Goal: Transaction & Acquisition: Subscribe to service/newsletter

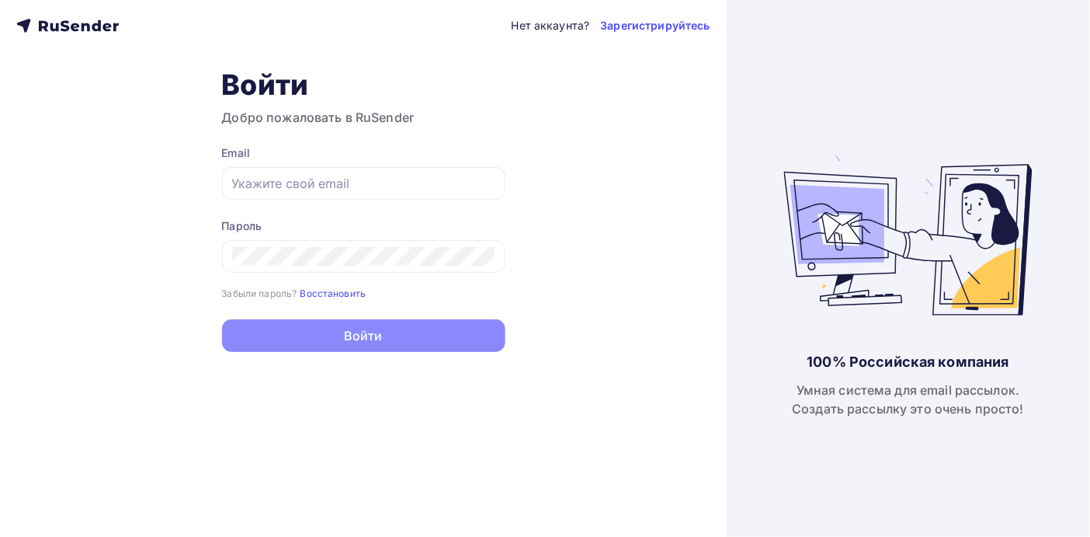
type input "[PERSON_NAME][EMAIL_ADDRESS][DOMAIN_NAME]"
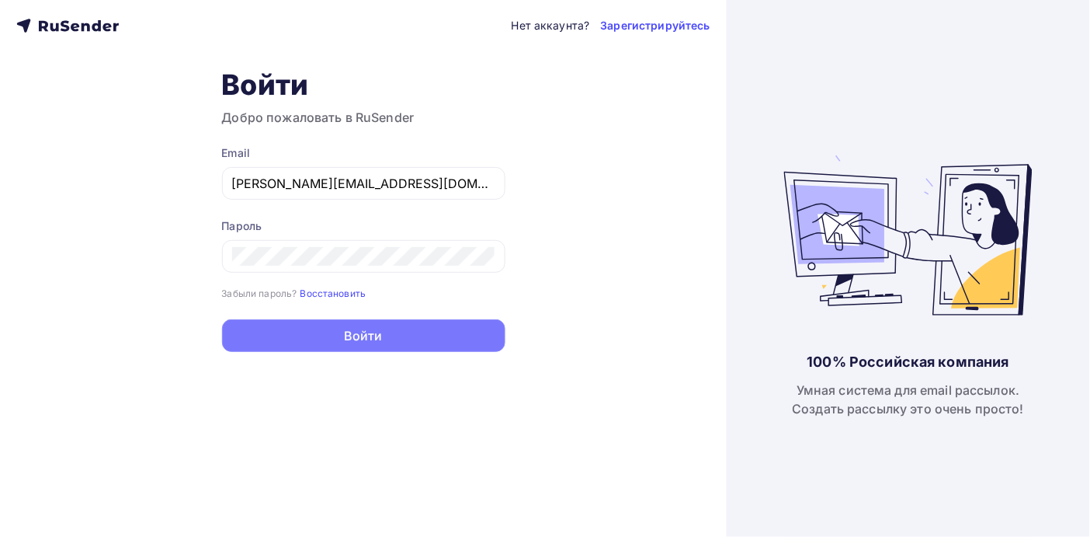
click at [354, 341] on button "Войти" at bounding box center [363, 335] width 283 height 33
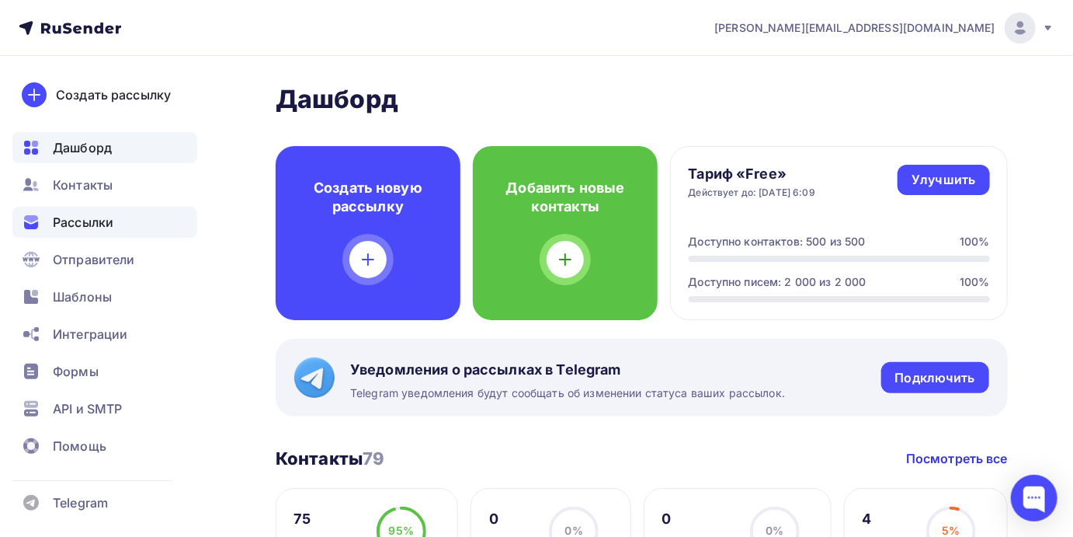
click at [98, 217] on span "Рассылки" at bounding box center [83, 222] width 61 height 19
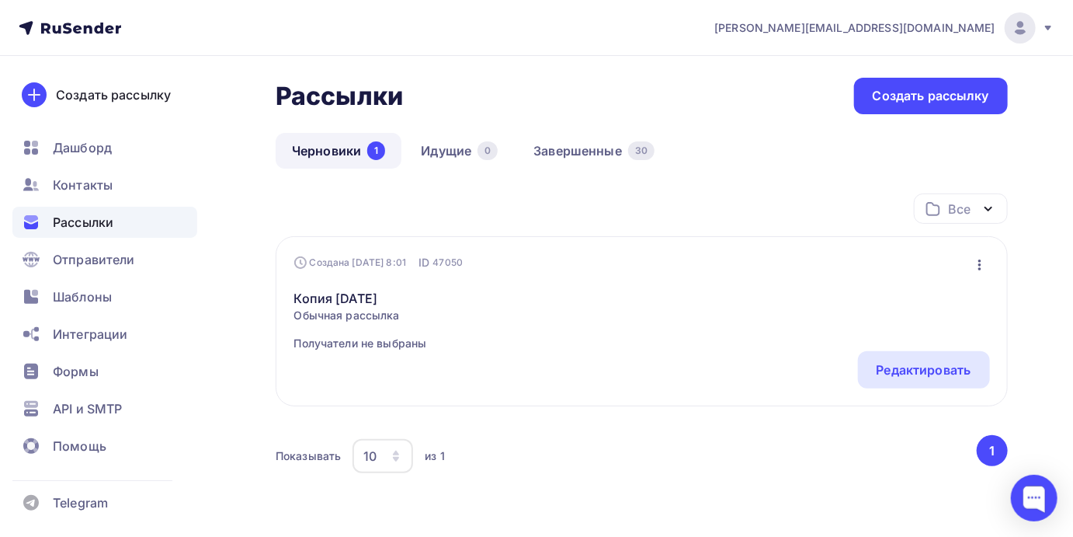
scroll to position [78, 0]
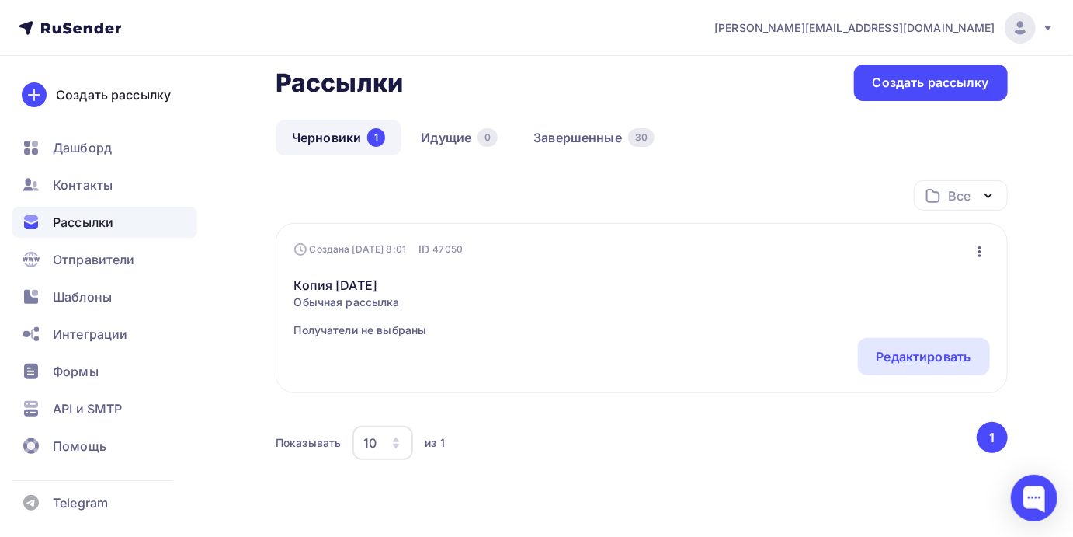
click at [327, 137] on link "Черновики 1" at bounding box center [339, 138] width 126 height 36
click at [601, 141] on link "Завершенные 30" at bounding box center [594, 138] width 154 height 36
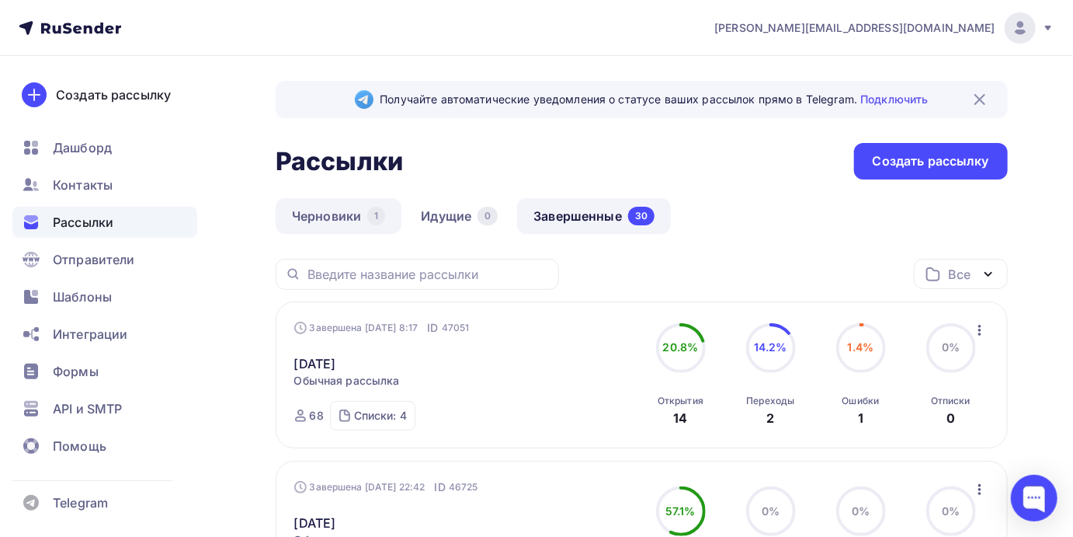
click at [332, 217] on link "Черновики 1" at bounding box center [339, 216] width 126 height 36
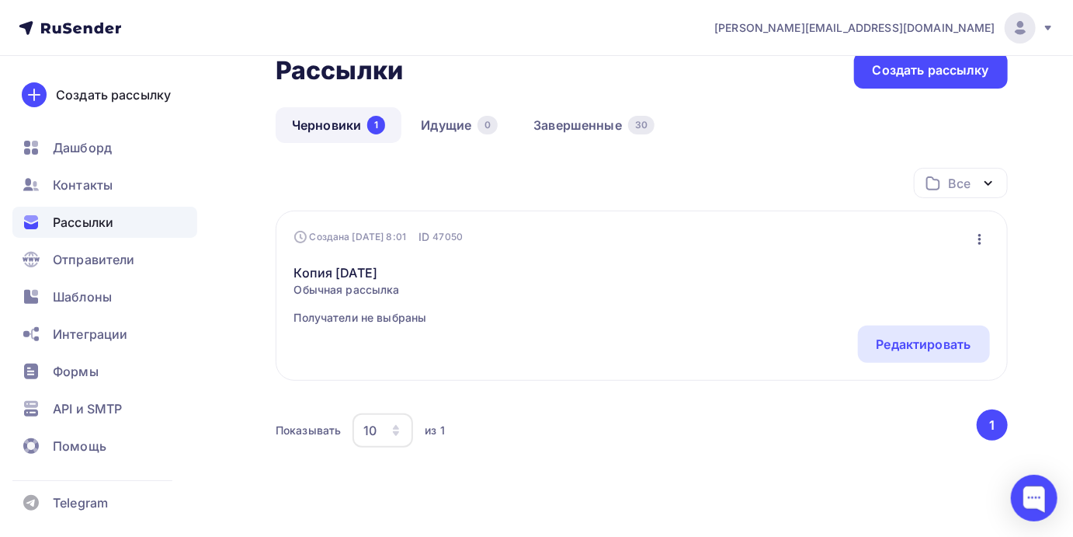
scroll to position [122, 0]
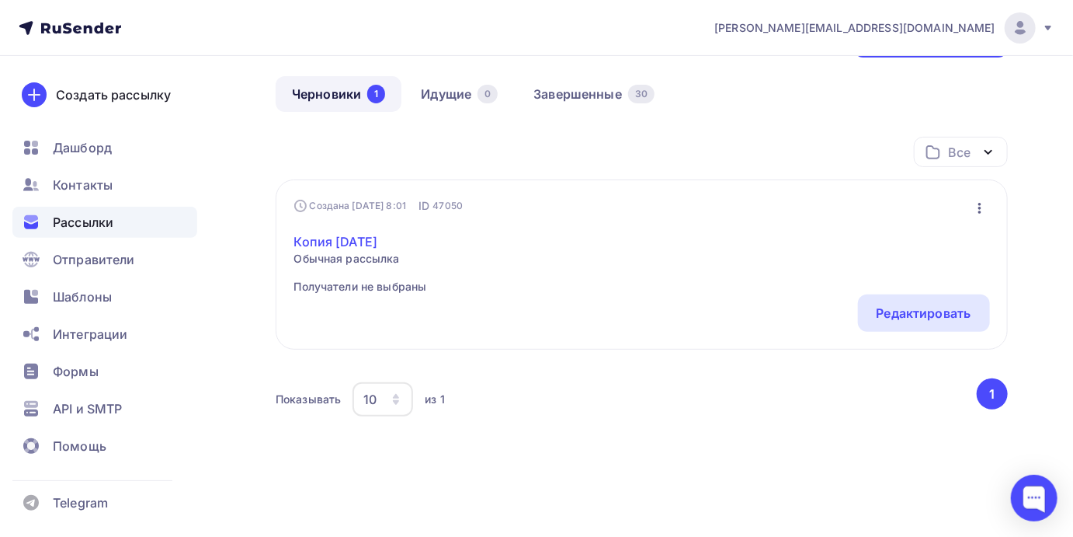
click at [348, 242] on link "Копия 14.04.25" at bounding box center [360, 241] width 133 height 19
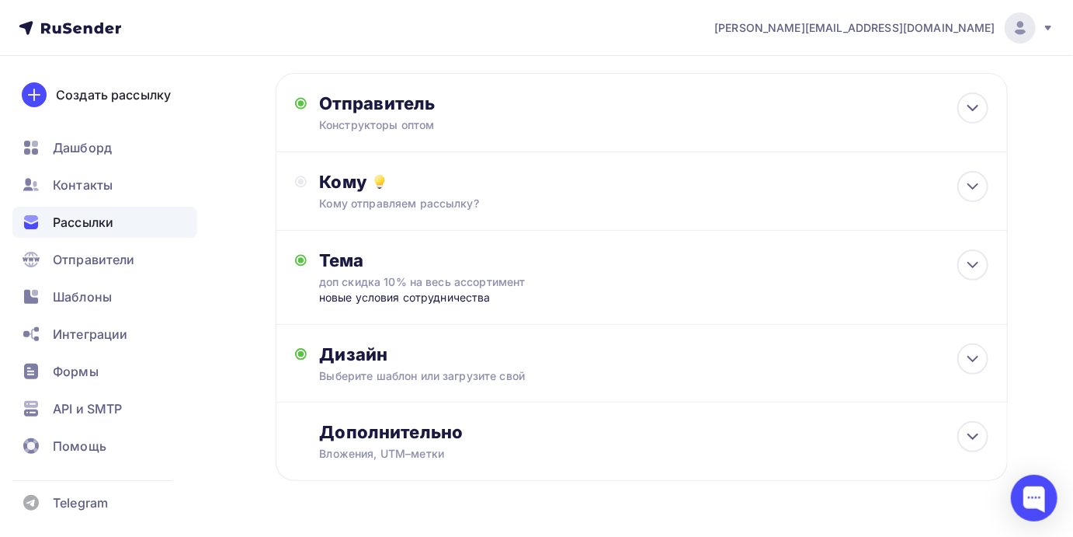
scroll to position [113, 0]
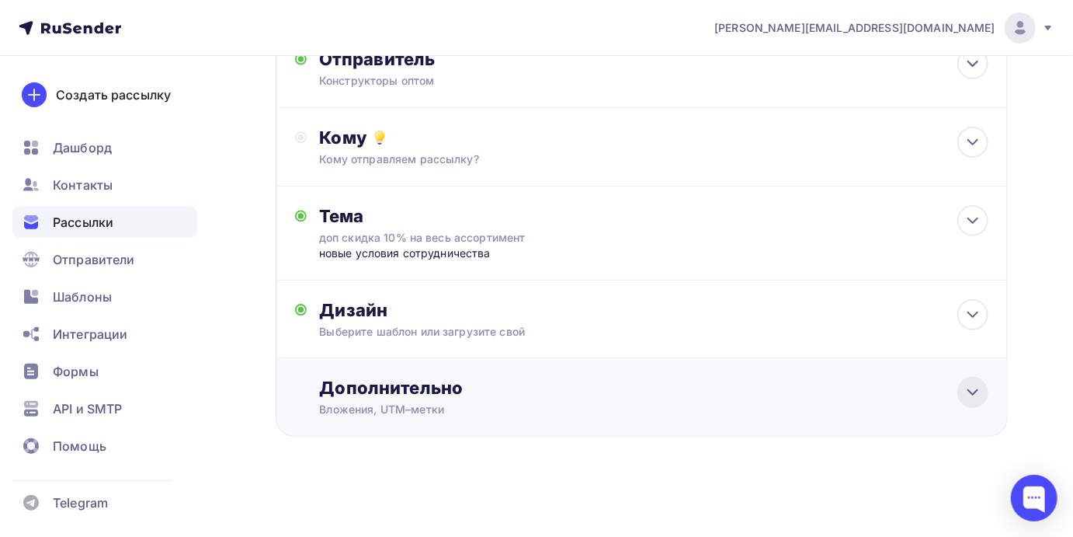
click at [971, 395] on icon at bounding box center [973, 392] width 19 height 19
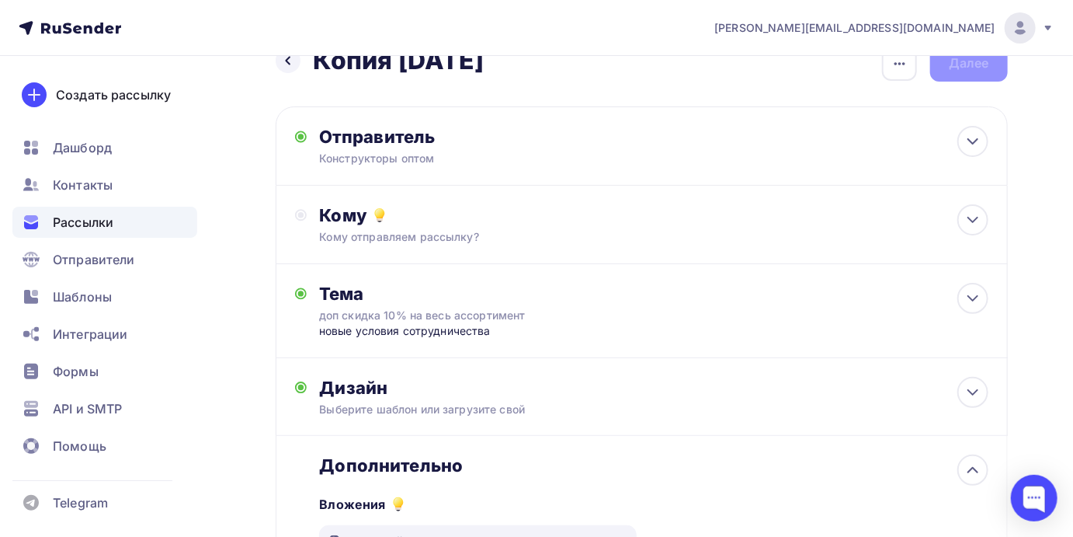
scroll to position [0, 0]
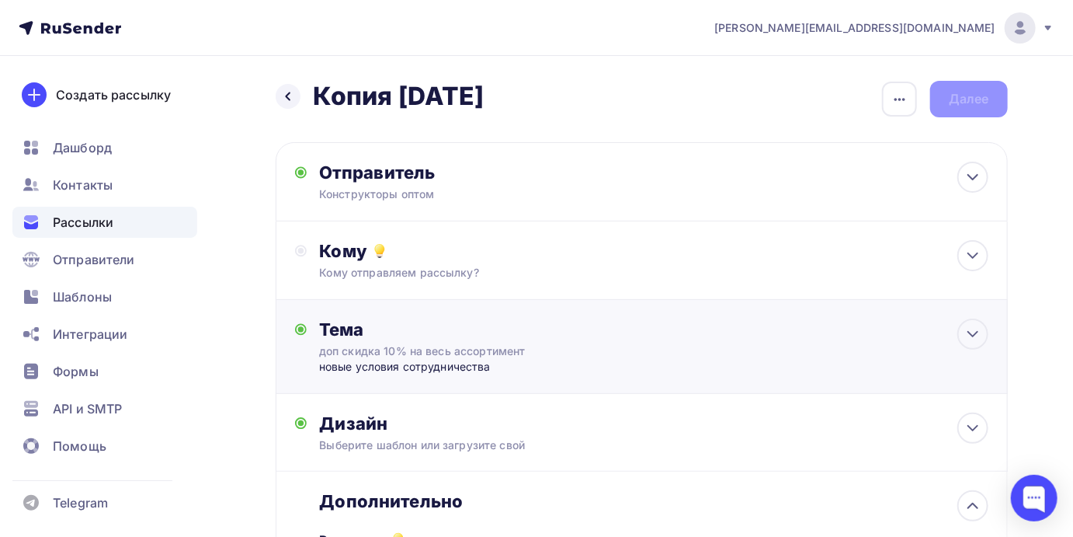
click at [457, 343] on div "доп скидка 10% на весь ассортимент" at bounding box center [457, 351] width 276 height 16
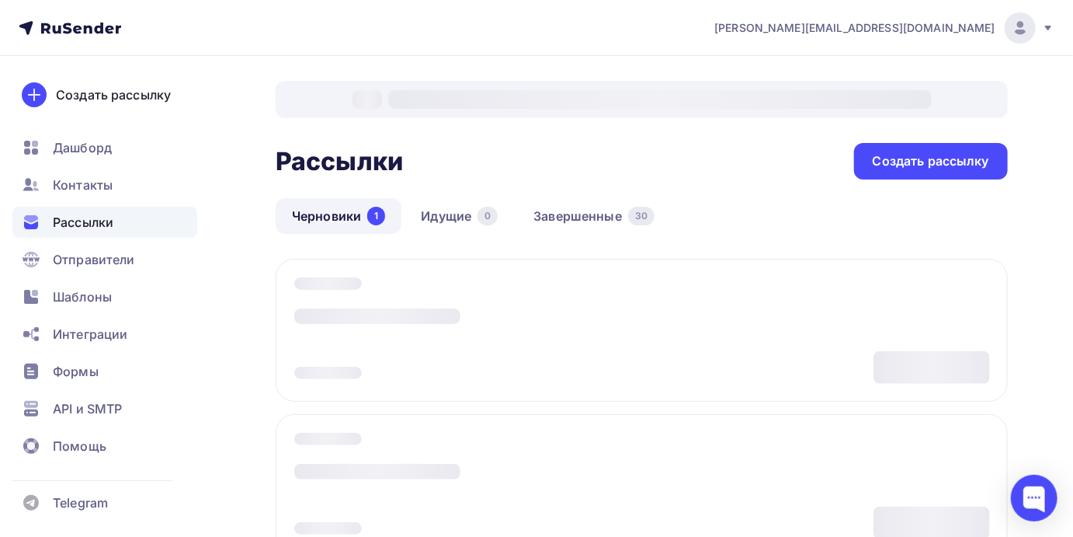
scroll to position [122, 0]
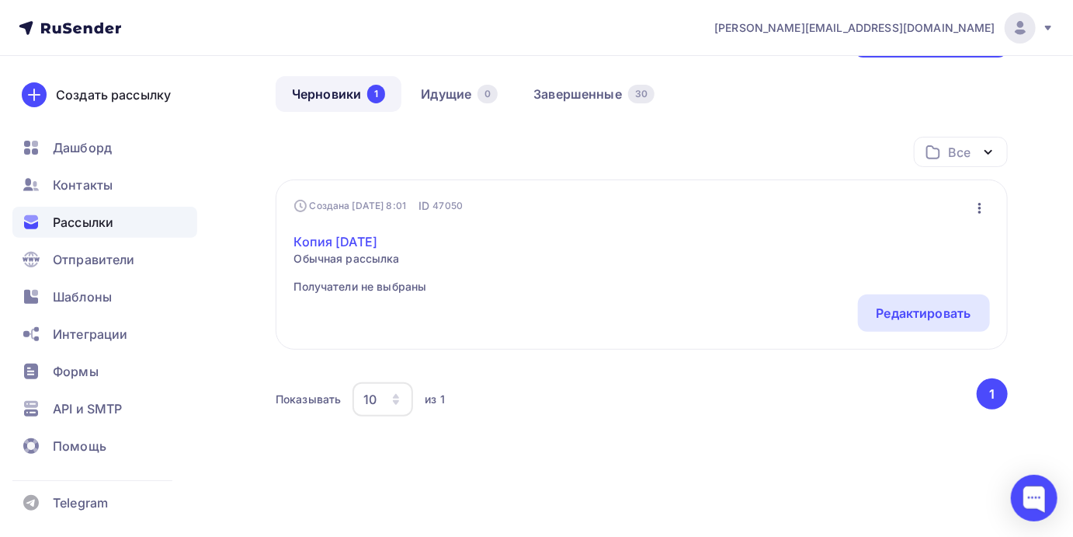
click at [336, 232] on link "Копия 14.04.25" at bounding box center [360, 241] width 133 height 19
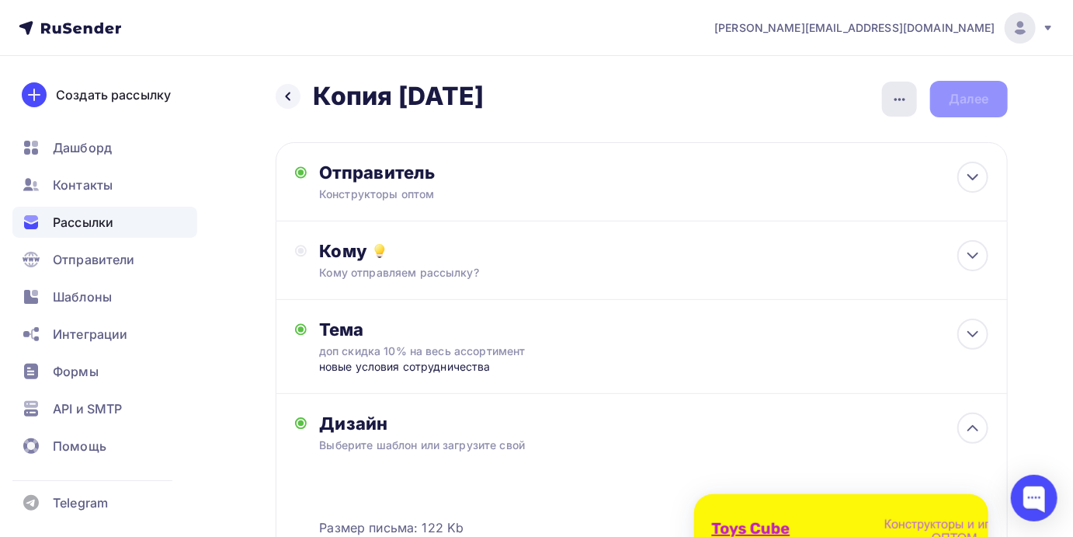
click at [893, 93] on icon "button" at bounding box center [900, 99] width 19 height 19
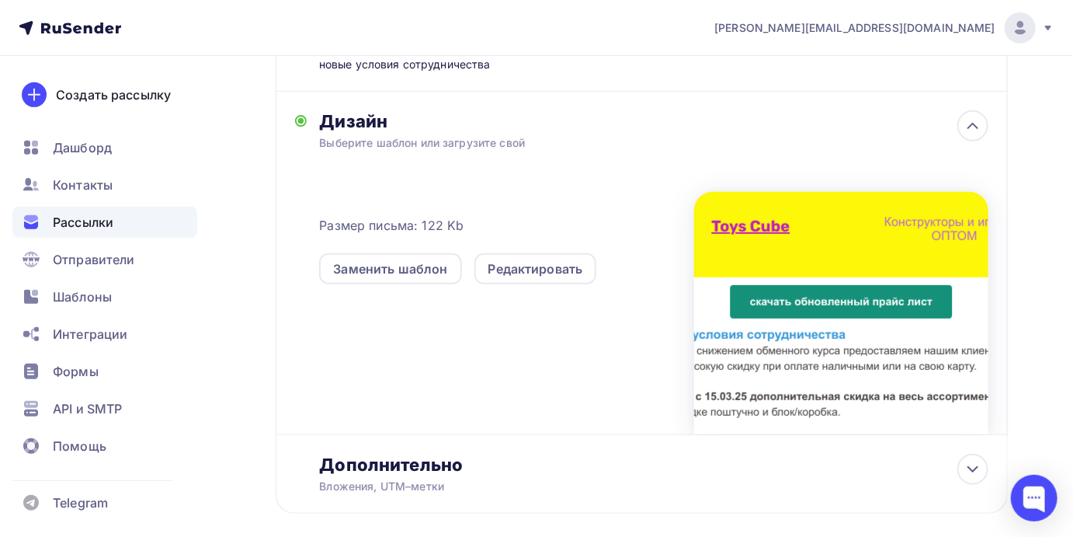
scroll to position [307, 0]
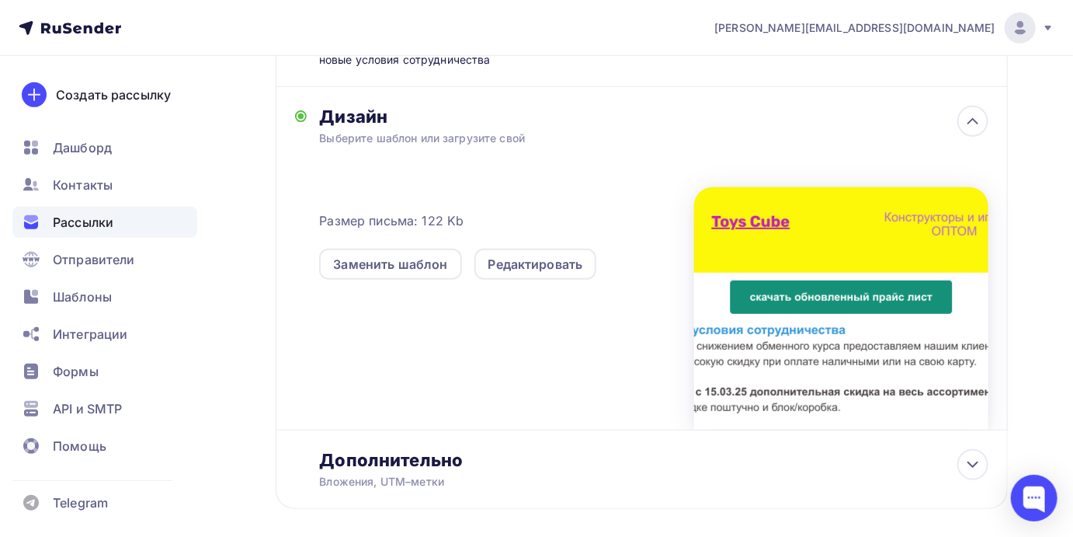
click at [930, 334] on div at bounding box center [841, 308] width 294 height 242
click at [511, 269] on div "Редактировать" at bounding box center [536, 264] width 95 height 19
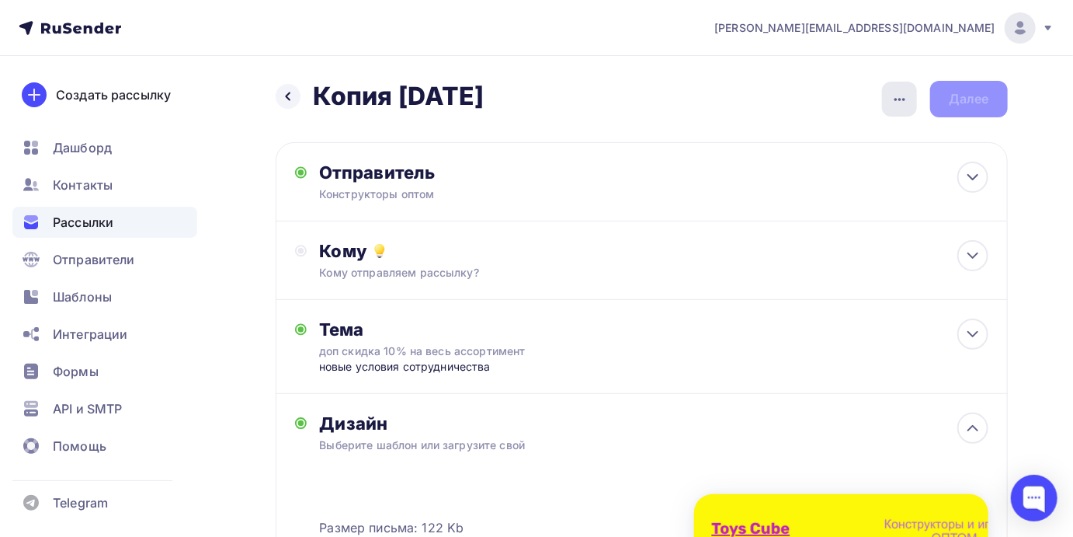
click at [896, 104] on icon "button" at bounding box center [900, 99] width 19 height 19
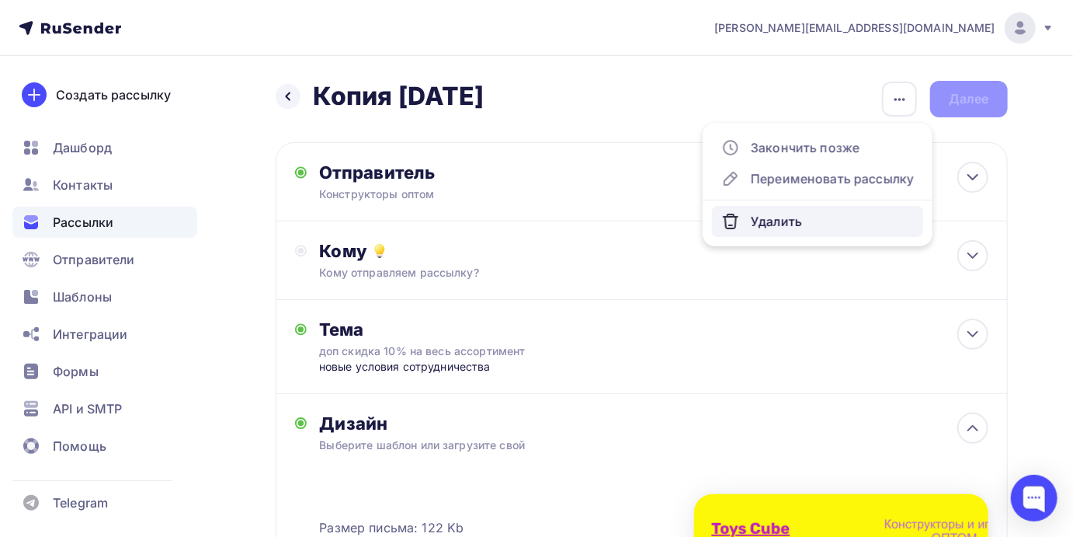
click at [778, 217] on div "Удалить" at bounding box center [817, 221] width 193 height 19
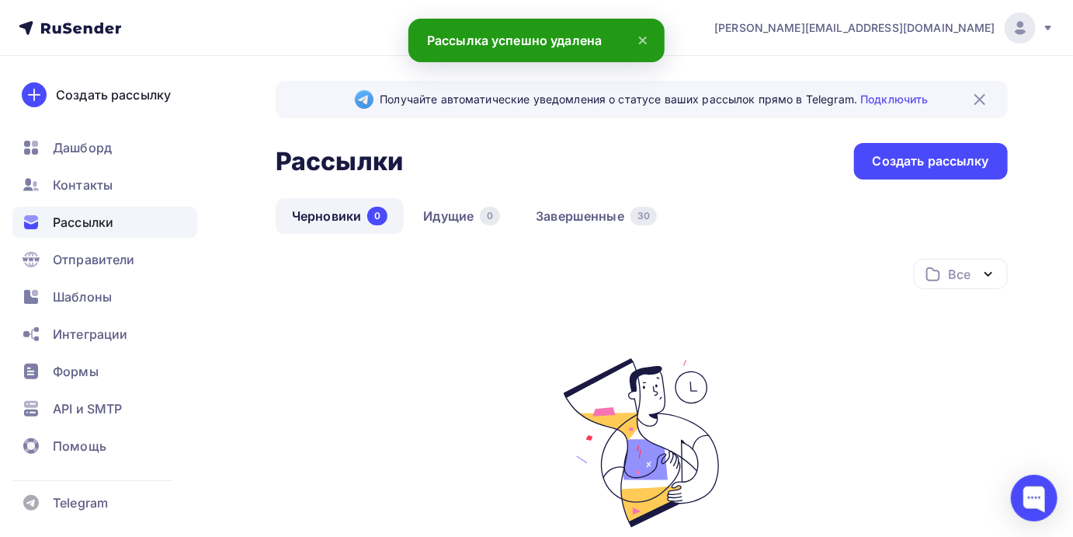
click at [639, 42] on icon at bounding box center [643, 40] width 19 height 19
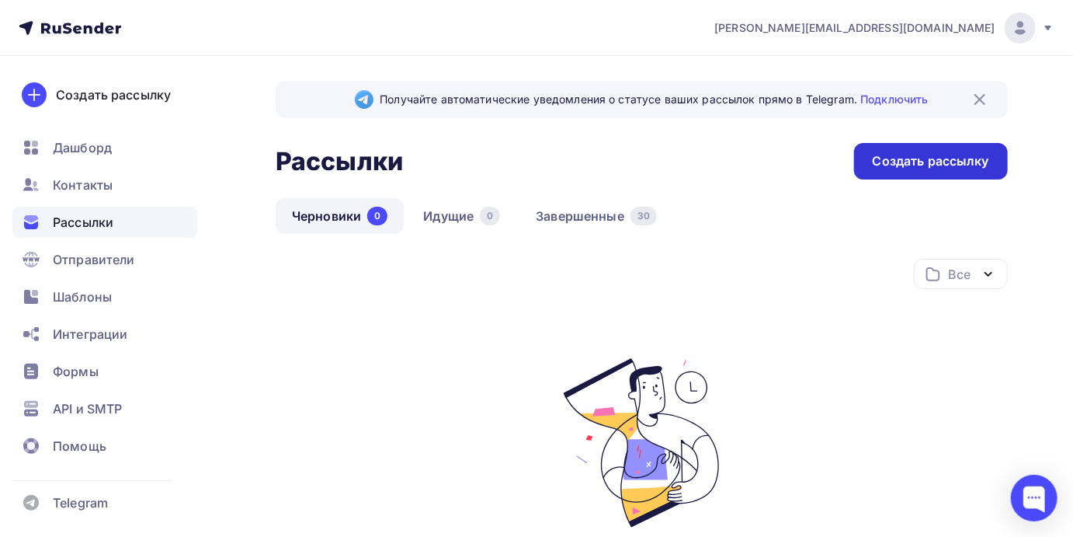
click at [920, 165] on div "Создать рассылку" at bounding box center [931, 161] width 116 height 18
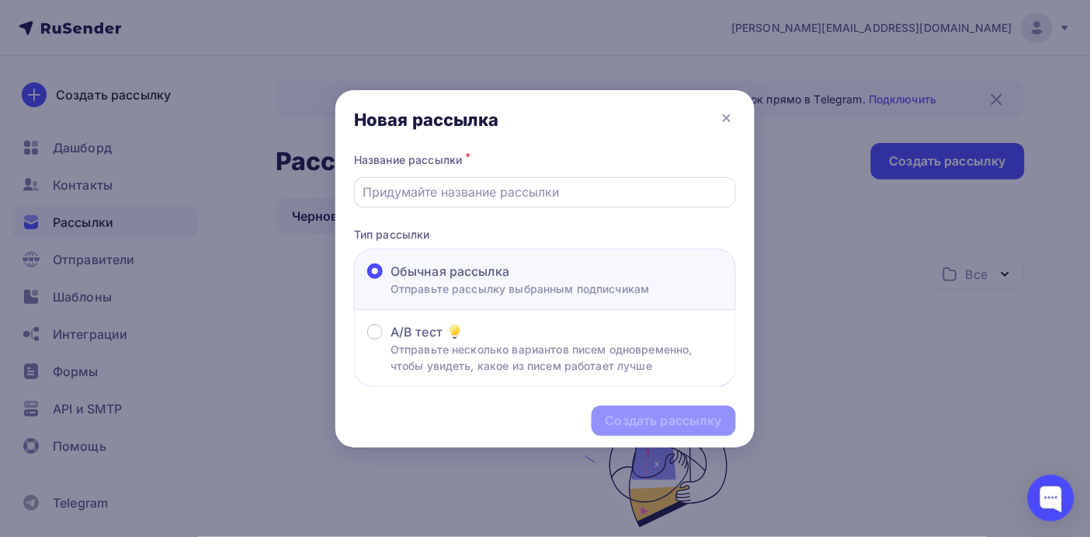
click at [413, 186] on input "text" at bounding box center [545, 192] width 364 height 19
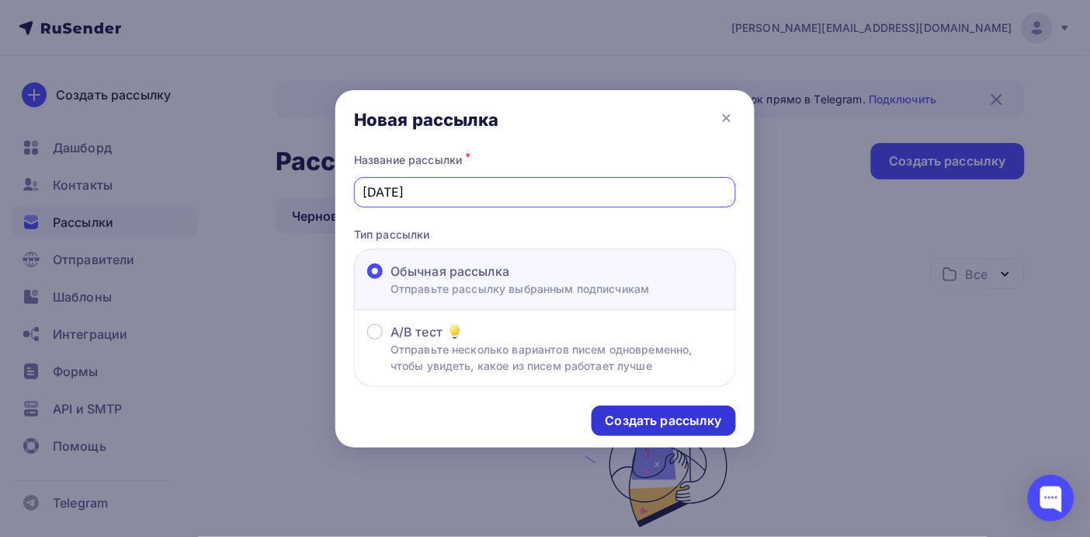
type input "[DATE]"
click at [636, 418] on div "Создать рассылку" at bounding box center [664, 421] width 116 height 18
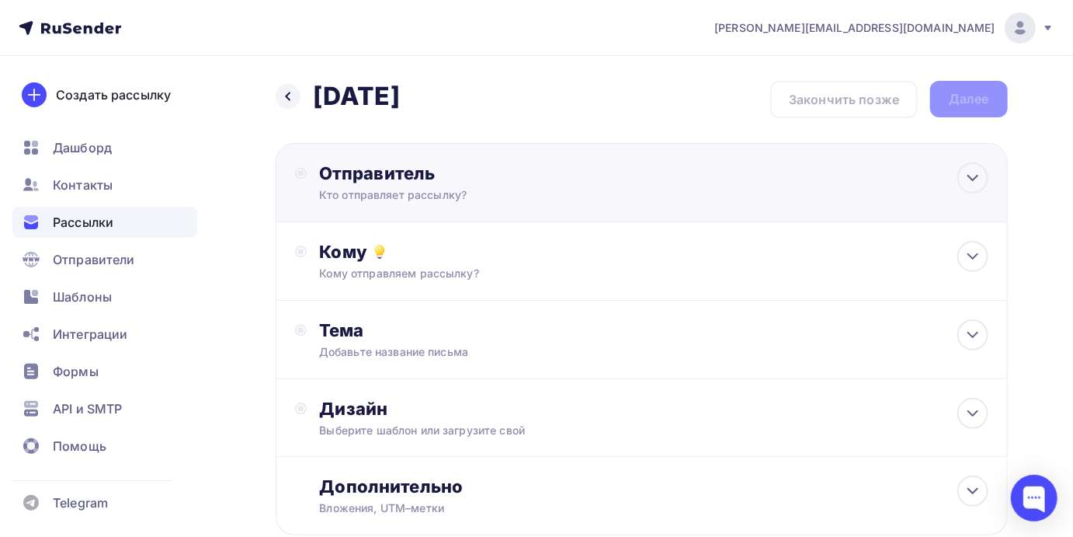
click at [472, 187] on div "Кто отправляет рассылку?" at bounding box center [470, 195] width 303 height 16
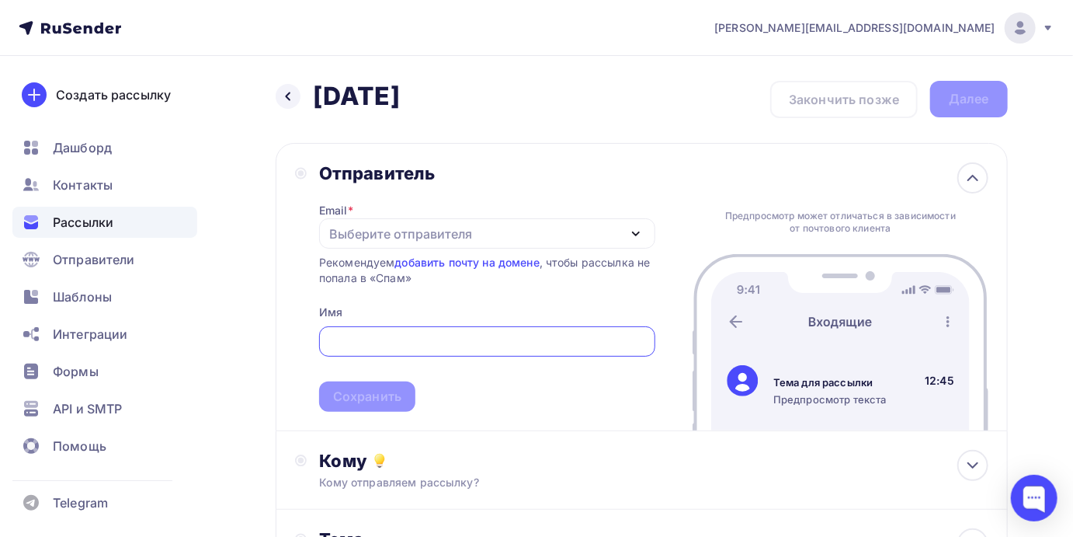
click at [381, 230] on div "Выберите отправителя" at bounding box center [400, 233] width 143 height 19
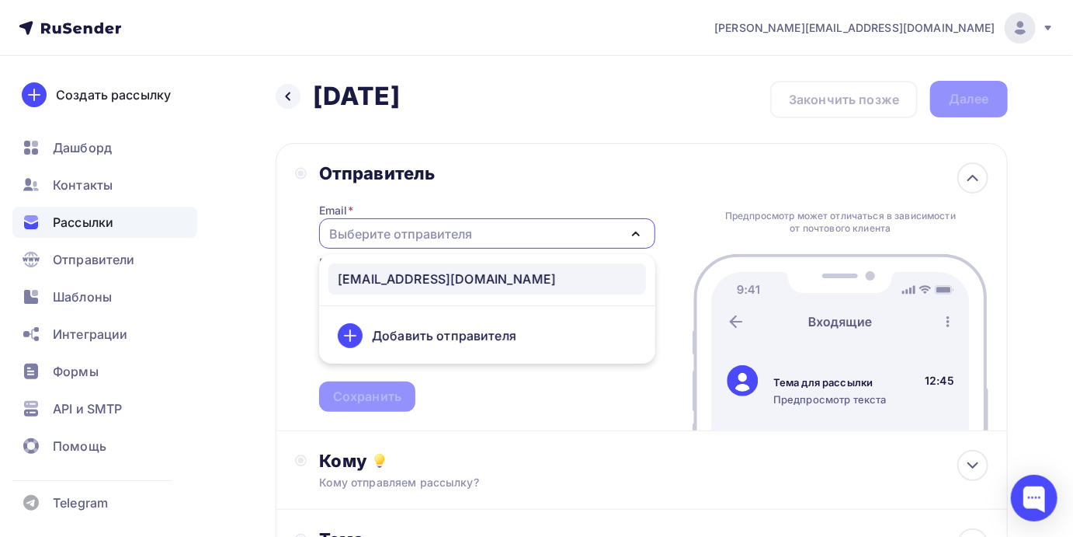
click at [398, 271] on div "[EMAIL_ADDRESS][DOMAIN_NAME]" at bounding box center [447, 278] width 218 height 19
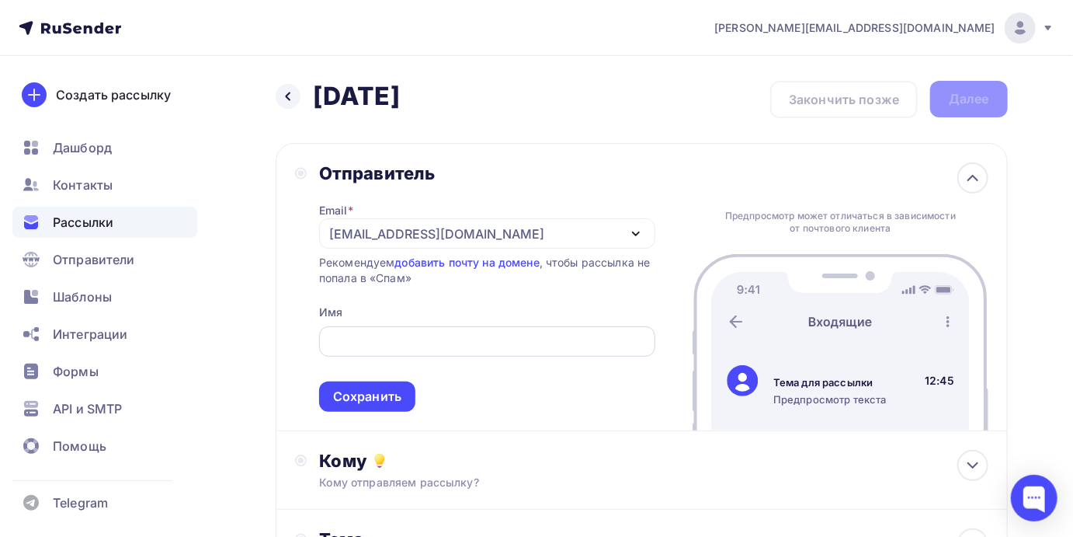
click at [381, 347] on input "text" at bounding box center [487, 341] width 318 height 19
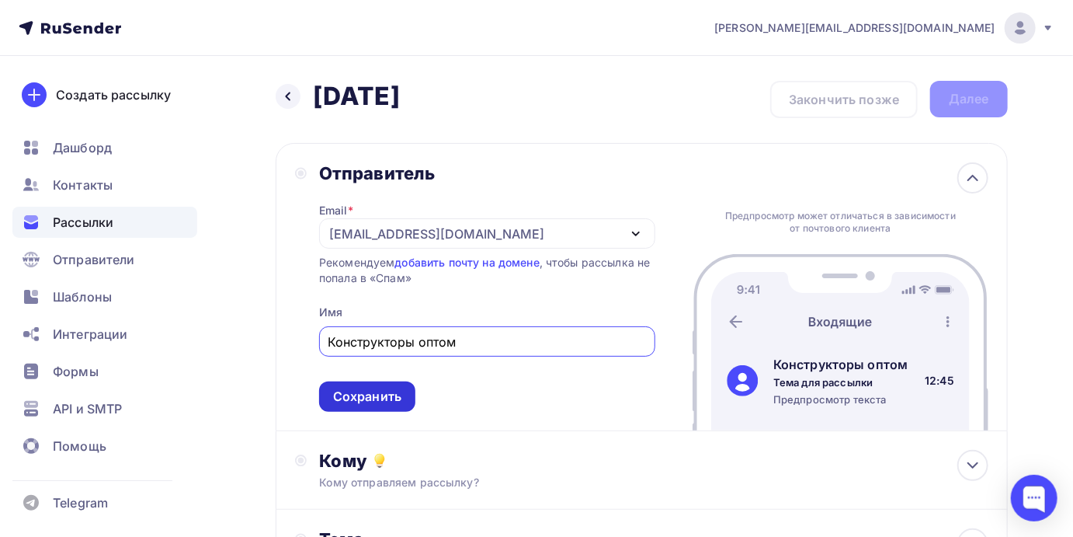
type input "Конструкторы оптом"
click at [381, 398] on div "Сохранить" at bounding box center [367, 397] width 68 height 18
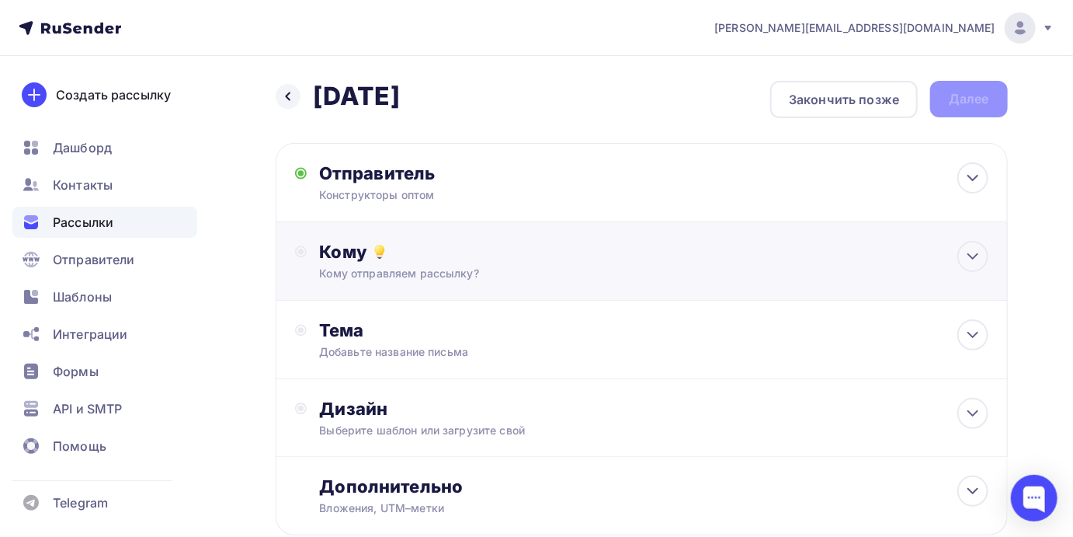
click at [367, 274] on div "Кому отправляем рассылку?" at bounding box center [620, 274] width 602 height 16
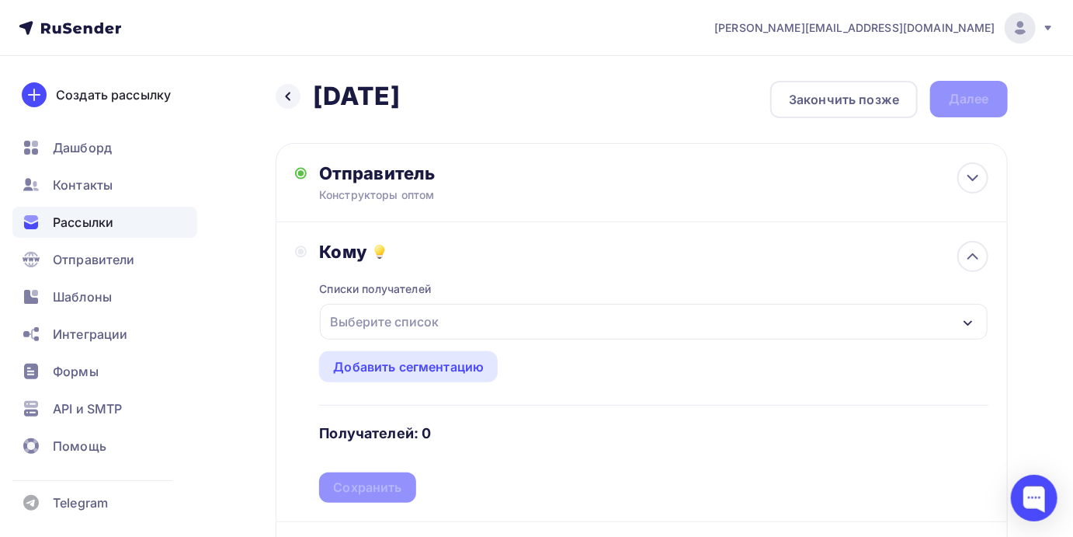
click at [384, 318] on div "Выберите список" at bounding box center [384, 322] width 121 height 28
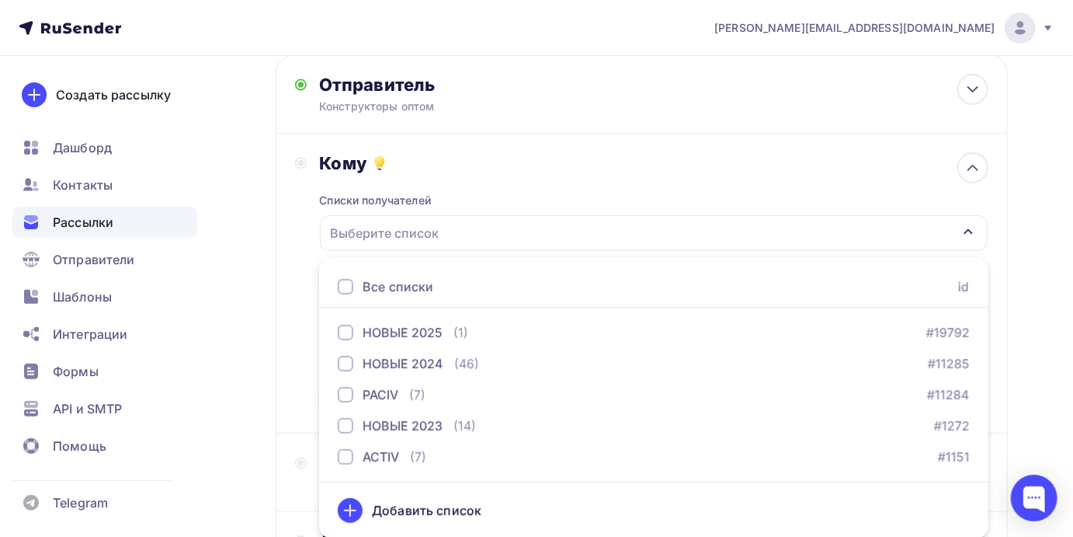
scroll to position [212, 0]
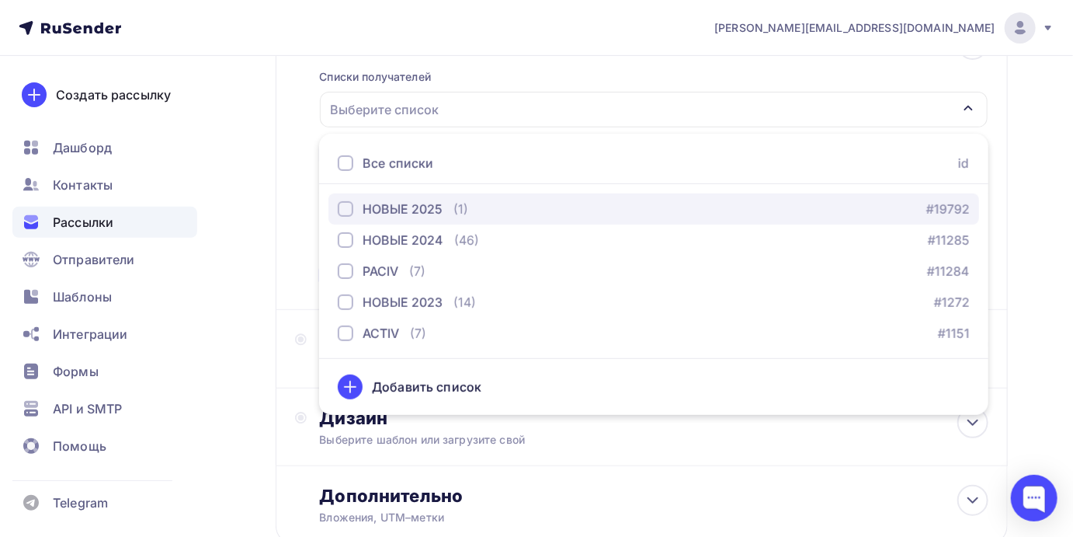
click at [364, 205] on div "НОВЫЕ 2025" at bounding box center [403, 209] width 80 height 19
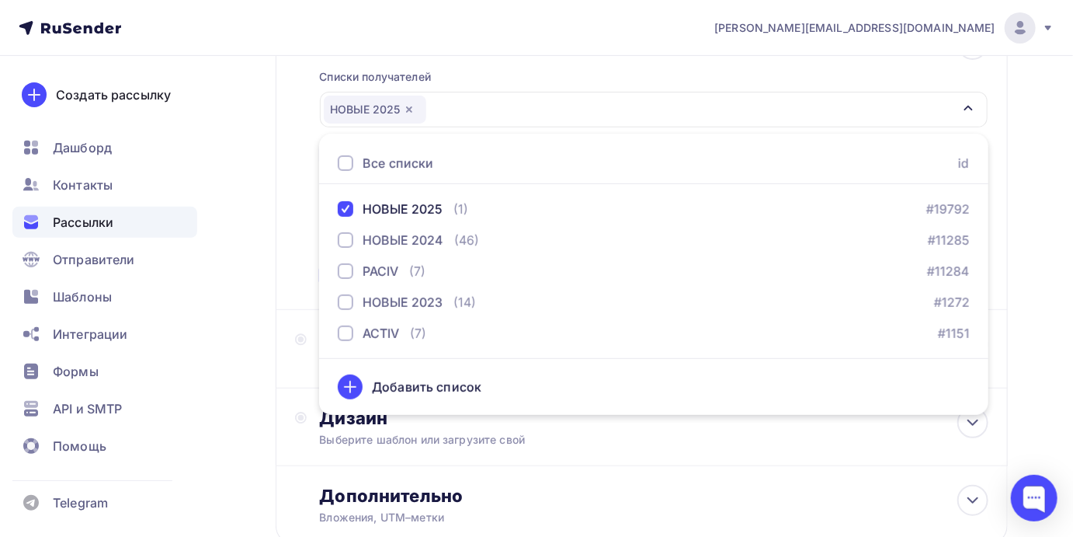
click at [1044, 196] on div "Назад 06.09.25 06.09.25 Закончить позже Далее Отправитель Конструкторы оптом Em…" at bounding box center [536, 244] width 1073 height 801
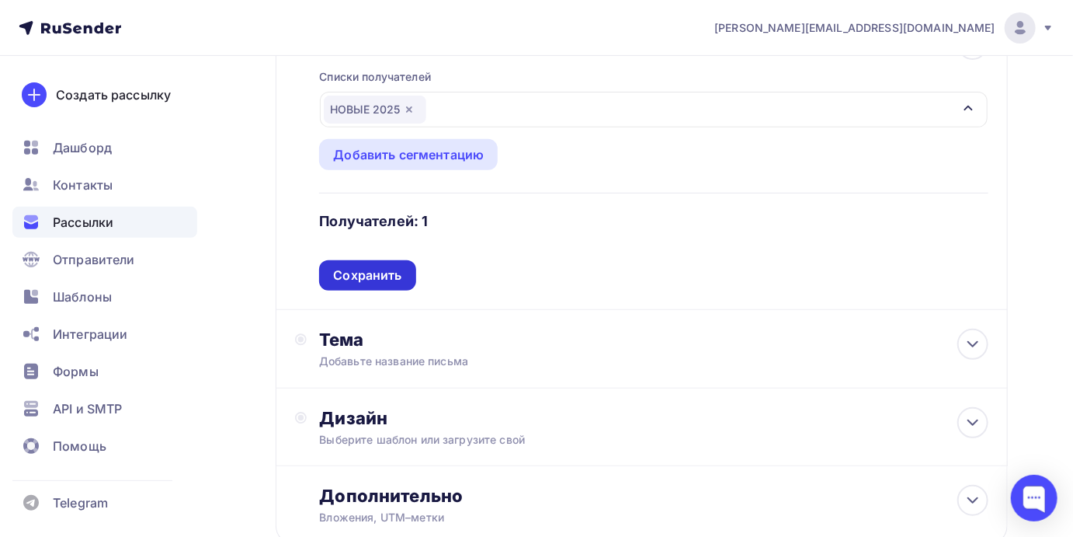
click at [352, 274] on div "Сохранить" at bounding box center [367, 275] width 68 height 18
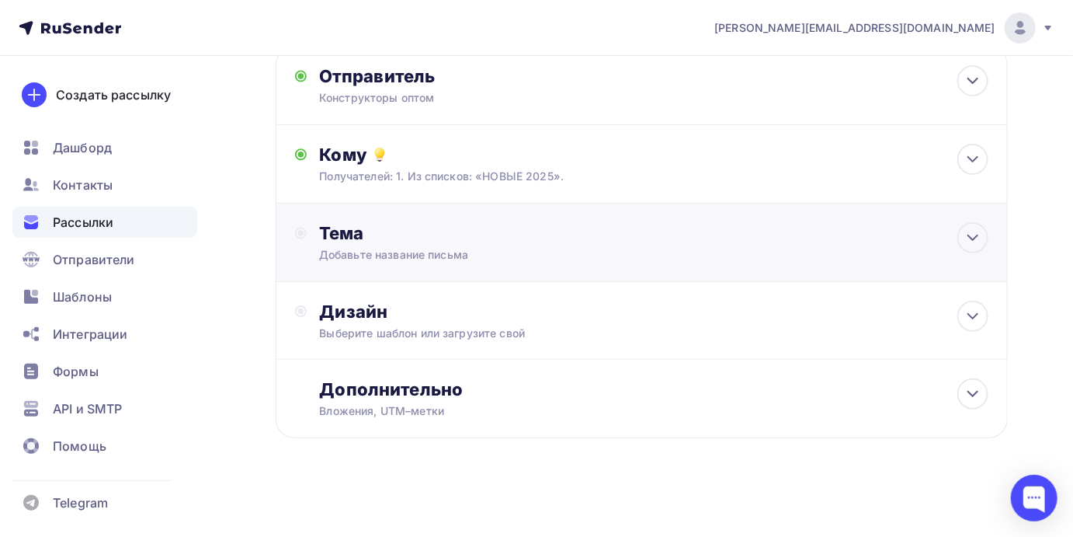
click at [481, 252] on div "Добавьте название письма" at bounding box center [457, 255] width 276 height 16
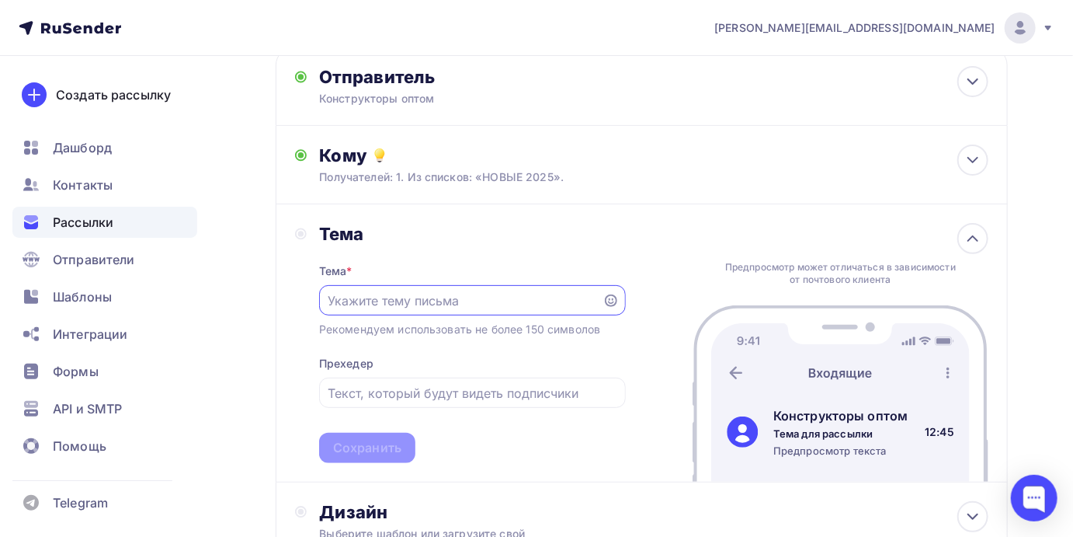
scroll to position [0, 0]
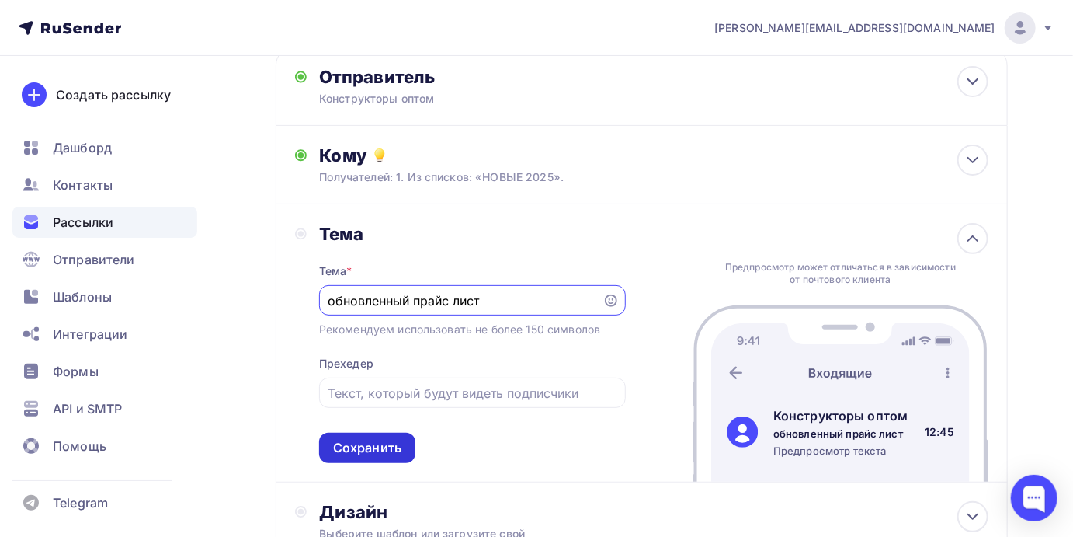
type input "обновленный прайс лист"
click at [367, 459] on div "Сохранить" at bounding box center [367, 448] width 96 height 30
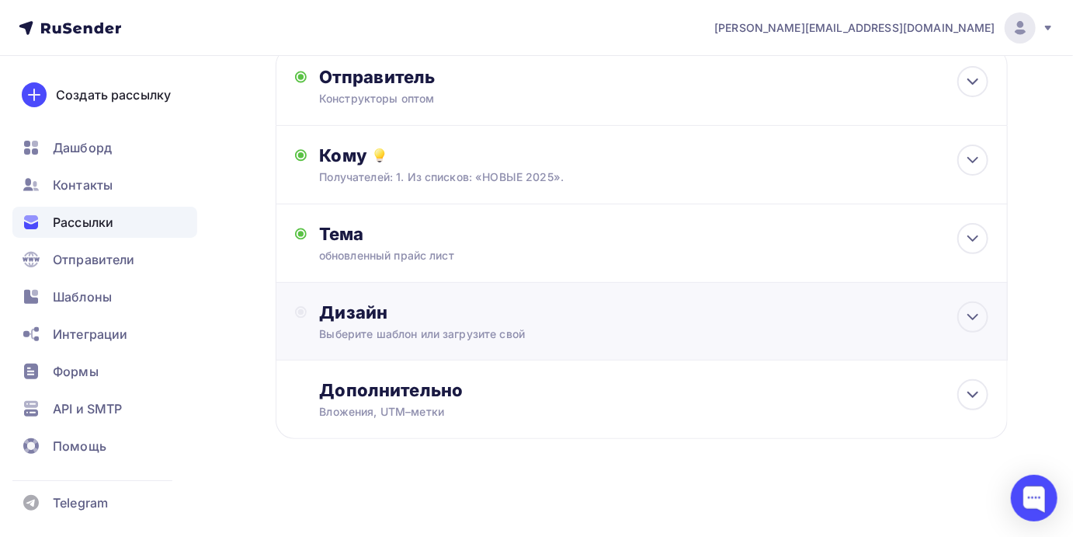
click at [506, 328] on div "Выберите шаблон или загрузите свой" at bounding box center [620, 334] width 602 height 16
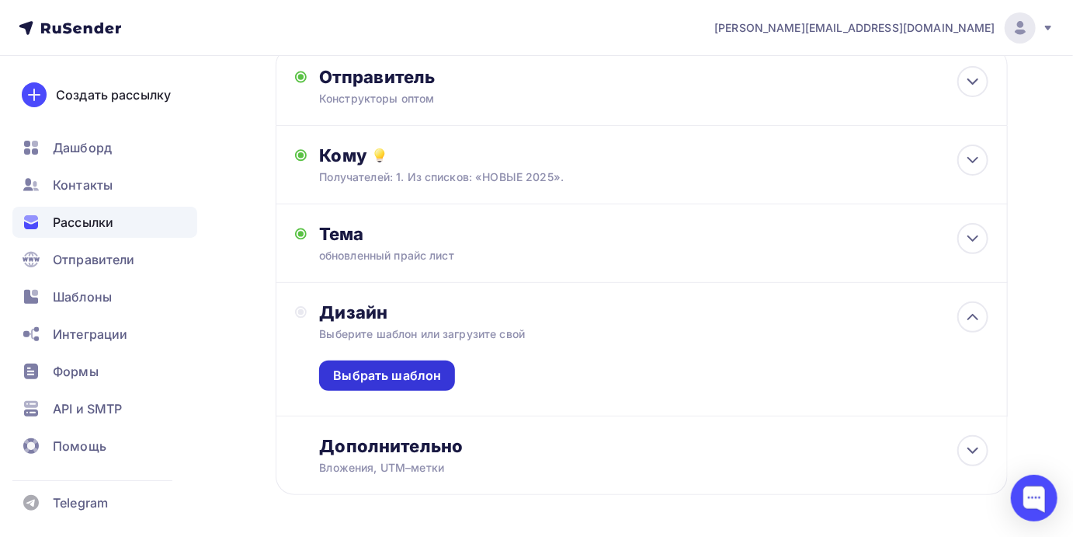
click at [398, 380] on div "Выбрать шаблон" at bounding box center [387, 376] width 108 height 18
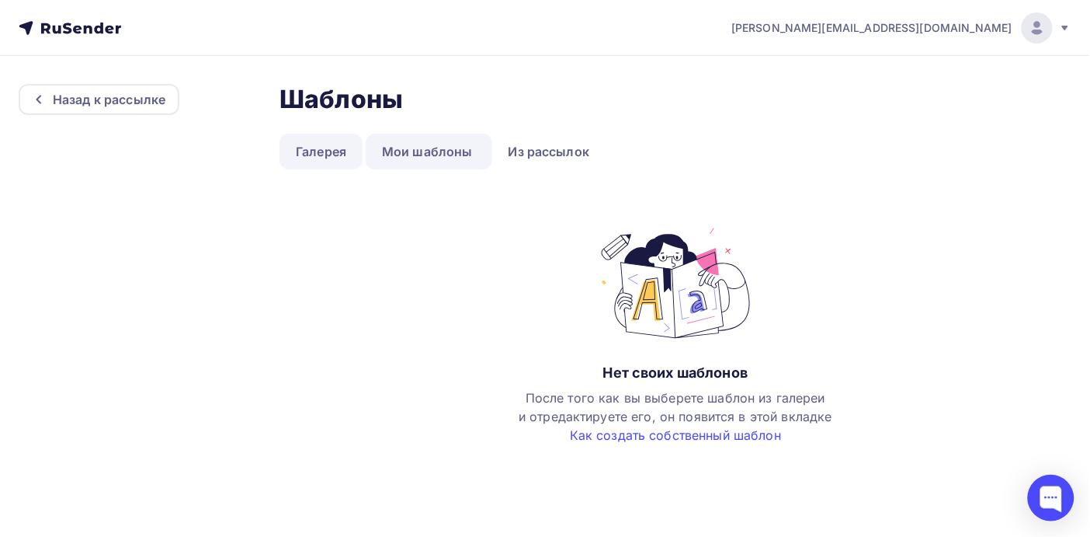
click at [304, 162] on link "Галерея" at bounding box center [321, 152] width 83 height 36
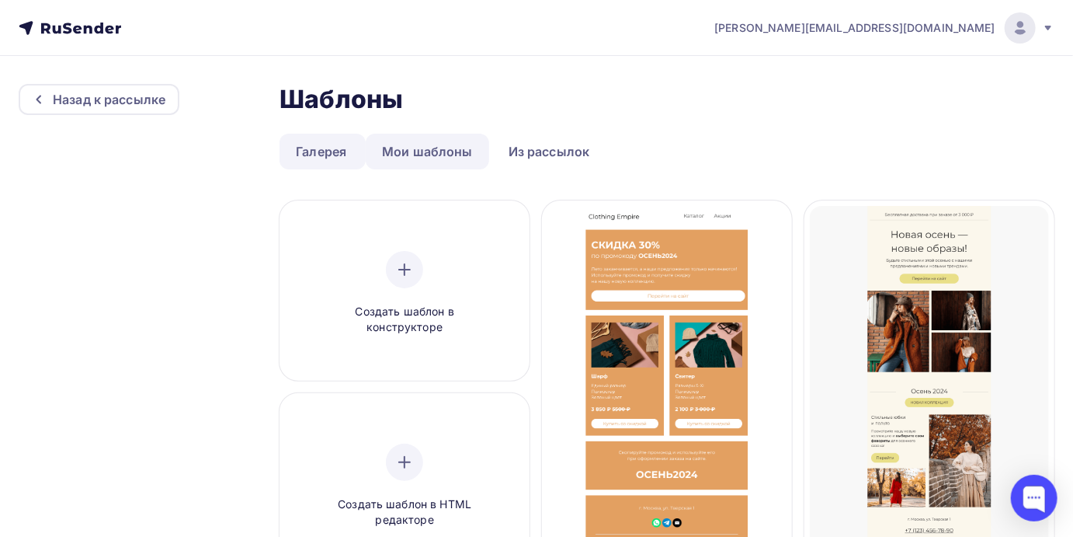
click at [419, 150] on link "Мои шаблоны" at bounding box center [427, 152] width 123 height 36
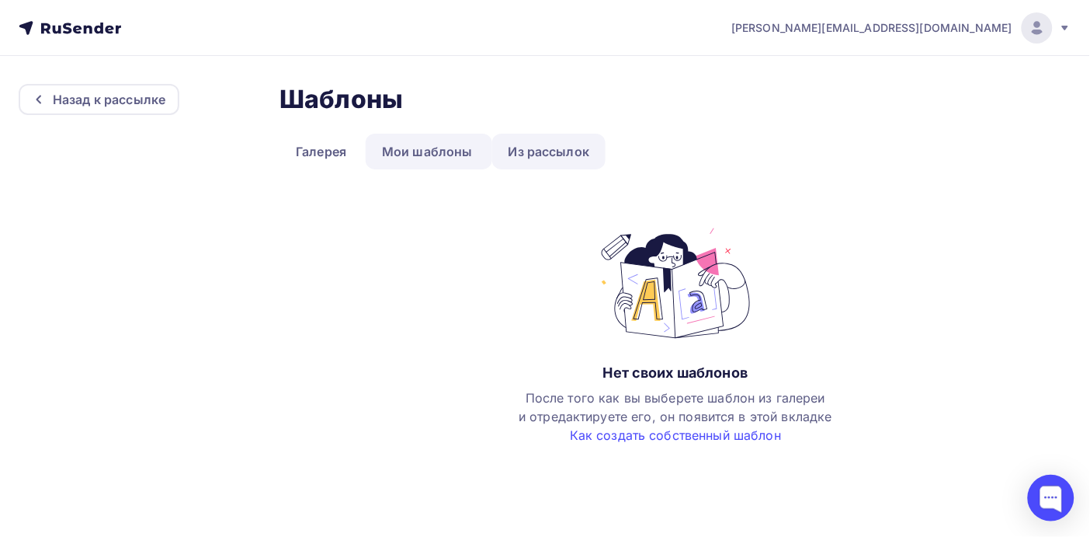
click at [556, 158] on link "Из рассылок" at bounding box center [549, 152] width 114 height 36
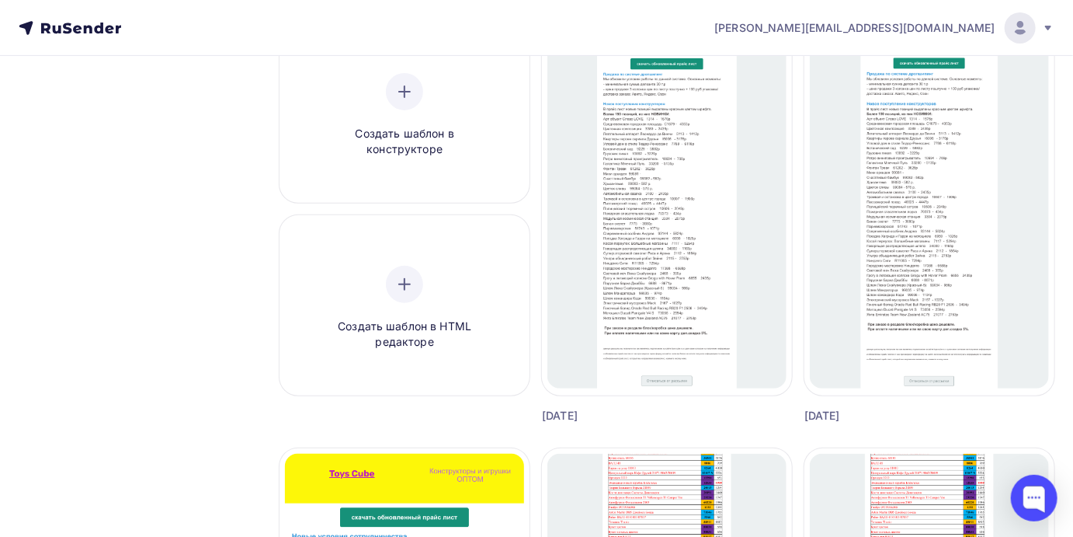
scroll to position [145, 0]
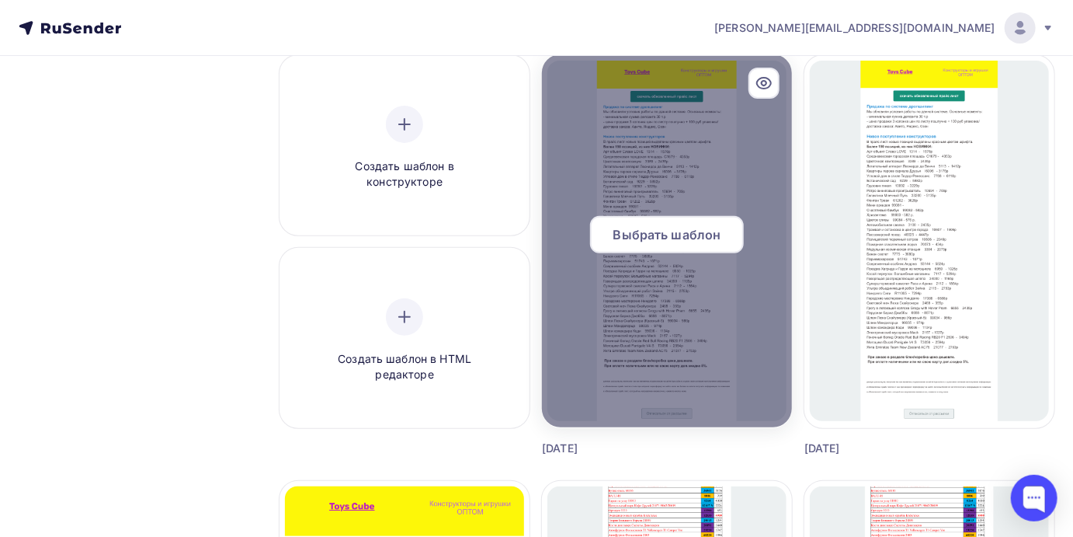
click at [673, 221] on div "Выбрать шаблон" at bounding box center [667, 234] width 154 height 37
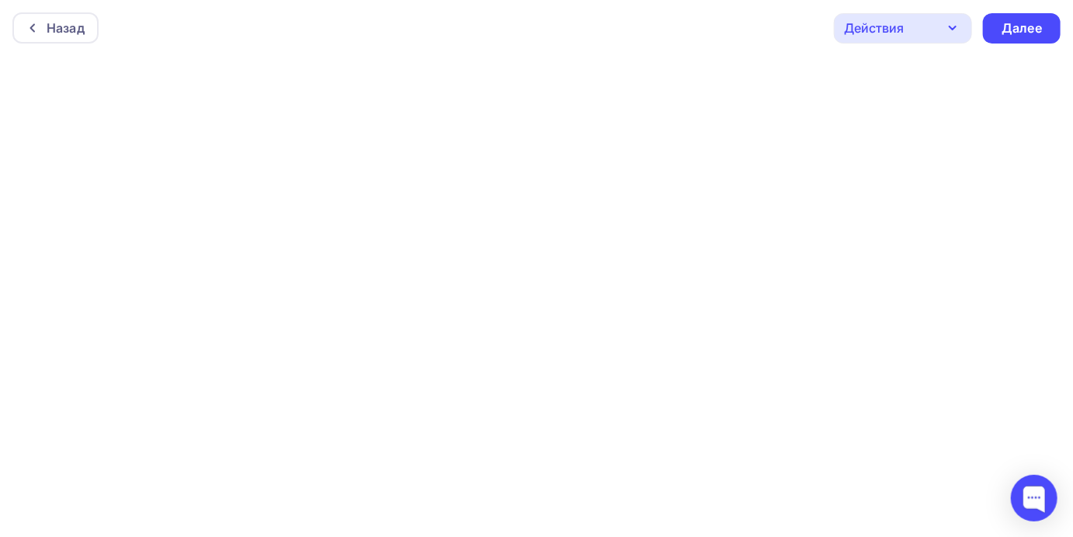
scroll to position [1, 0]
click at [1027, 28] on div "Далее" at bounding box center [1022, 28] width 40 height 18
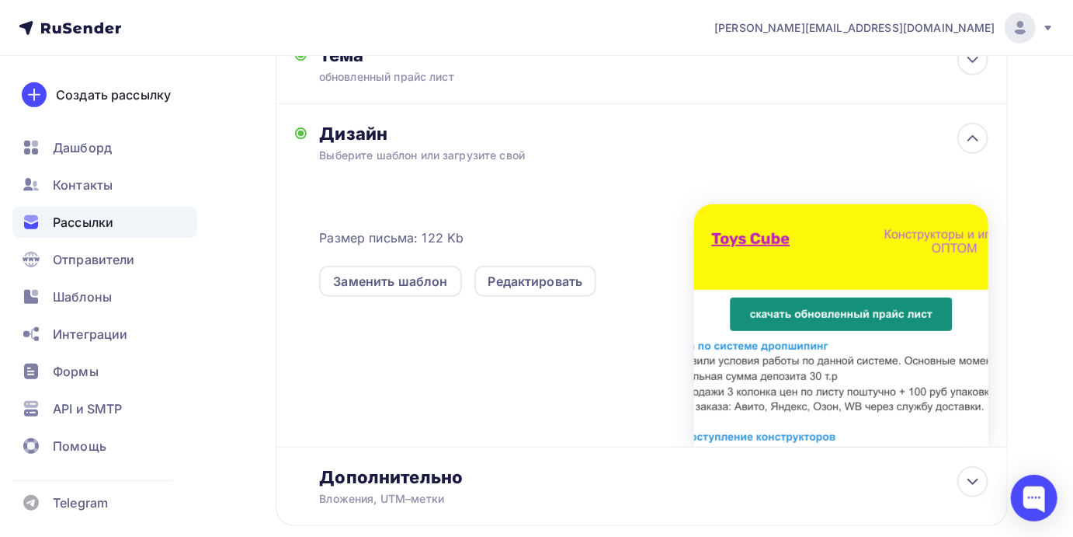
scroll to position [363, 0]
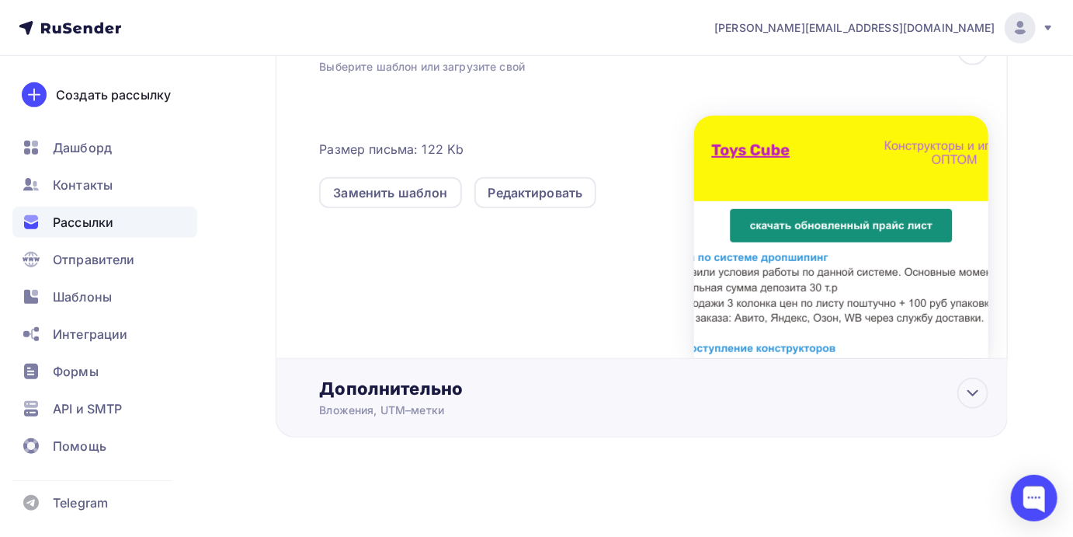
click at [650, 407] on div "Вложения, UTM–метки" at bounding box center [620, 410] width 602 height 16
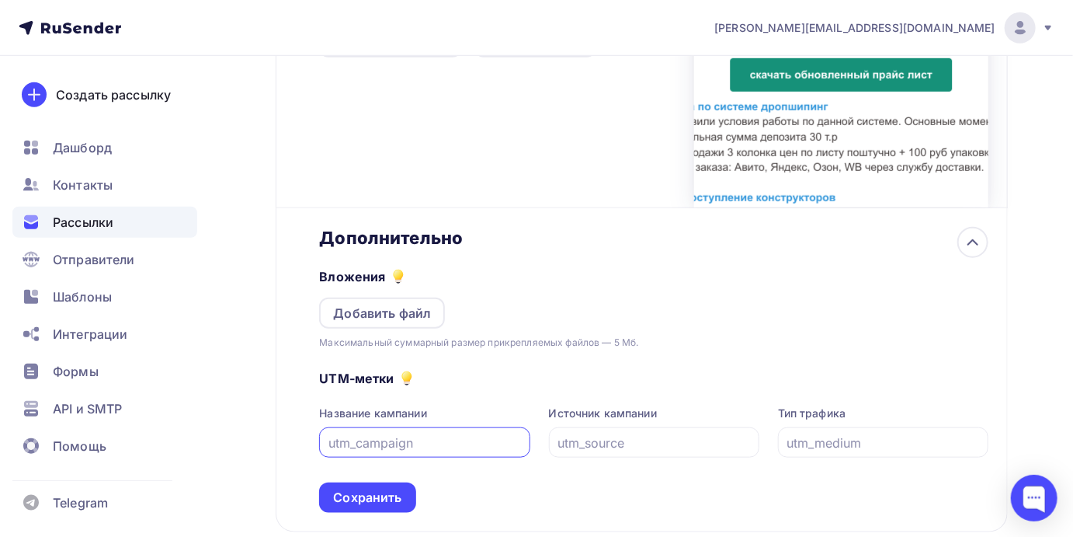
scroll to position [552, 0]
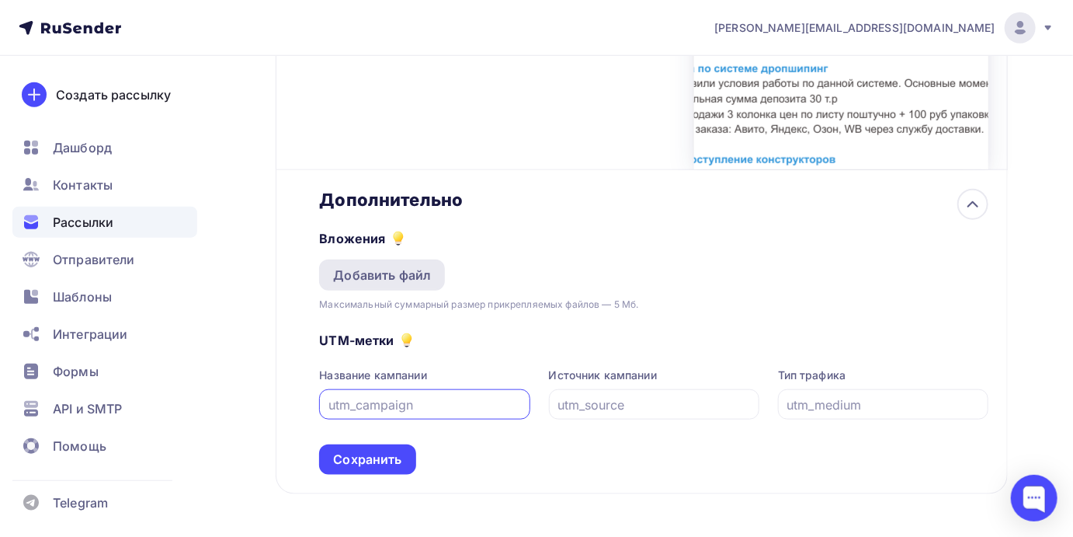
click at [409, 275] on div "Добавить файл" at bounding box center [382, 275] width 98 height 19
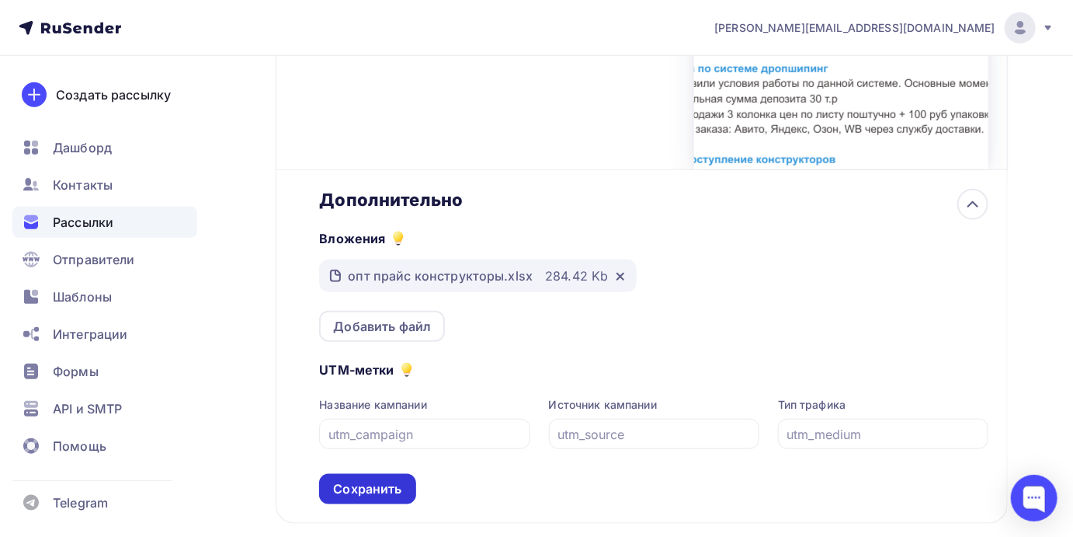
click at [368, 489] on div "Сохранить" at bounding box center [367, 489] width 68 height 18
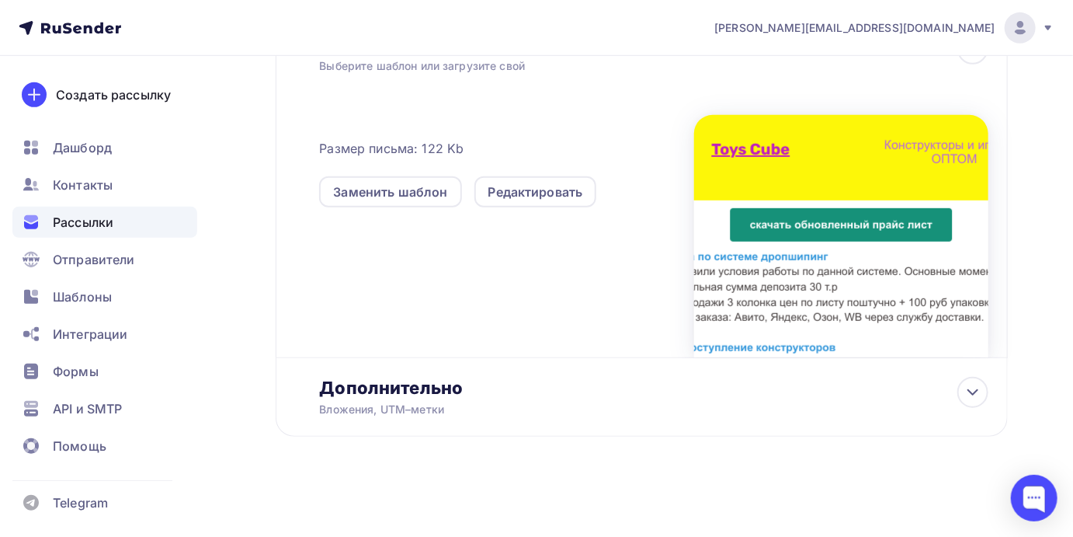
scroll to position [363, 0]
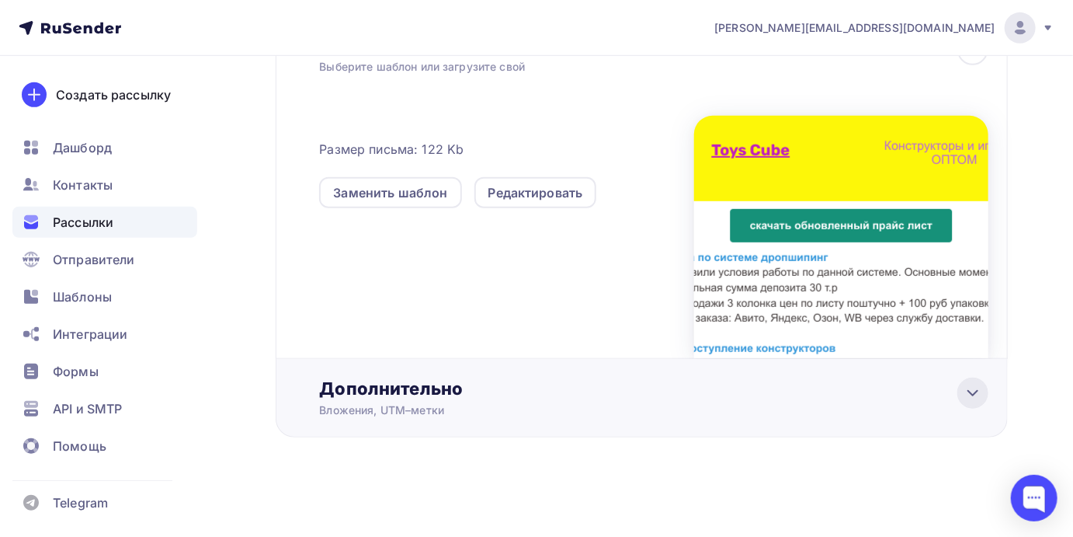
click at [966, 402] on div at bounding box center [973, 392] width 31 height 31
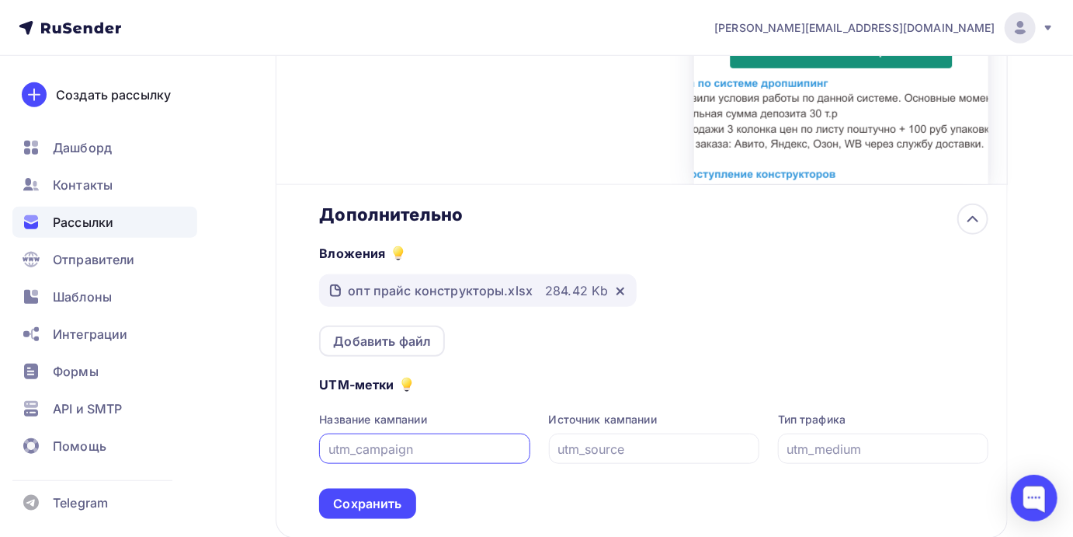
scroll to position [588, 0]
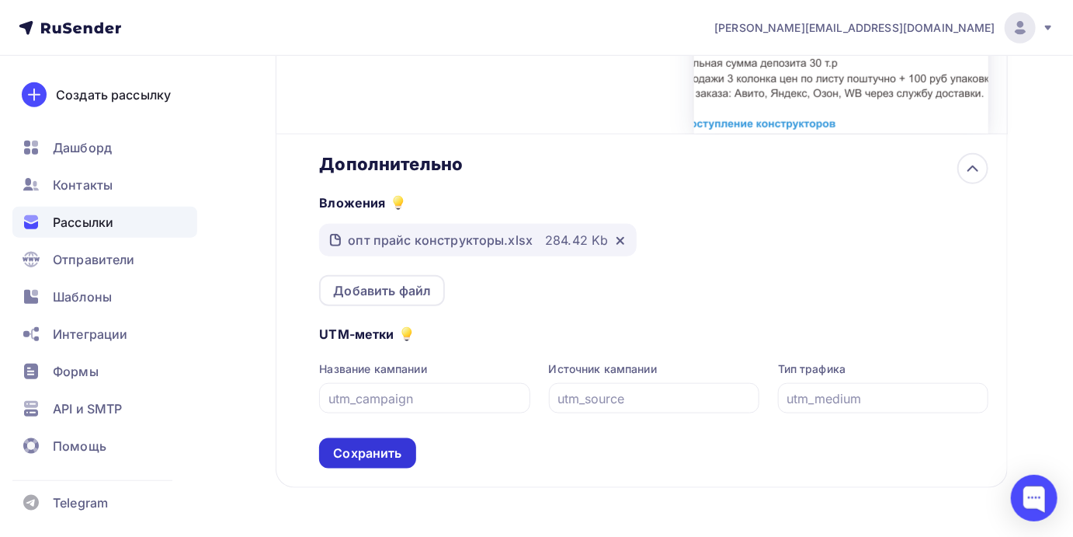
click at [361, 444] on div "Сохранить" at bounding box center [367, 453] width 68 height 18
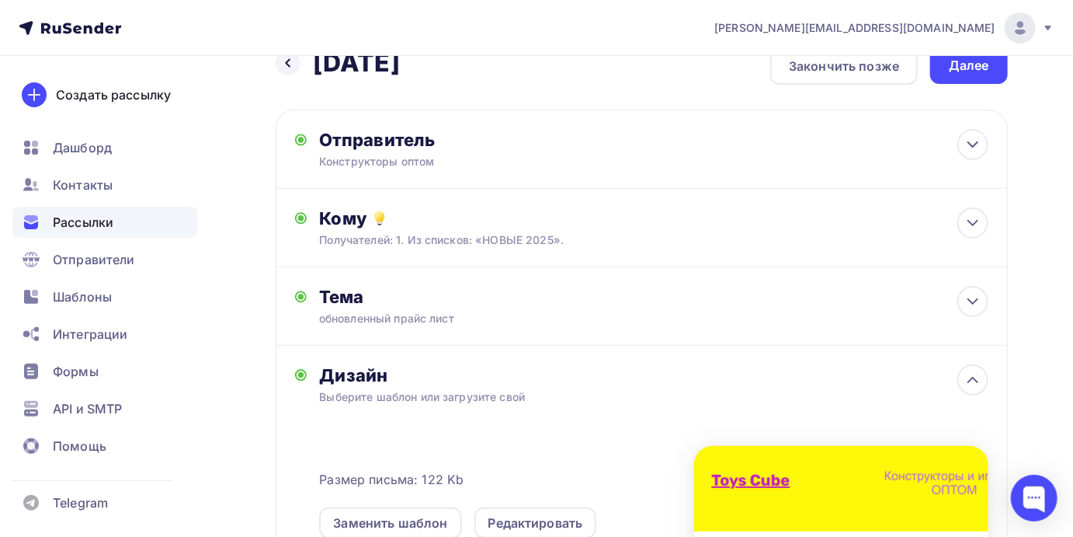
scroll to position [0, 0]
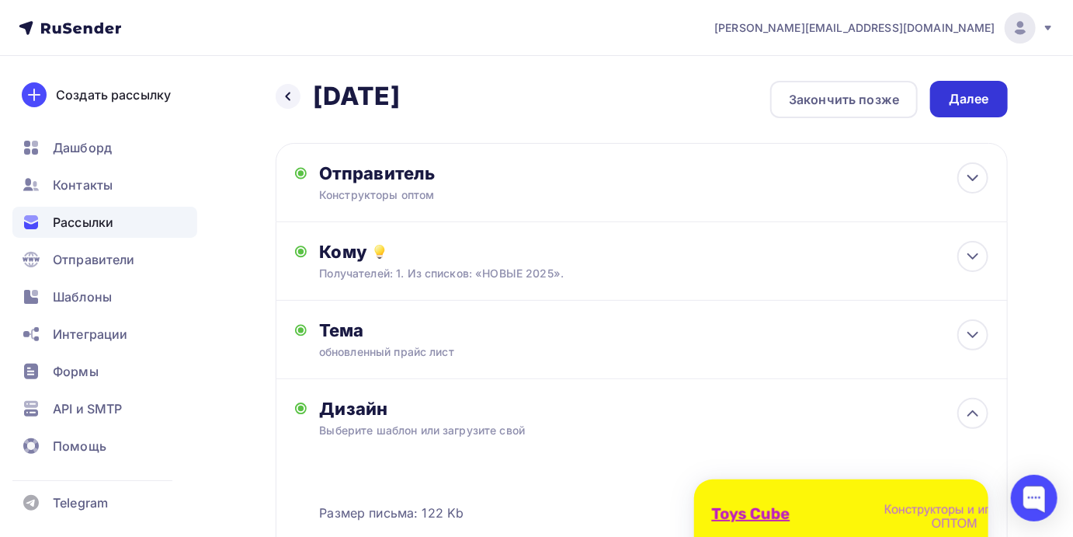
click at [947, 107] on div "Далее" at bounding box center [969, 99] width 78 height 37
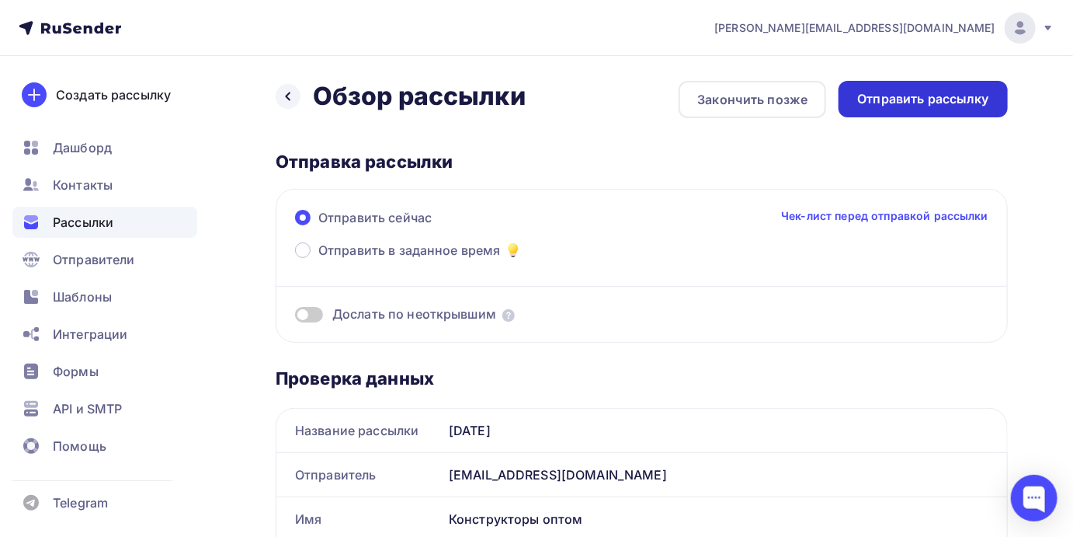
click at [934, 110] on div "Отправить рассылку" at bounding box center [923, 99] width 169 height 37
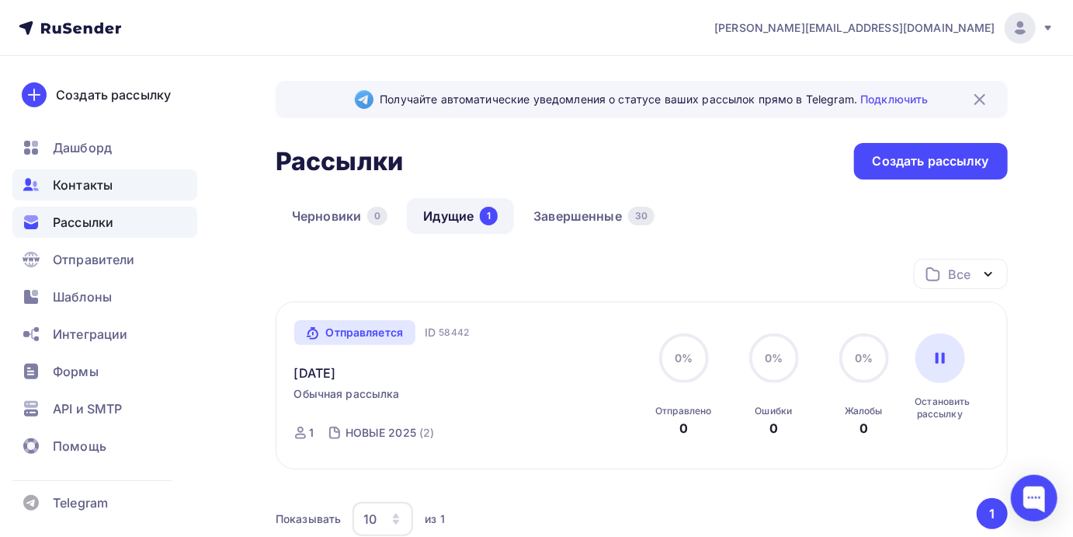
click at [106, 185] on span "Контакты" at bounding box center [83, 185] width 60 height 19
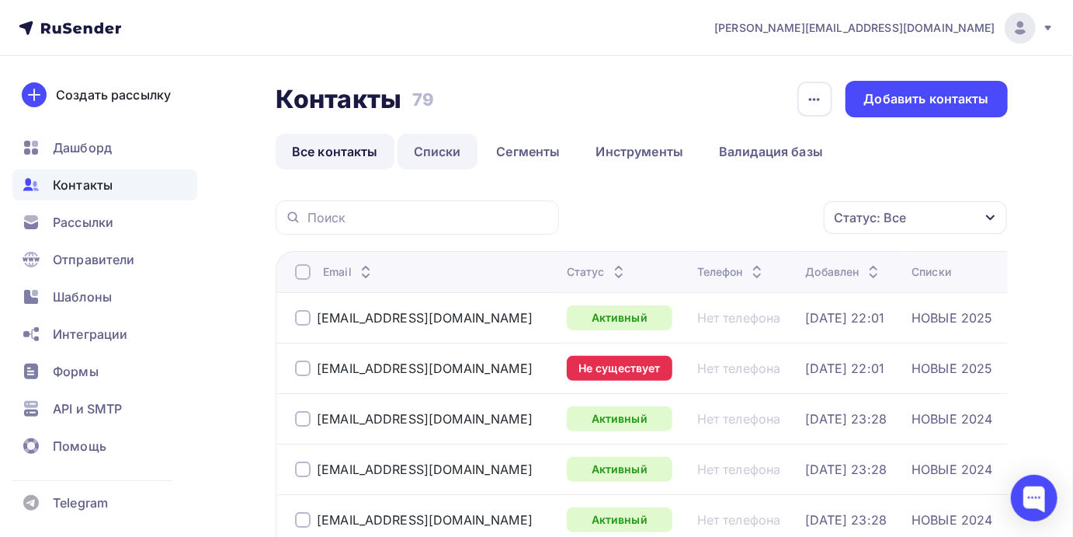
click at [428, 151] on link "Списки" at bounding box center [438, 152] width 80 height 36
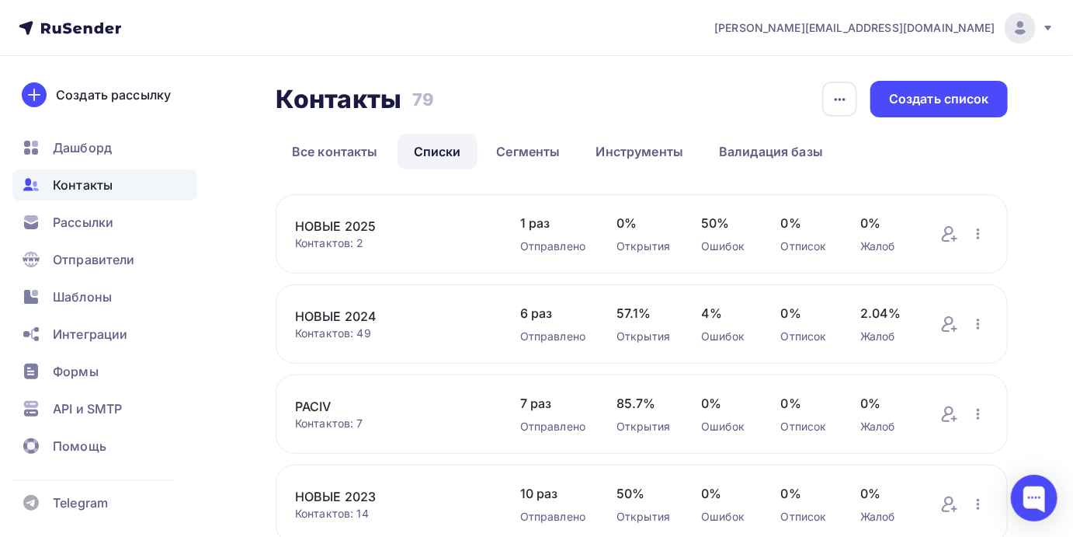
click at [385, 240] on div "Контактов: 2" at bounding box center [392, 243] width 194 height 16
click at [346, 223] on link "НОВЫЕ 2025" at bounding box center [392, 226] width 194 height 19
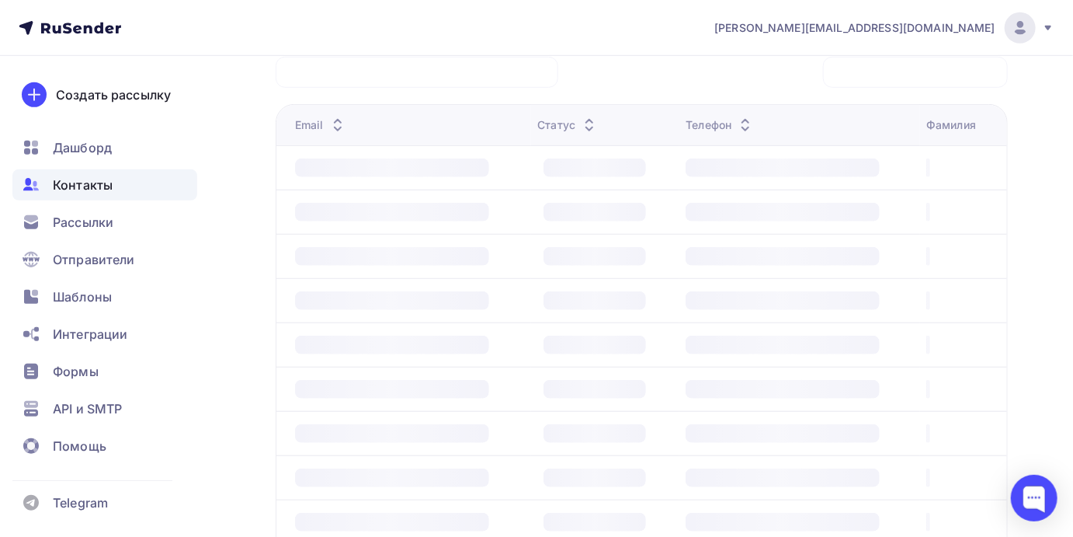
scroll to position [400, 0]
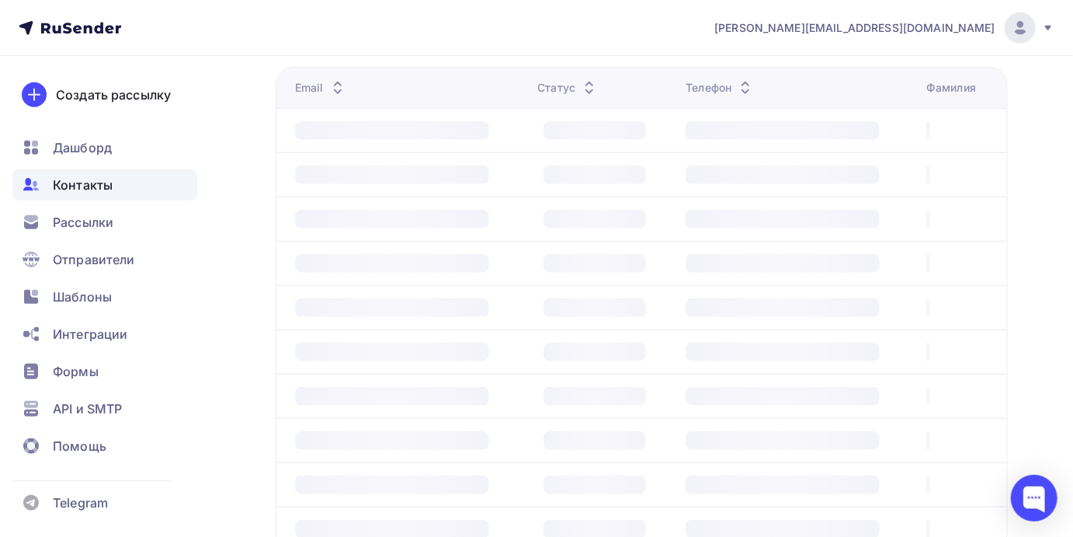
scroll to position [112, 0]
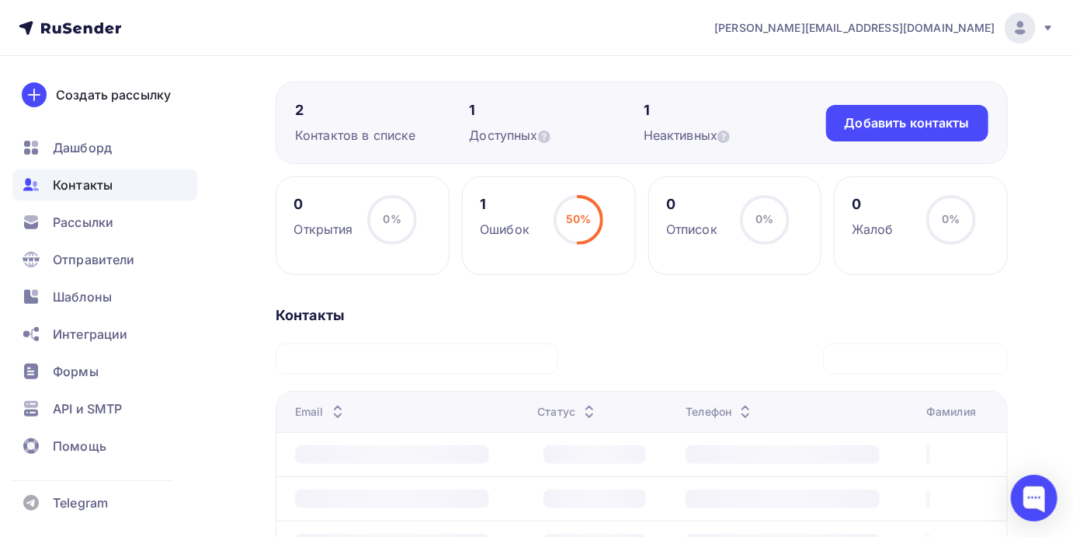
click at [488, 206] on div "1" at bounding box center [505, 204] width 50 height 19
click at [730, 134] on icon at bounding box center [724, 136] width 12 height 12
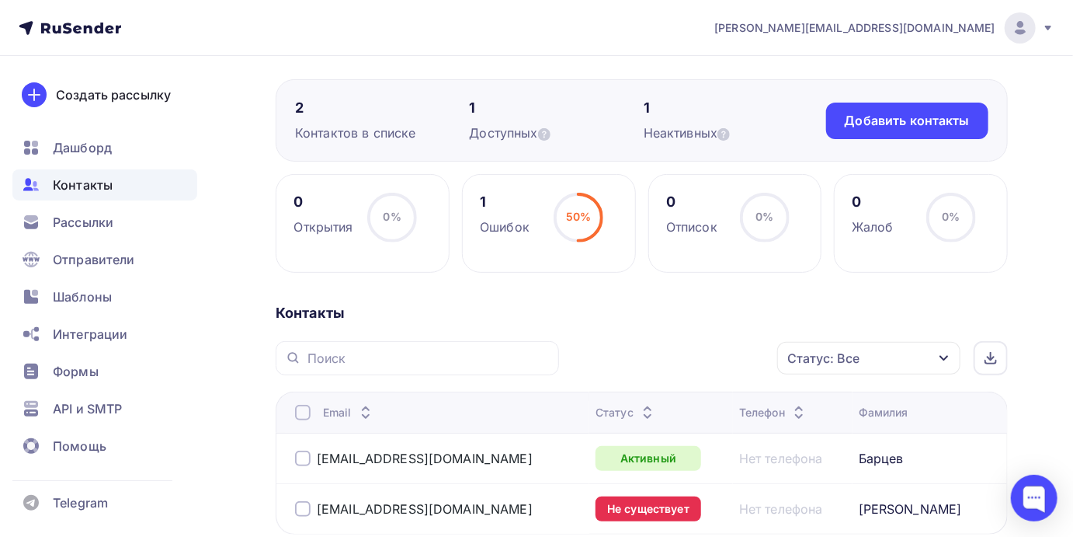
scroll to position [214, 0]
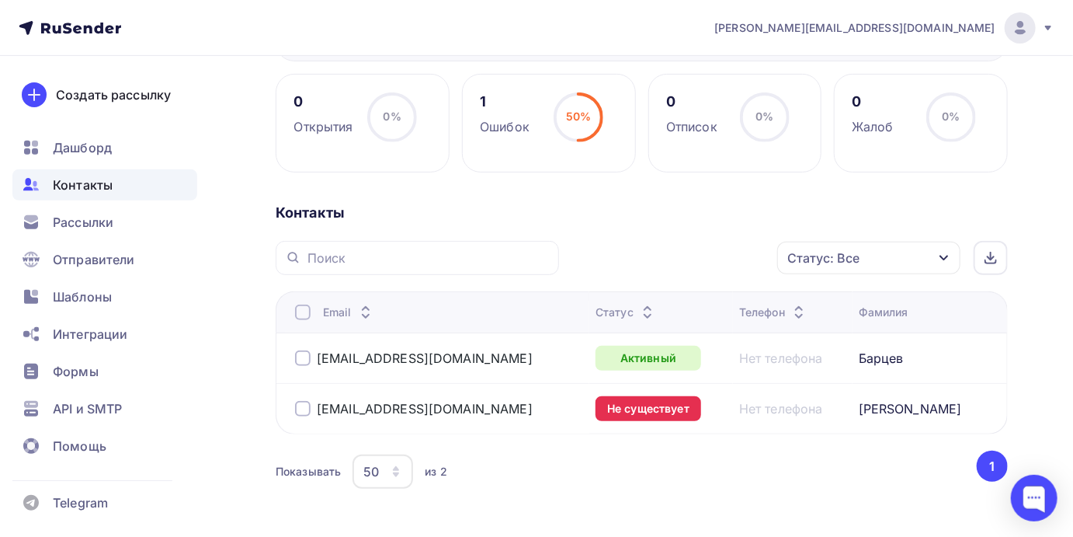
click at [304, 409] on div at bounding box center [303, 409] width 16 height 16
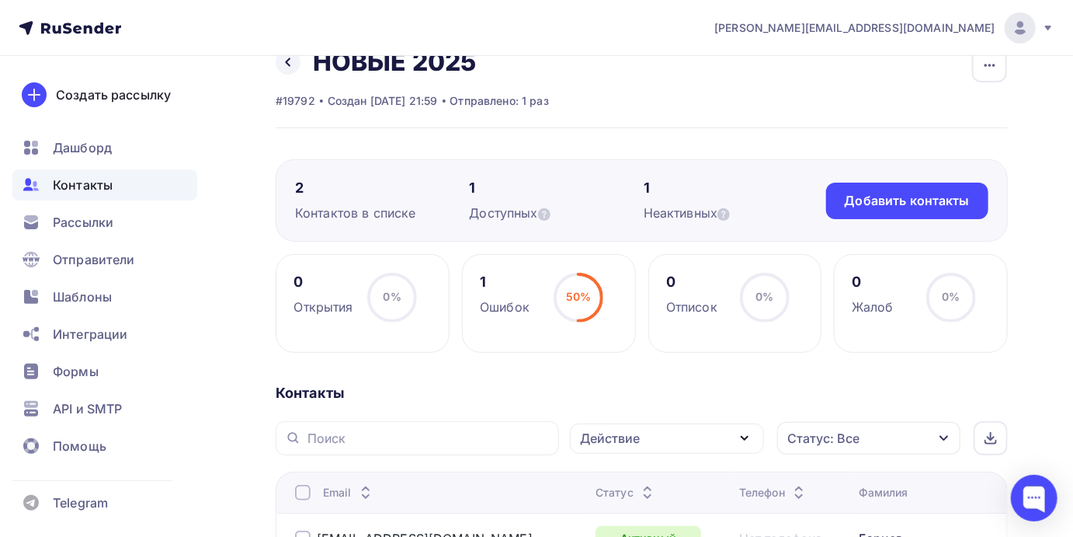
scroll to position [0, 0]
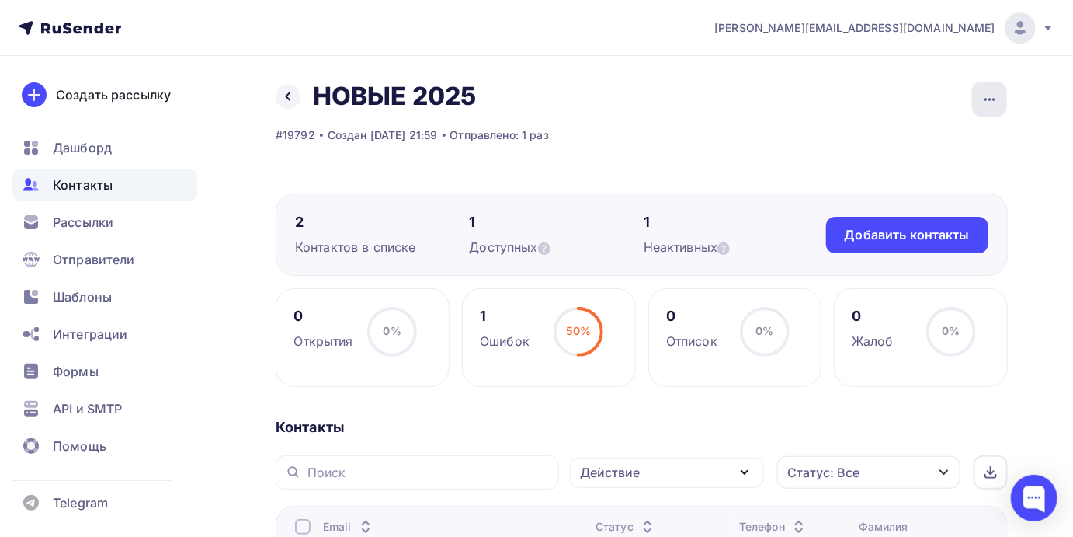
click at [989, 100] on icon "button" at bounding box center [990, 99] width 19 height 19
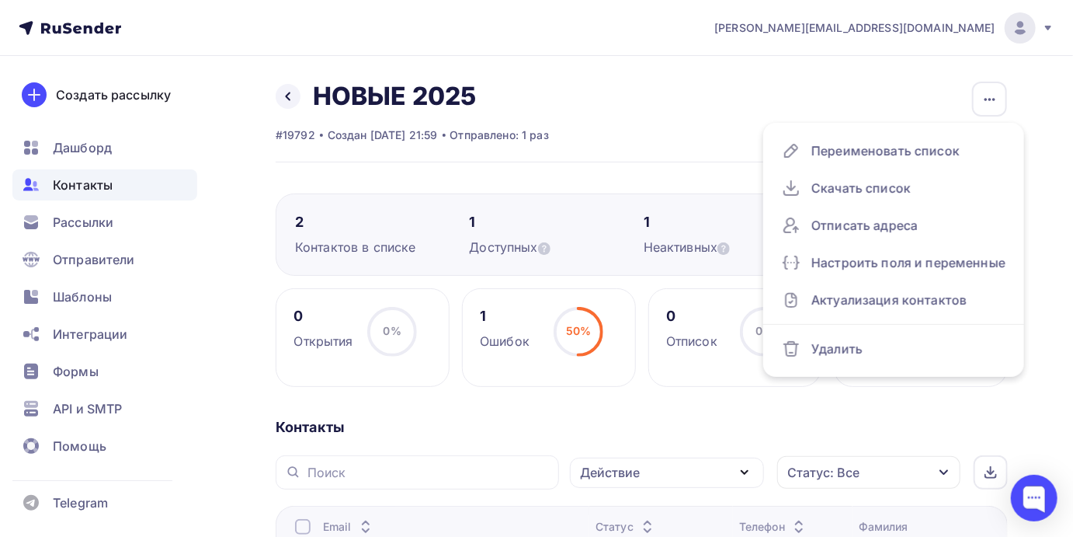
click at [1060, 183] on div "Назад НОВЫЕ 2025 Переименовать список Скачать список Отписать адреса Настроить …" at bounding box center [536, 431] width 1073 height 751
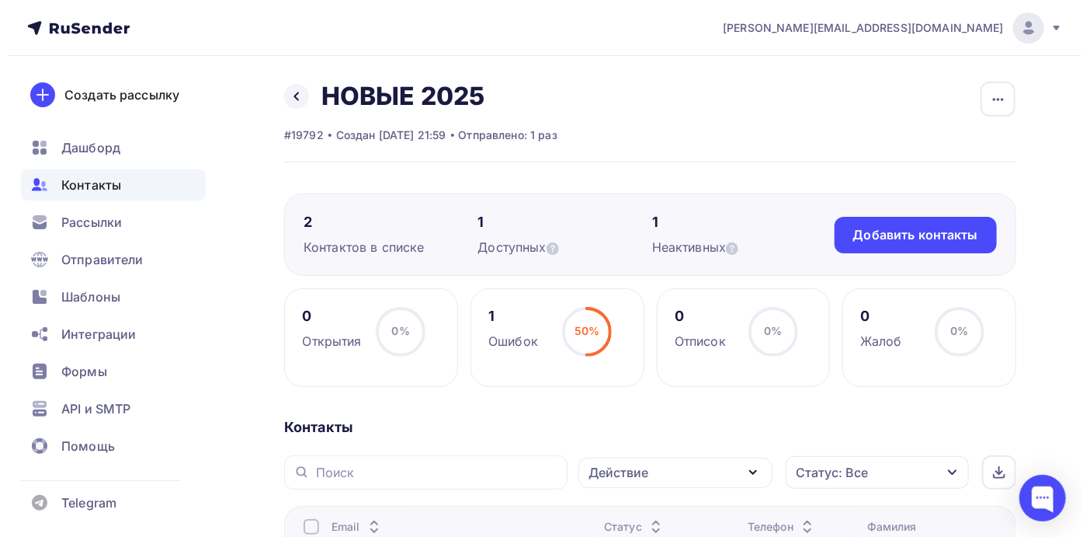
scroll to position [270, 0]
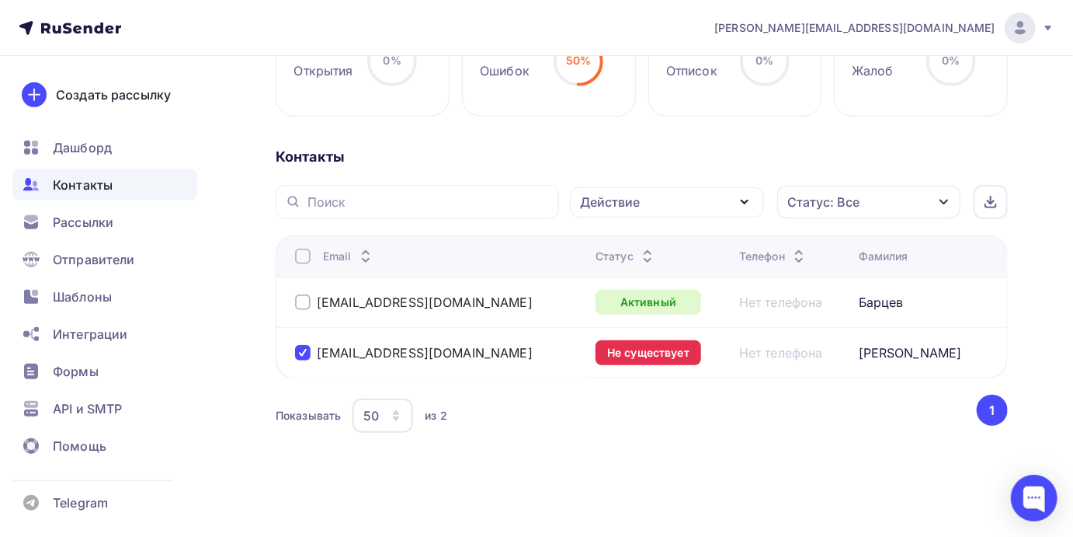
click at [741, 195] on icon "button" at bounding box center [744, 202] width 19 height 19
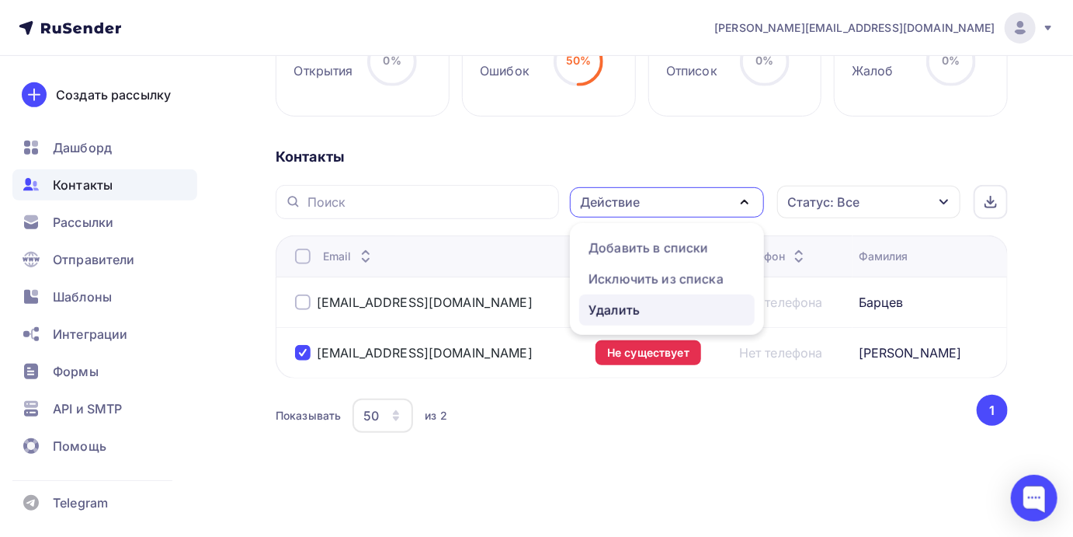
click at [627, 311] on div "Удалить" at bounding box center [614, 310] width 51 height 19
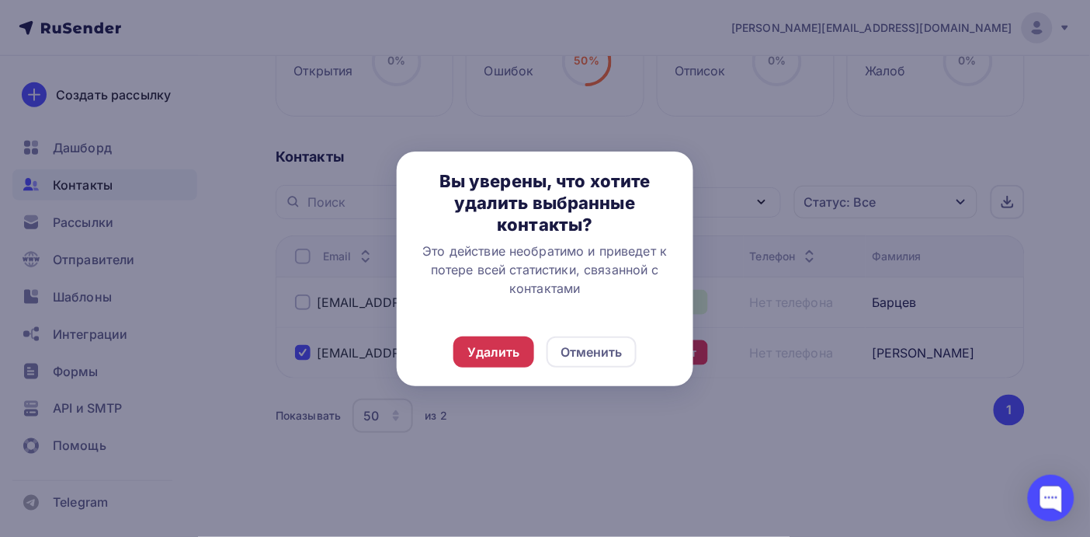
click at [492, 357] on div "Удалить" at bounding box center [494, 351] width 53 height 19
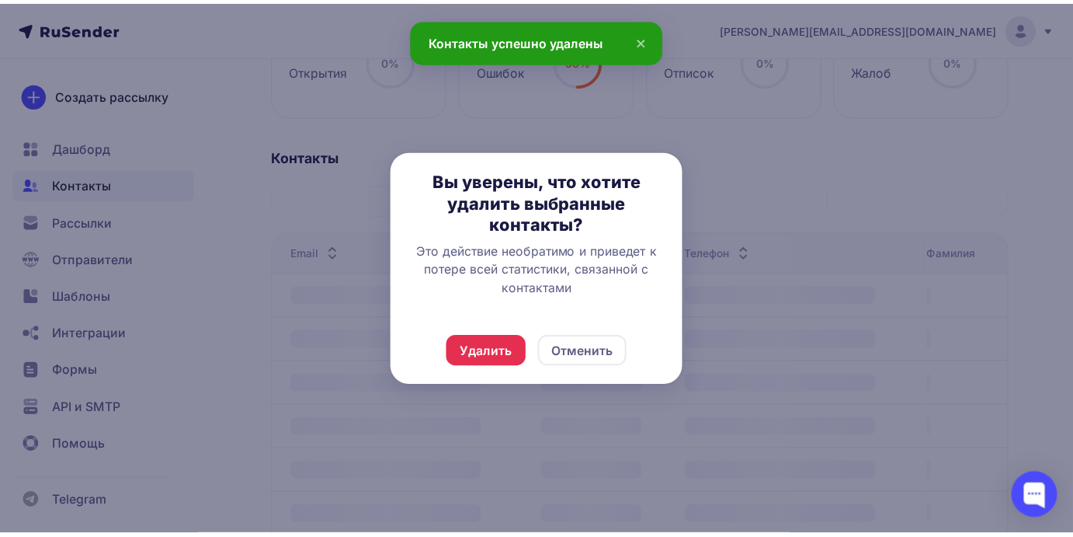
scroll to position [220, 0]
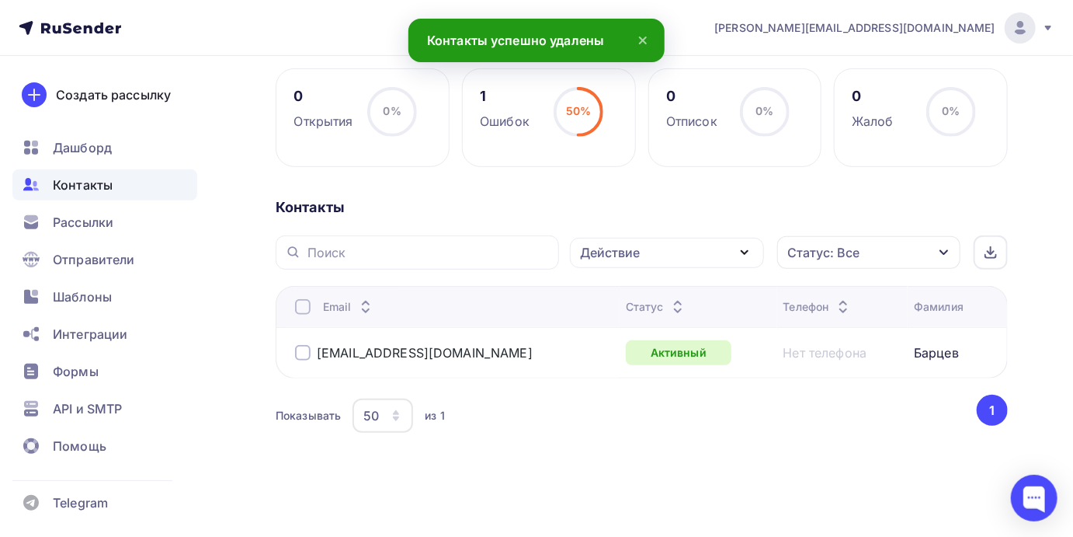
click at [645, 35] on icon at bounding box center [643, 40] width 19 height 19
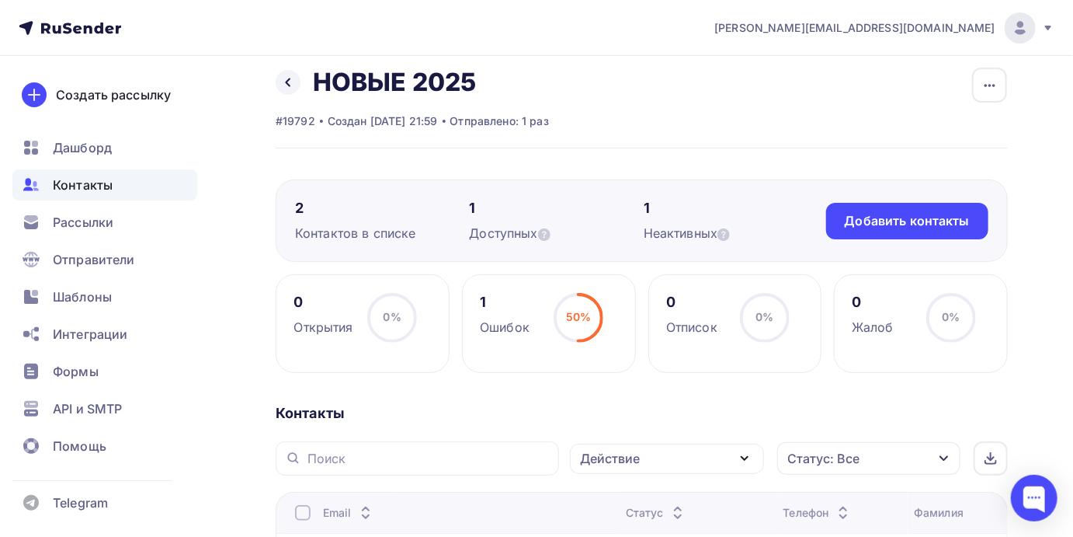
scroll to position [0, 0]
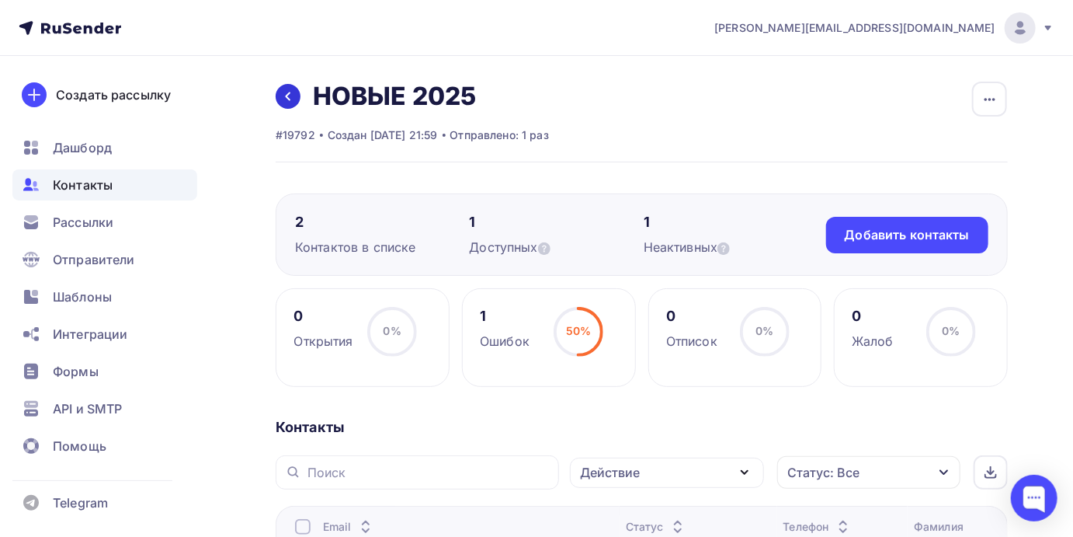
click at [284, 93] on icon at bounding box center [288, 96] width 12 height 12
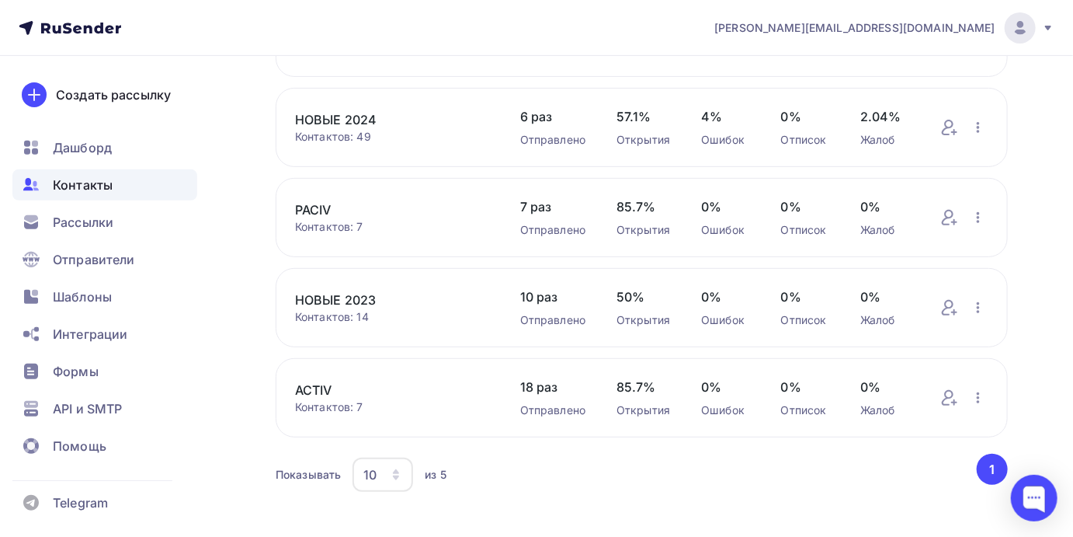
scroll to position [217, 0]
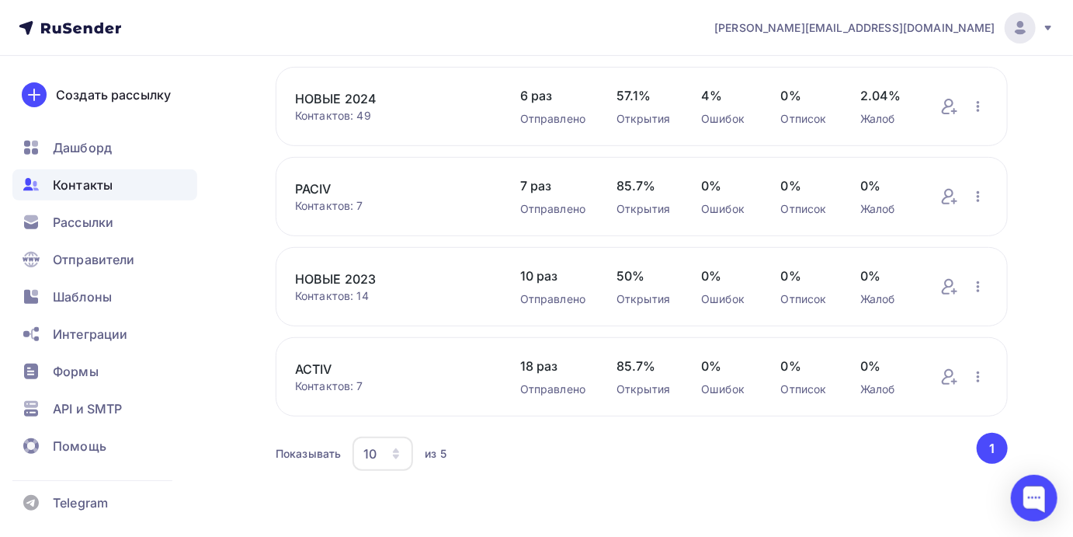
click at [315, 371] on link "ACTIV" at bounding box center [392, 369] width 194 height 19
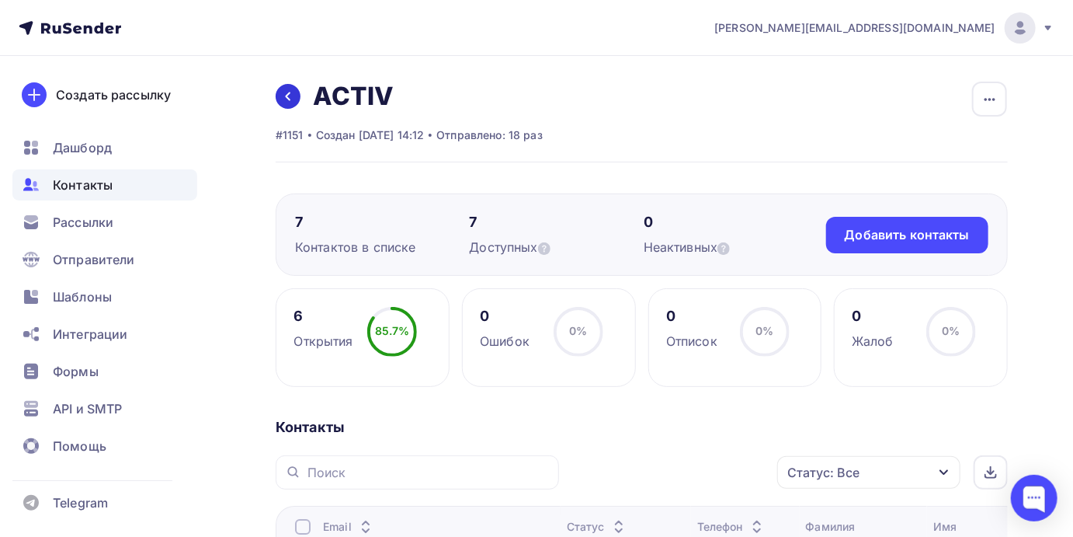
click at [287, 91] on icon at bounding box center [288, 96] width 12 height 12
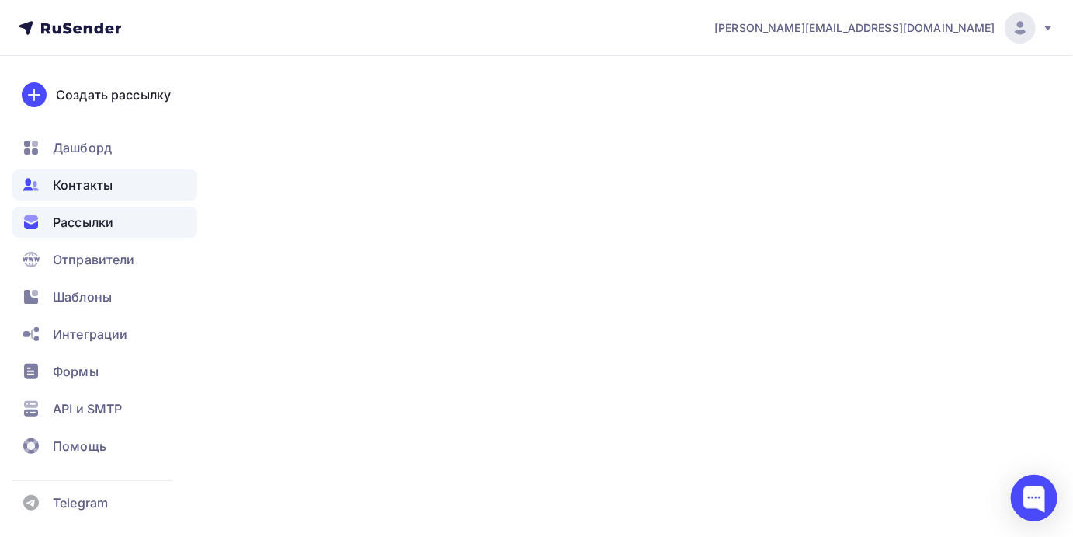
click at [70, 222] on span "Рассылки" at bounding box center [83, 222] width 61 height 19
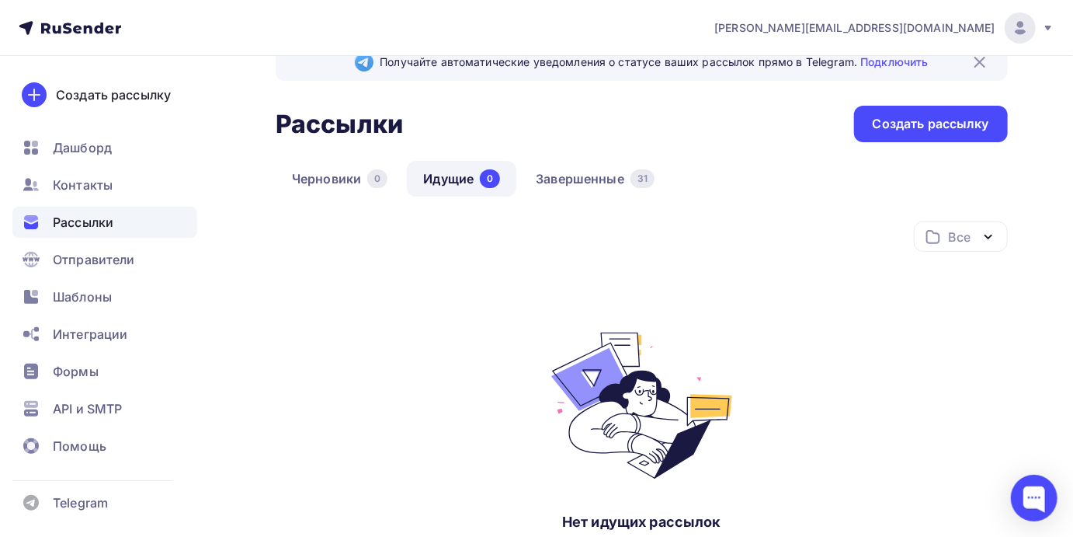
scroll to position [33, 0]
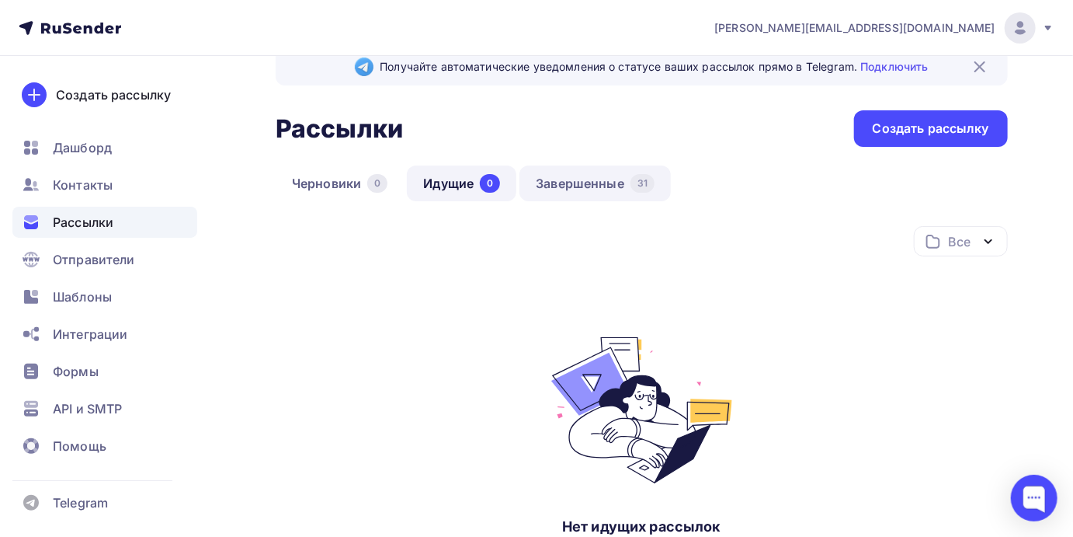
click at [563, 180] on link "Завершенные 31" at bounding box center [595, 183] width 151 height 36
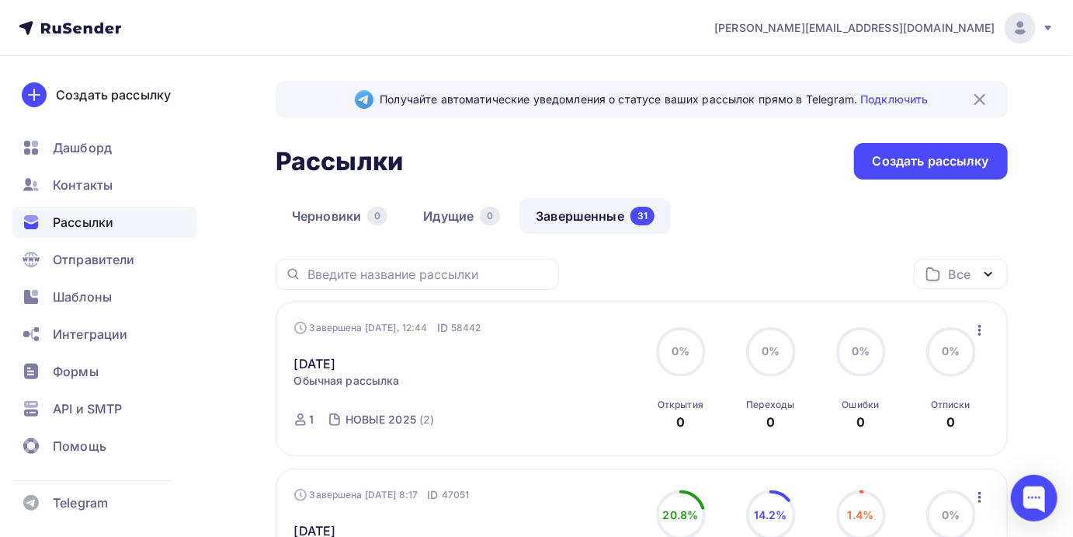
click at [977, 329] on icon "button" at bounding box center [980, 330] width 19 height 19
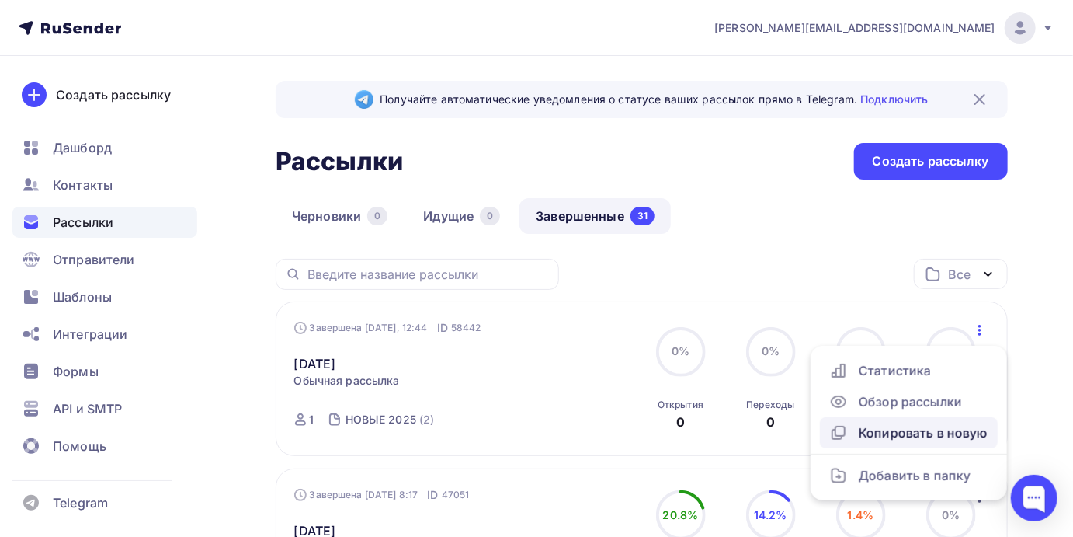
click at [908, 436] on div "Копировать в новую" at bounding box center [908, 432] width 159 height 19
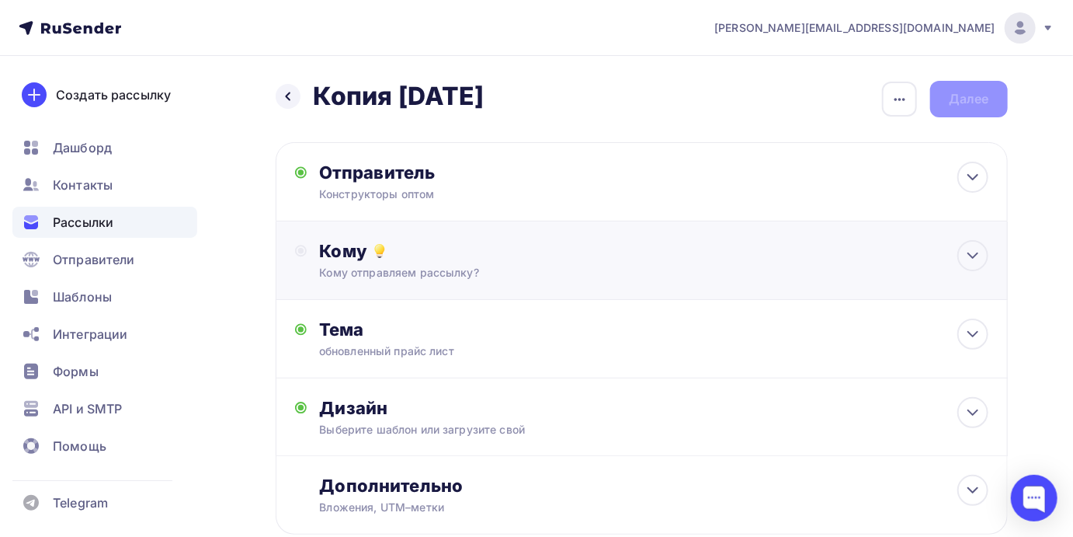
click at [519, 281] on div "Кому Кому отправляем рассылку? Списки получателей Выберите список Все списки id…" at bounding box center [642, 260] width 732 height 78
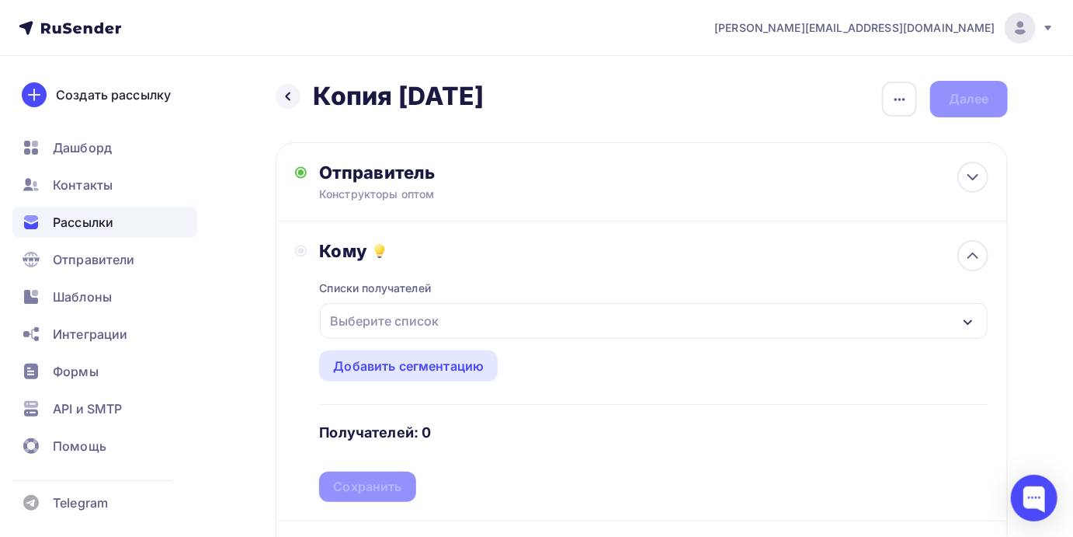
click at [398, 318] on div "Выберите список" at bounding box center [384, 321] width 121 height 28
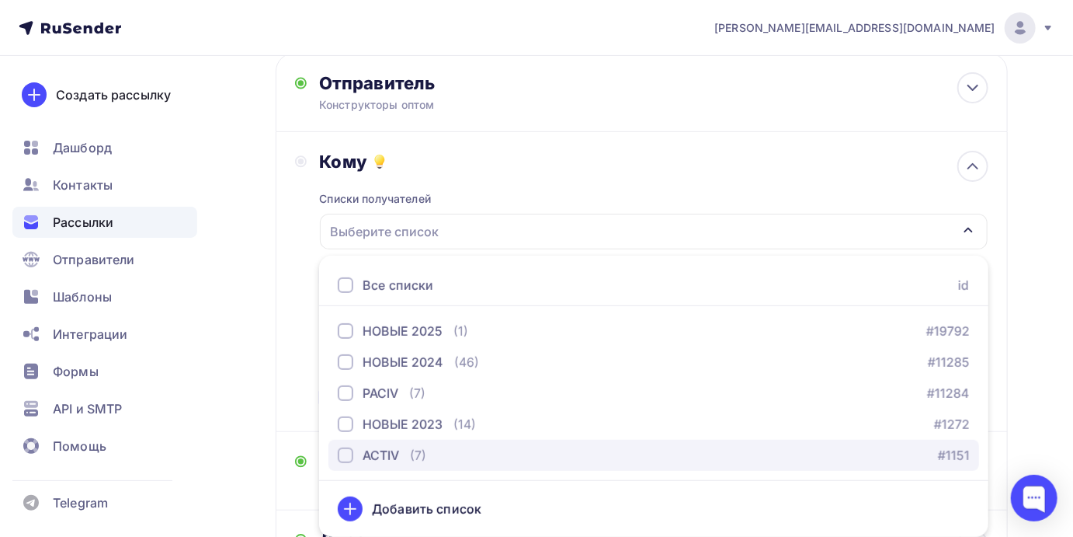
click at [355, 457] on div "ACTIV" at bounding box center [368, 455] width 61 height 19
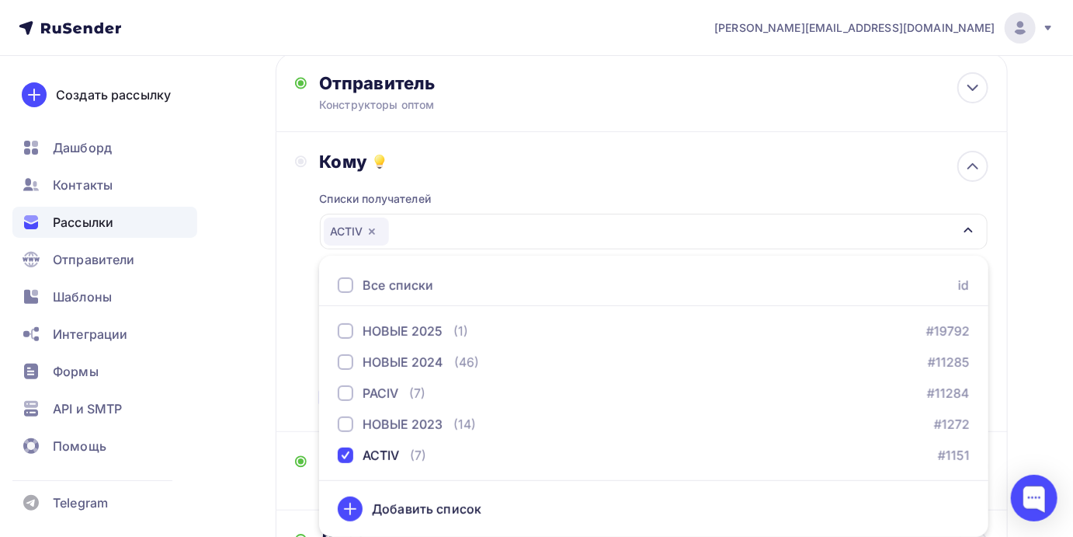
click at [1032, 342] on div "Назад Копия 06.09.25 Копия 06.09.25 Закончить позже Переименовать рассылку Удал…" at bounding box center [536, 367] width 1073 height 800
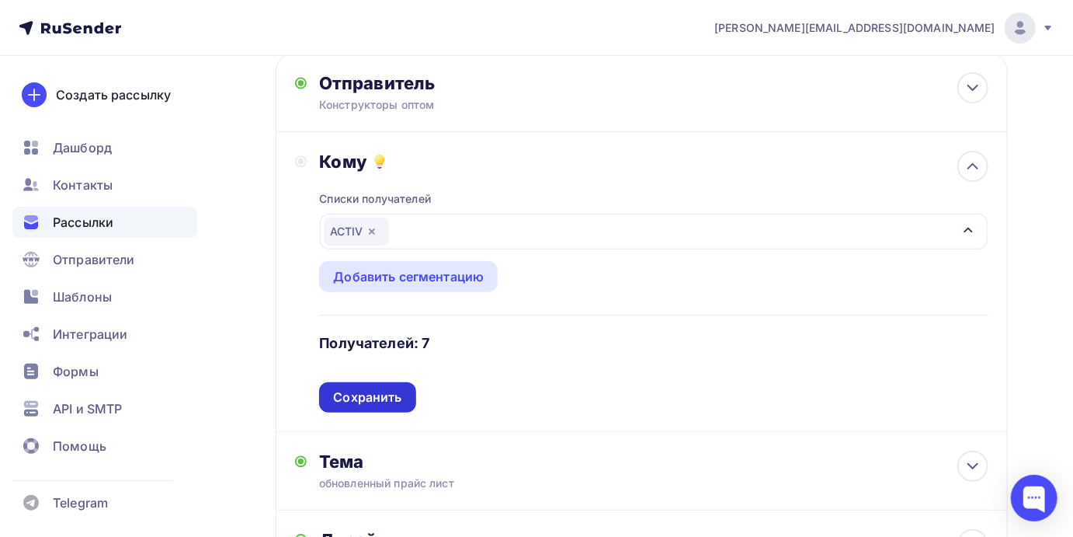
click at [356, 397] on div "Сохранить" at bounding box center [367, 397] width 68 height 18
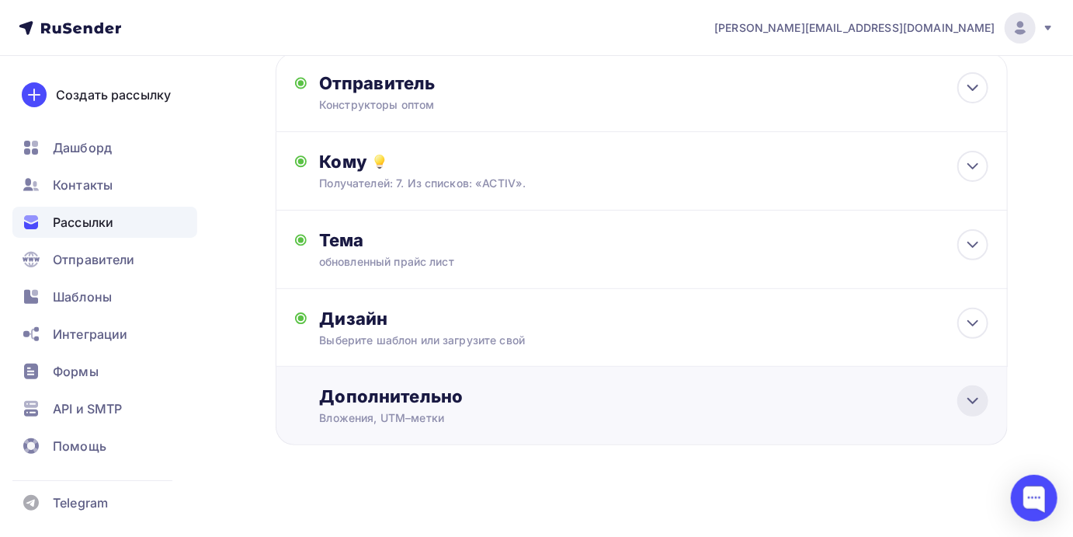
click at [965, 398] on icon at bounding box center [973, 400] width 19 height 19
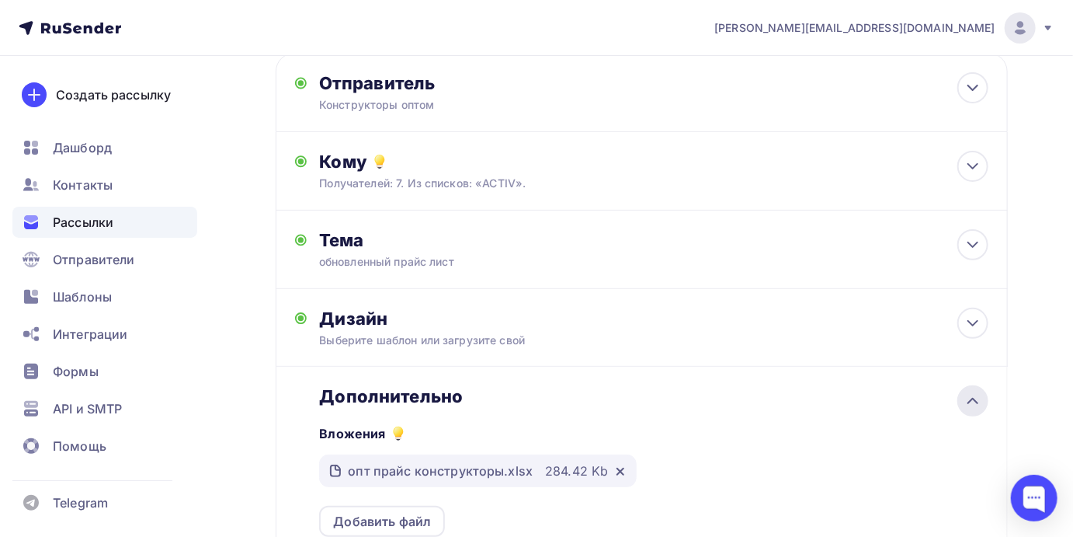
scroll to position [0, 0]
click at [969, 398] on icon at bounding box center [973, 400] width 19 height 19
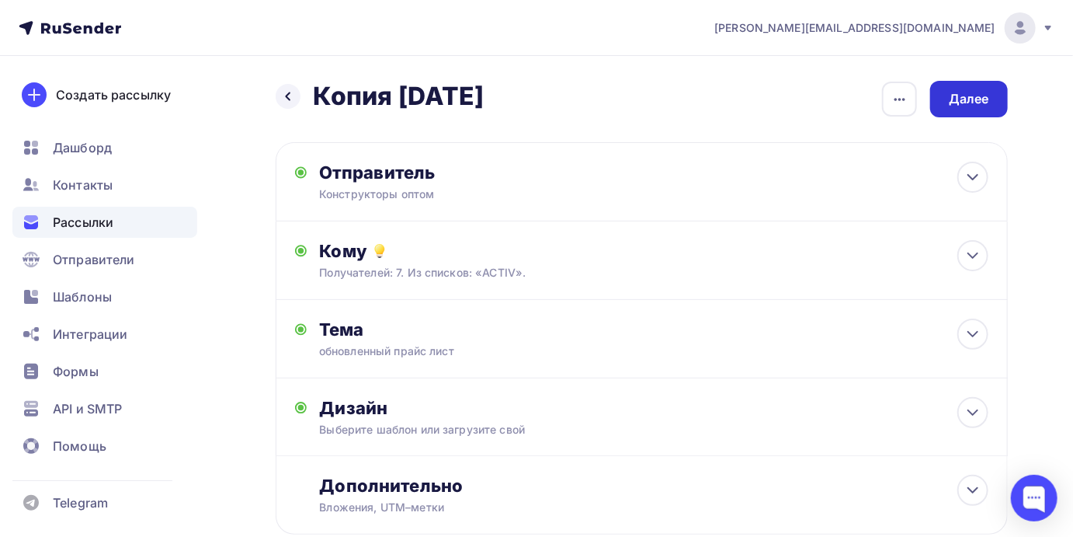
click at [963, 101] on div "Далее" at bounding box center [969, 99] width 40 height 18
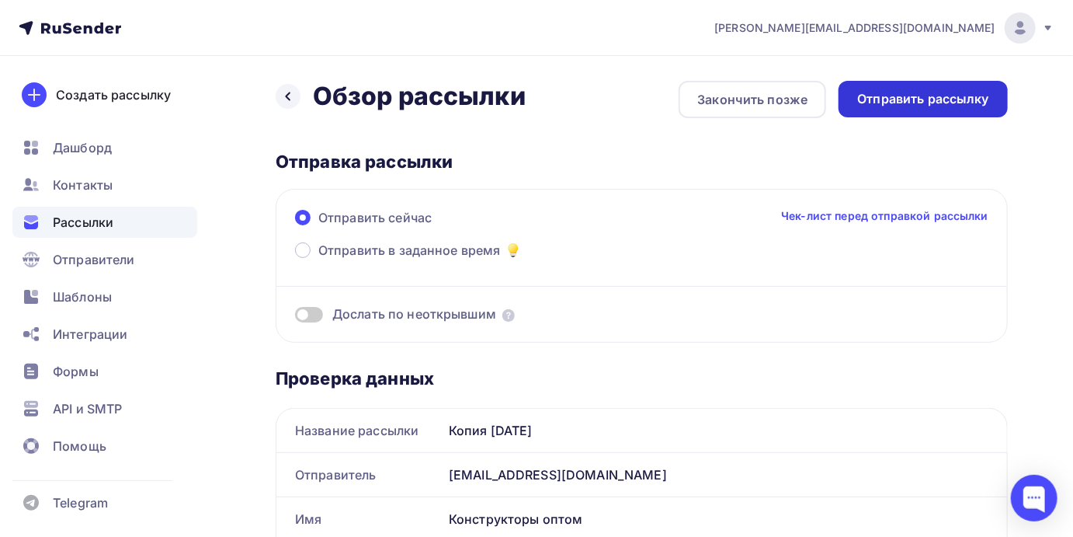
click at [899, 92] on div "Отправить рассылку" at bounding box center [923, 99] width 132 height 18
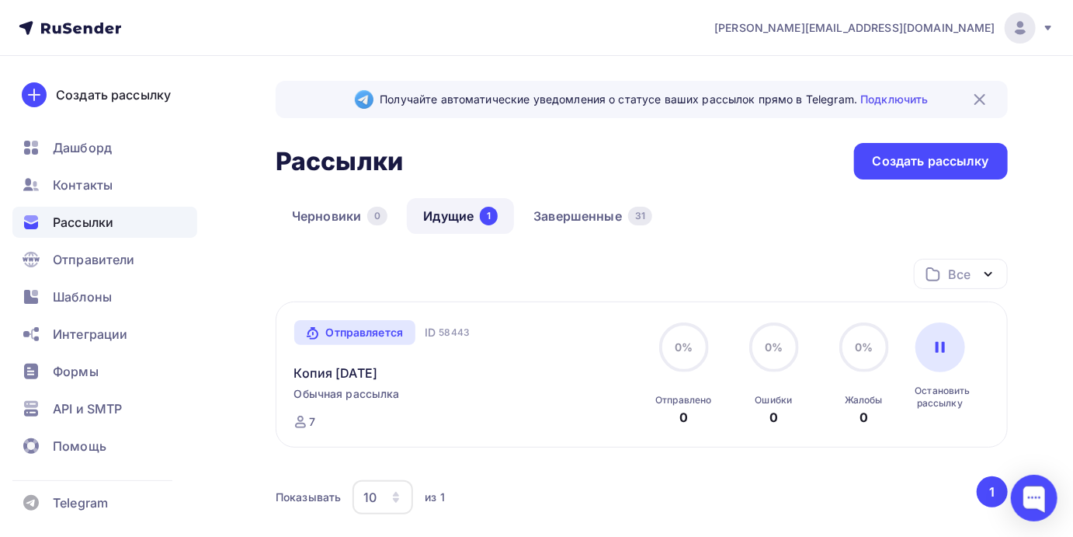
scroll to position [64, 0]
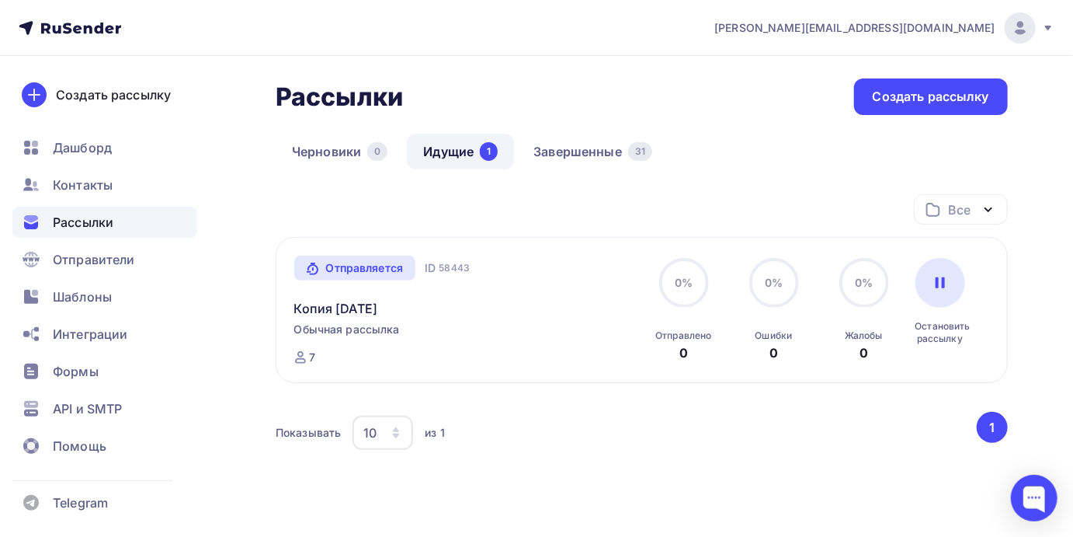
click at [439, 155] on link "Идущие 1" at bounding box center [460, 152] width 107 height 36
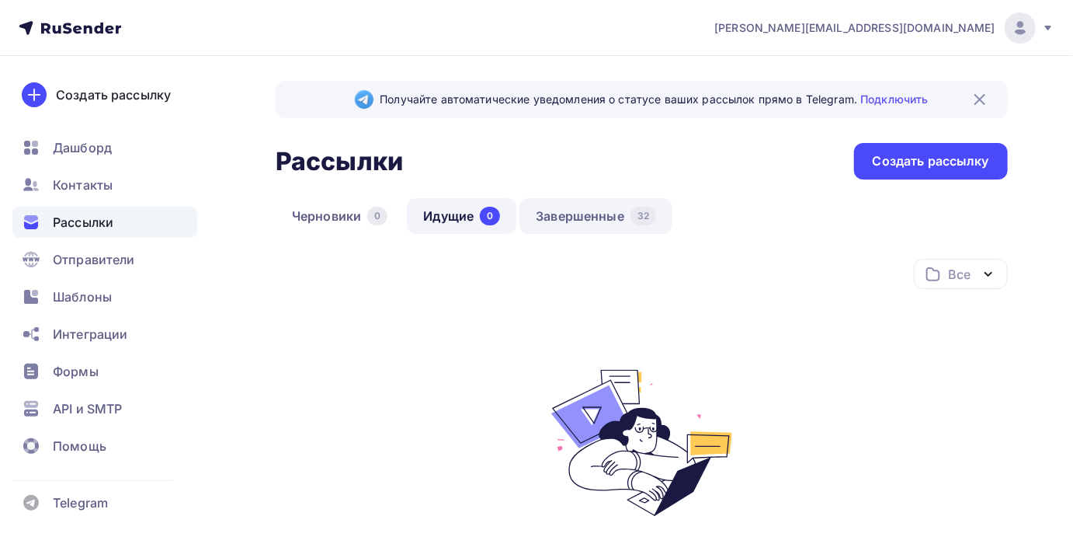
click at [568, 213] on link "Завершенные 32" at bounding box center [596, 216] width 153 height 36
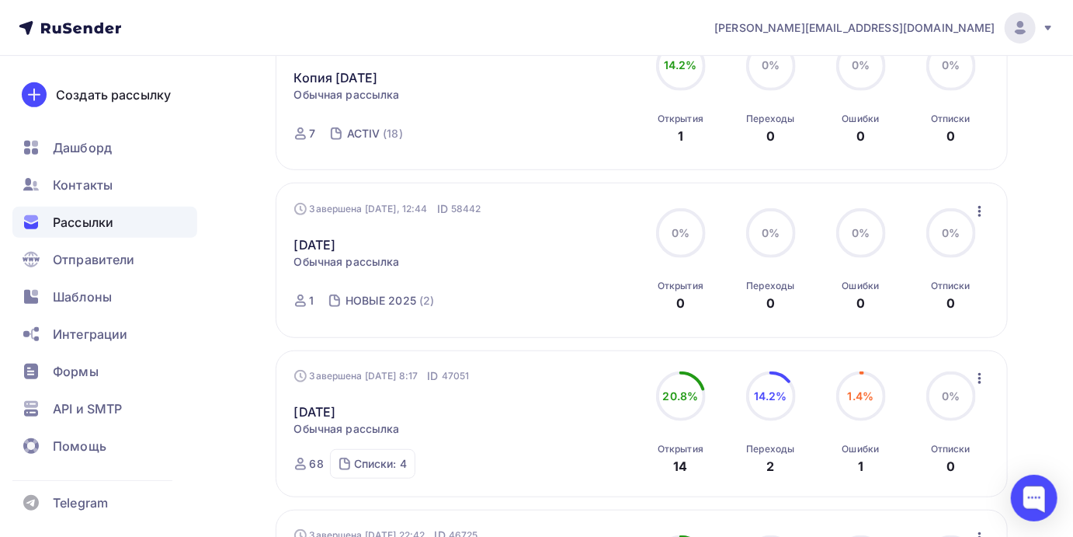
scroll to position [184, 0]
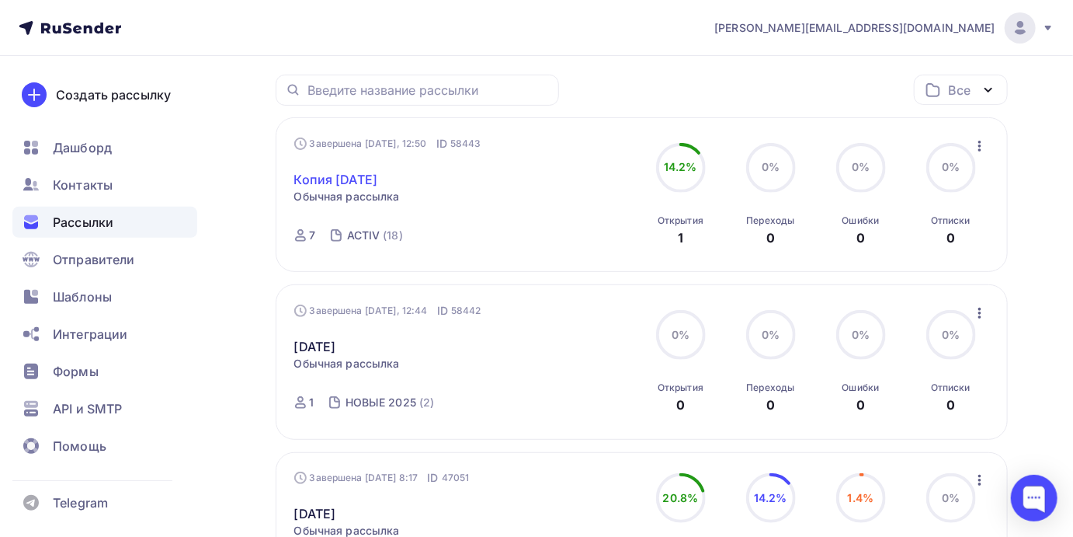
click at [333, 179] on link "Копия [DATE]" at bounding box center [336, 179] width 84 height 19
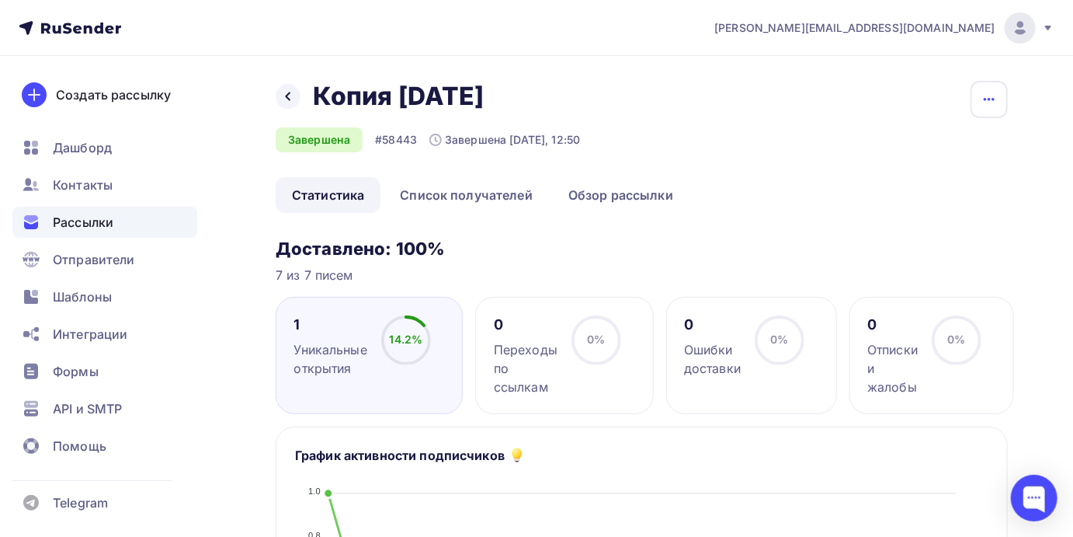
click at [986, 107] on icon "button" at bounding box center [989, 99] width 19 height 19
click at [619, 193] on link "Обзор рассылки" at bounding box center [620, 195] width 137 height 36
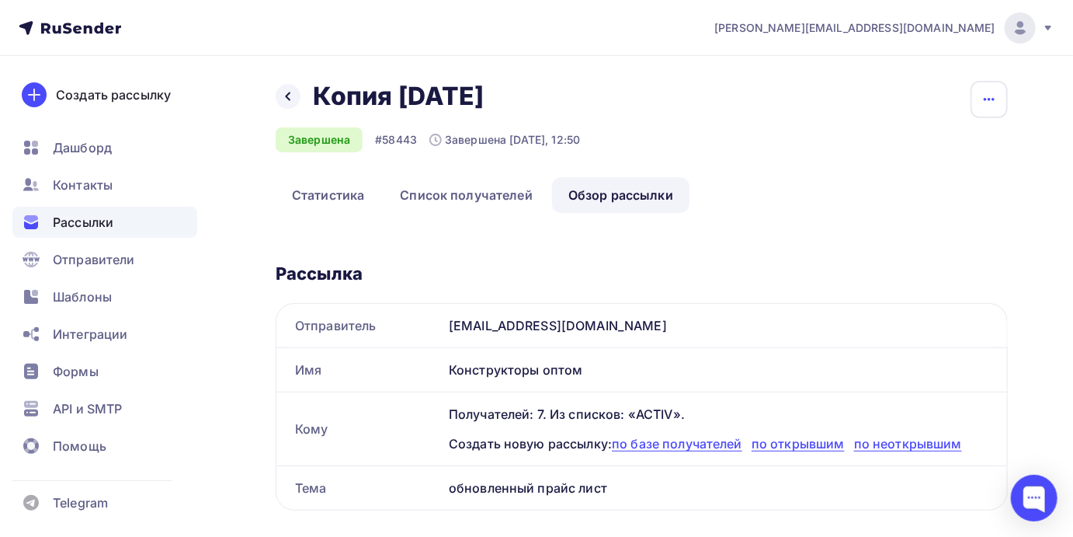
click at [996, 105] on icon "button" at bounding box center [989, 99] width 19 height 19
click at [295, 97] on div at bounding box center [288, 96] width 25 height 25
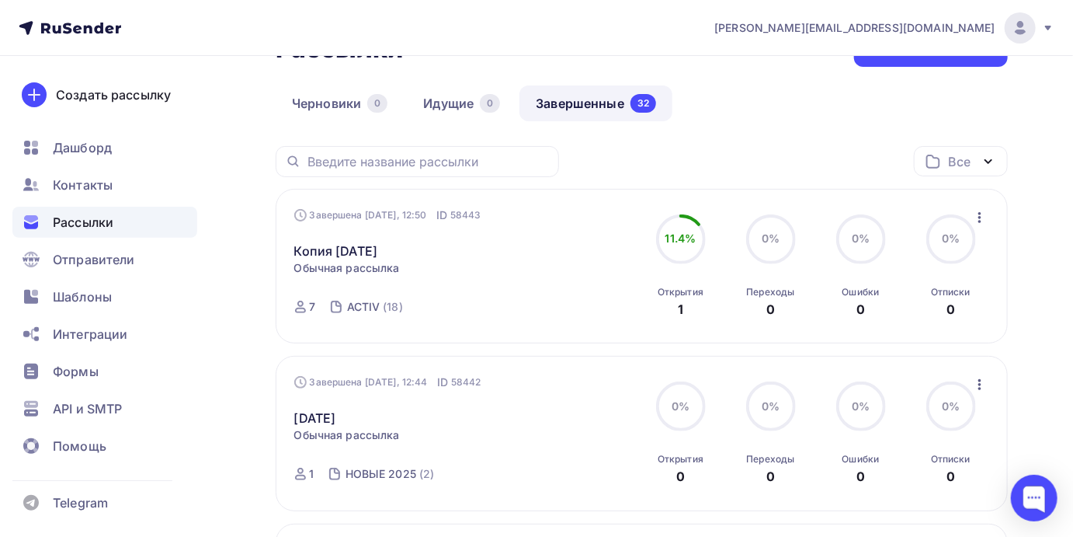
scroll to position [137, 0]
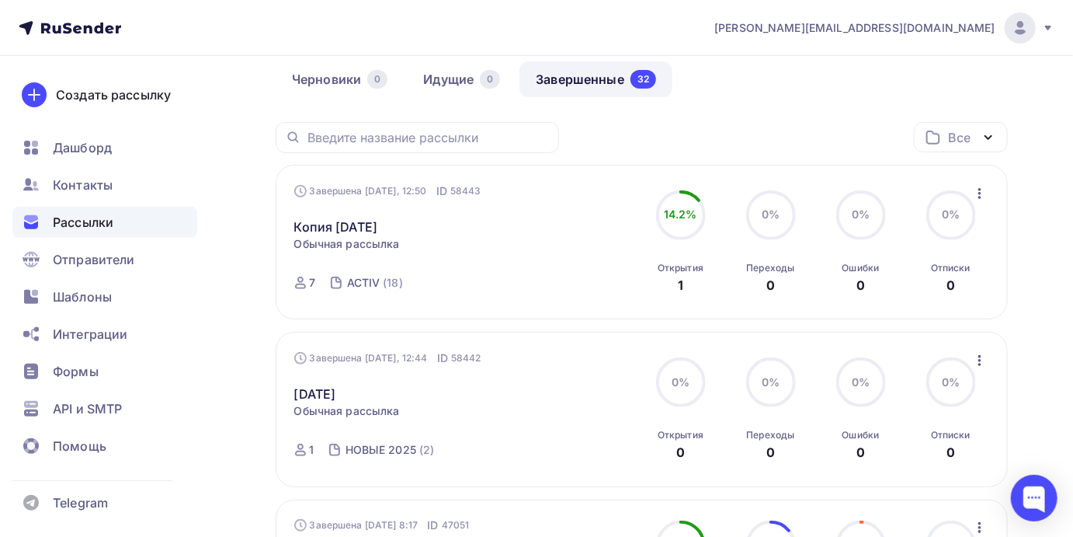
click at [971, 360] on icon "button" at bounding box center [980, 360] width 19 height 19
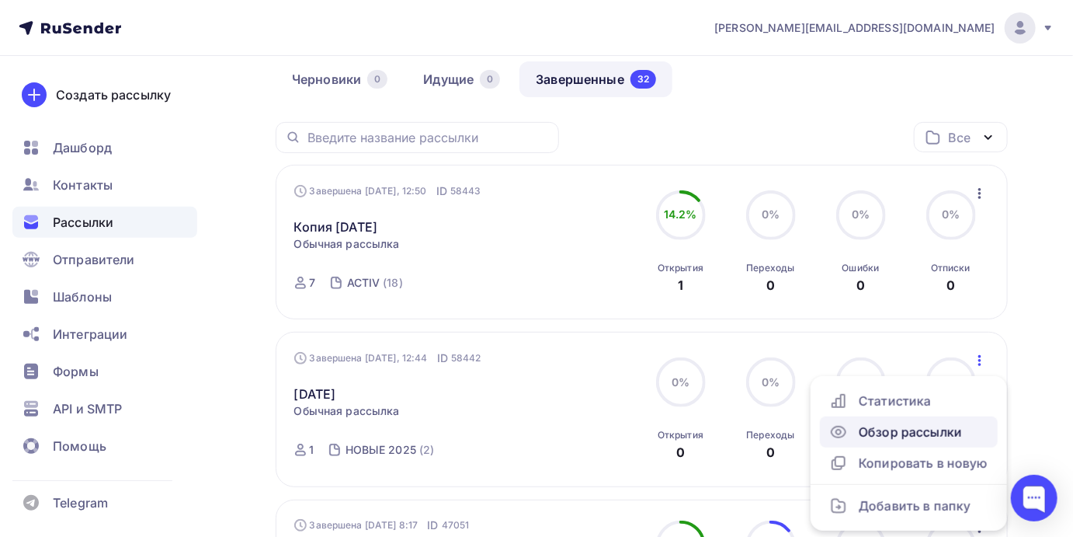
click at [937, 433] on div "Обзор рассылки" at bounding box center [908, 431] width 159 height 19
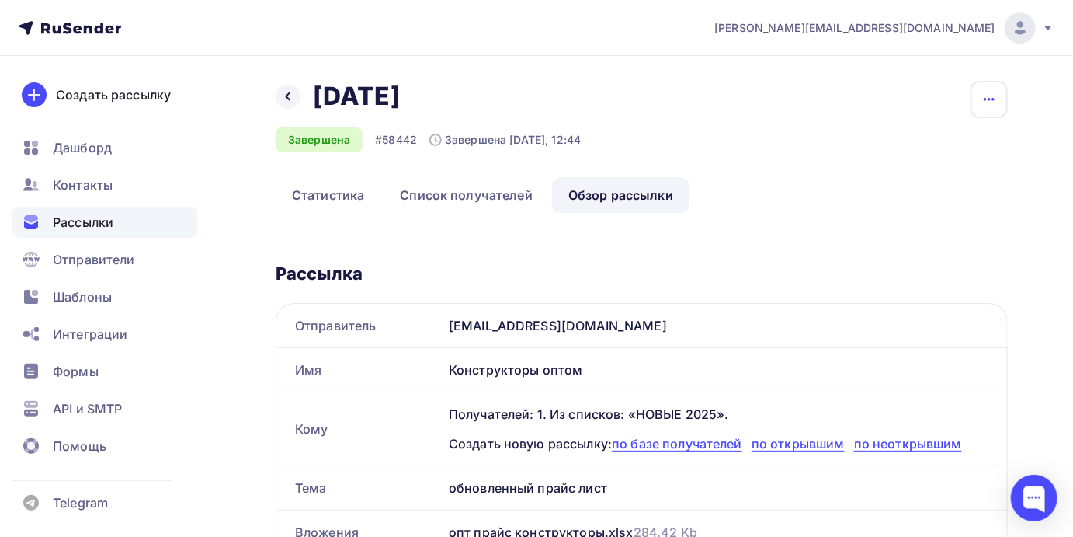
click at [987, 109] on button "button" at bounding box center [989, 99] width 37 height 37
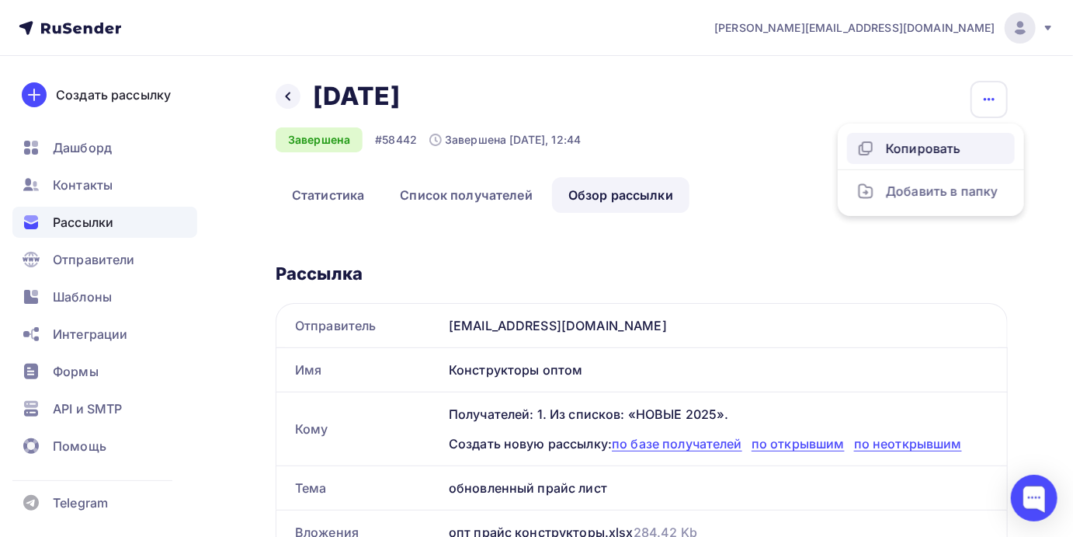
click at [955, 146] on div "Копировать" at bounding box center [931, 148] width 149 height 19
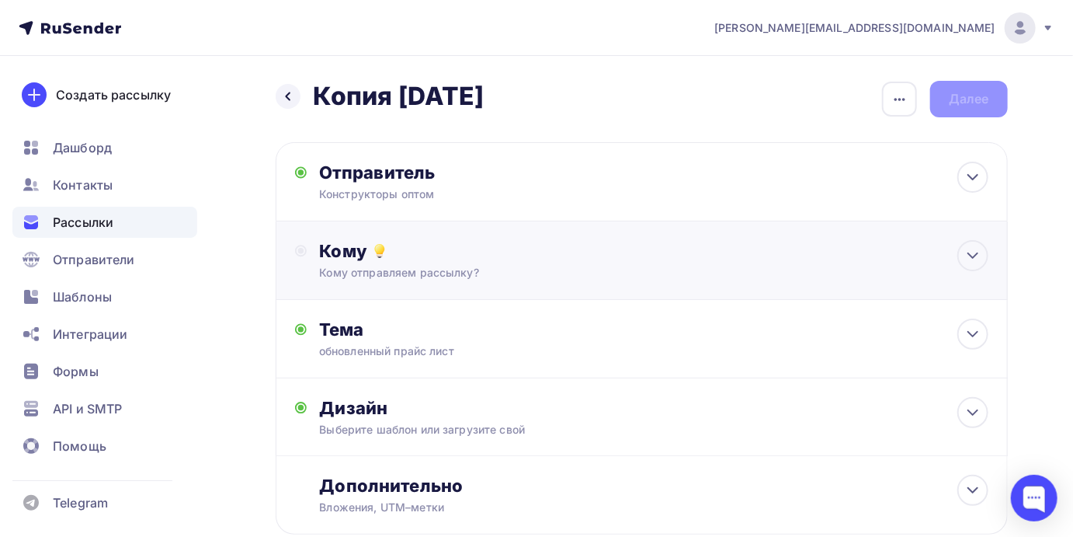
click at [557, 256] on div "Кому" at bounding box center [653, 251] width 669 height 22
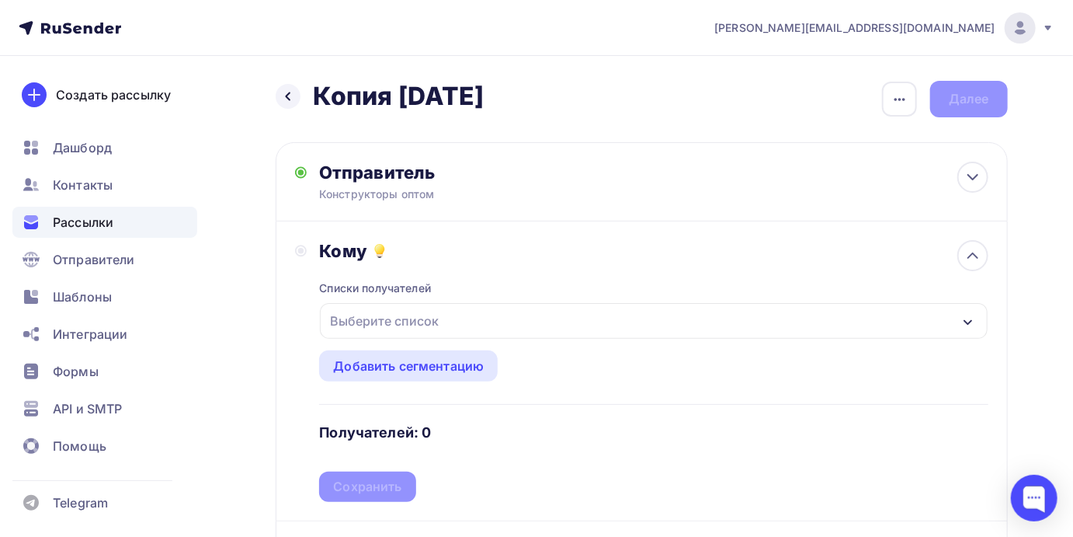
click at [398, 323] on div "Выберите список" at bounding box center [384, 321] width 121 height 28
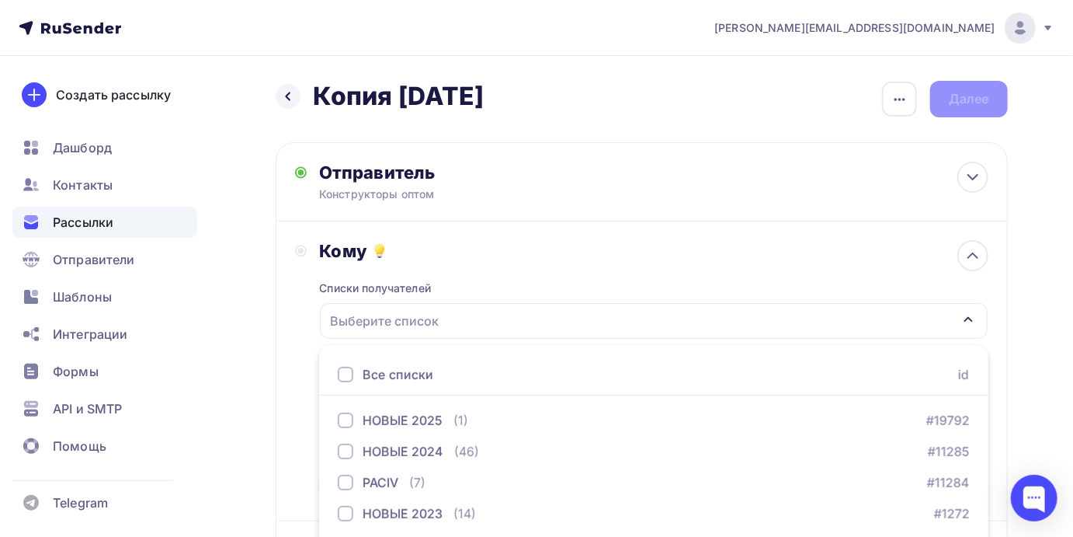
scroll to position [89, 0]
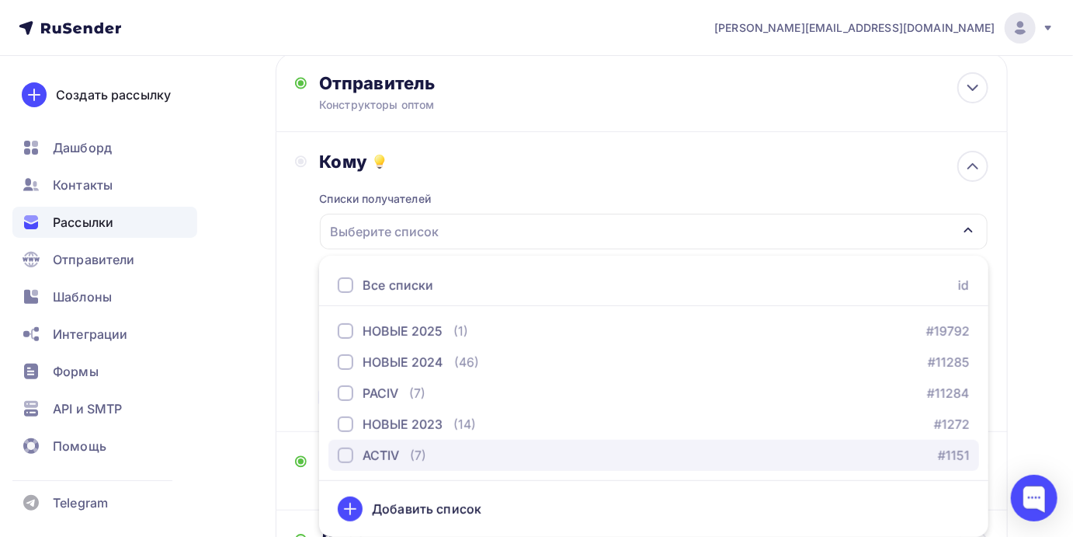
click at [363, 454] on div "ACTIV" at bounding box center [381, 455] width 37 height 19
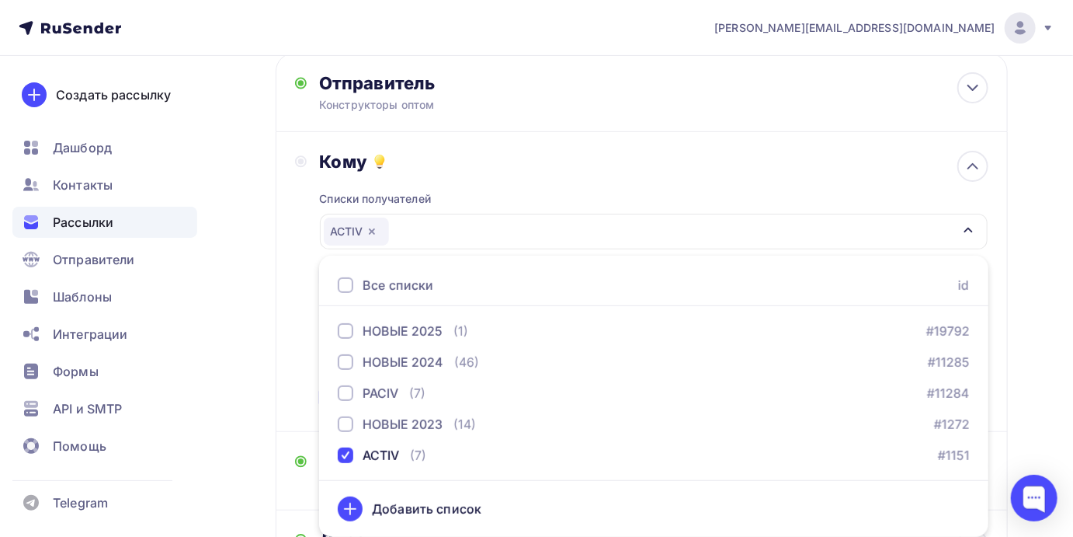
click at [593, 163] on div "Кому" at bounding box center [653, 162] width 669 height 22
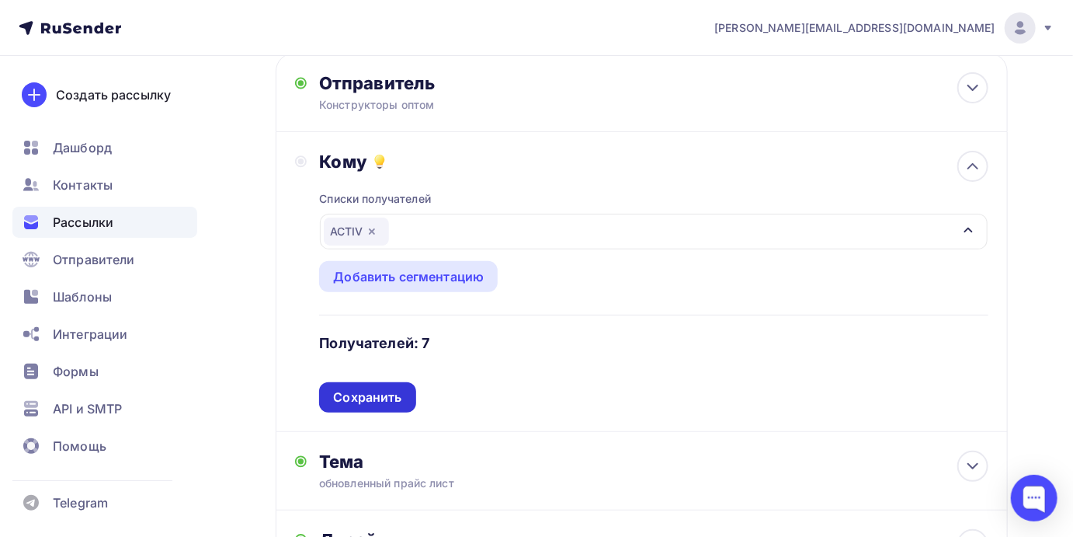
click at [355, 402] on div "Сохранить" at bounding box center [367, 397] width 68 height 18
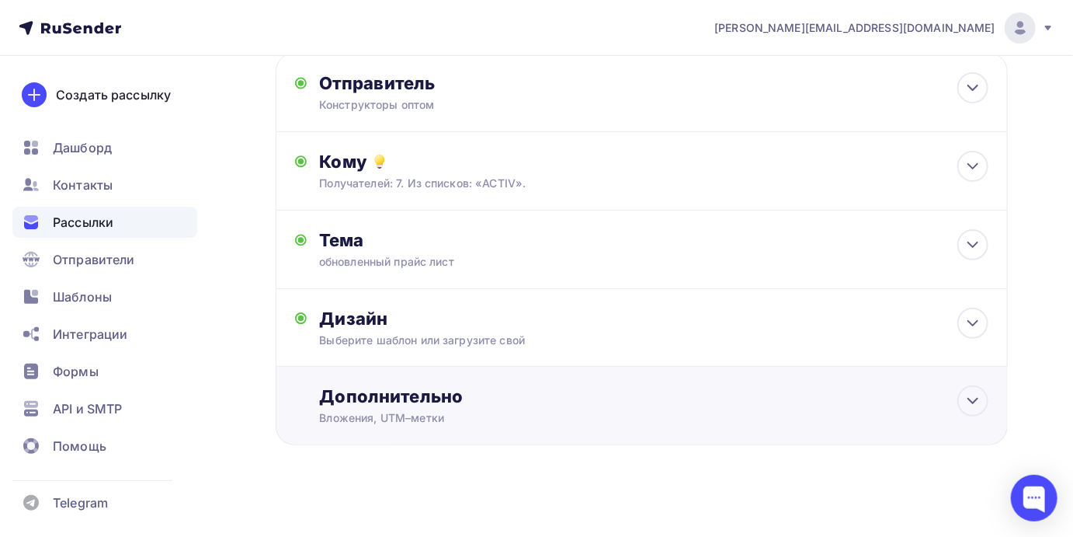
click at [487, 418] on div "Вложения, UTM–метки" at bounding box center [620, 418] width 602 height 16
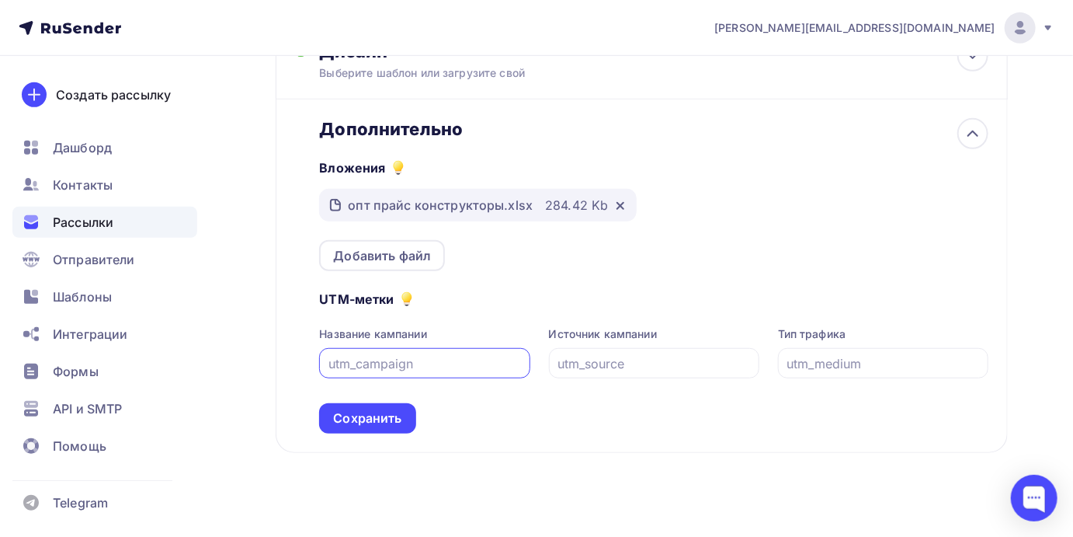
scroll to position [371, 0]
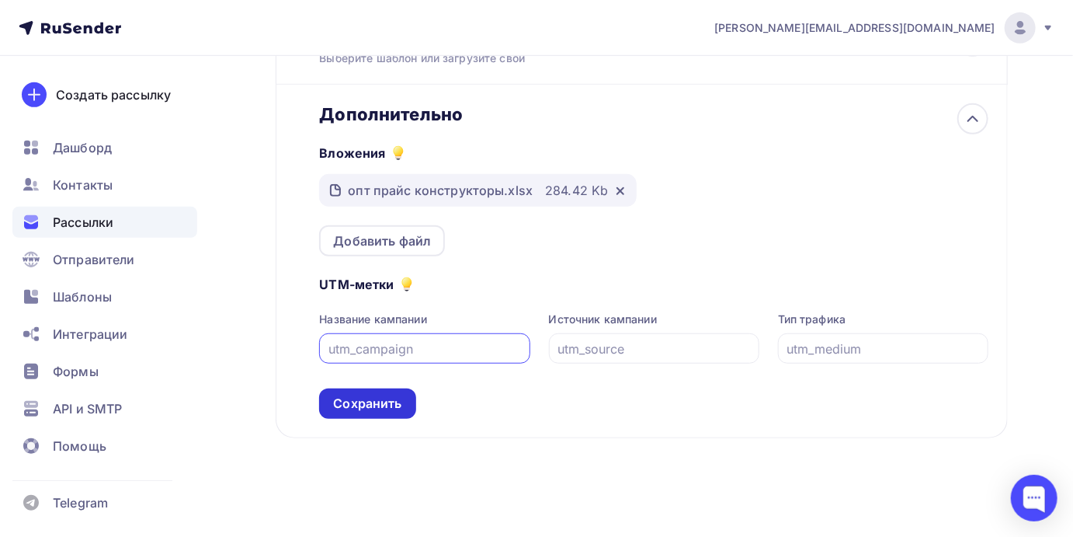
click at [364, 403] on div "Сохранить" at bounding box center [367, 404] width 68 height 18
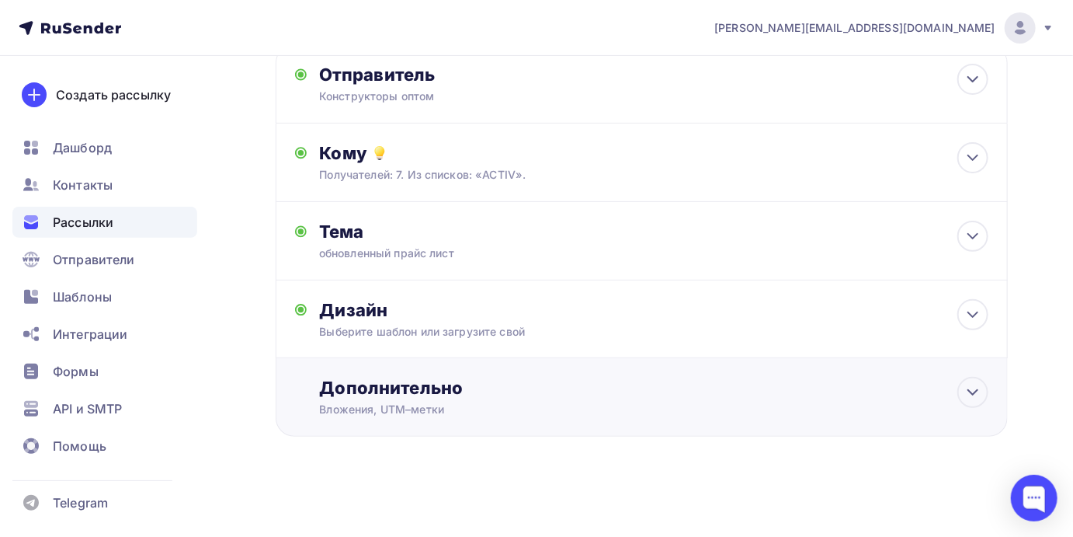
scroll to position [97, 0]
click at [958, 398] on div at bounding box center [973, 392] width 31 height 31
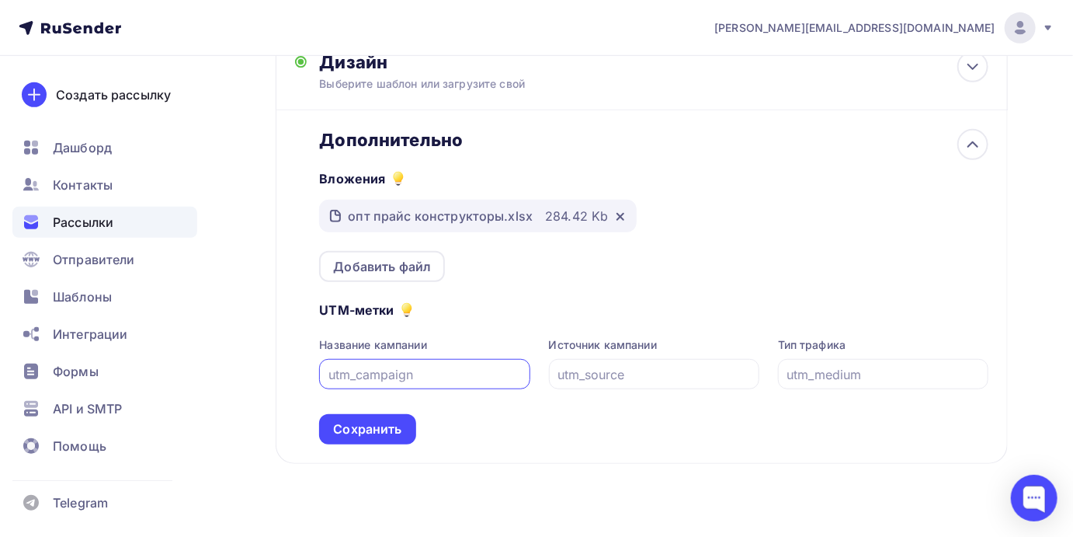
scroll to position [361, 0]
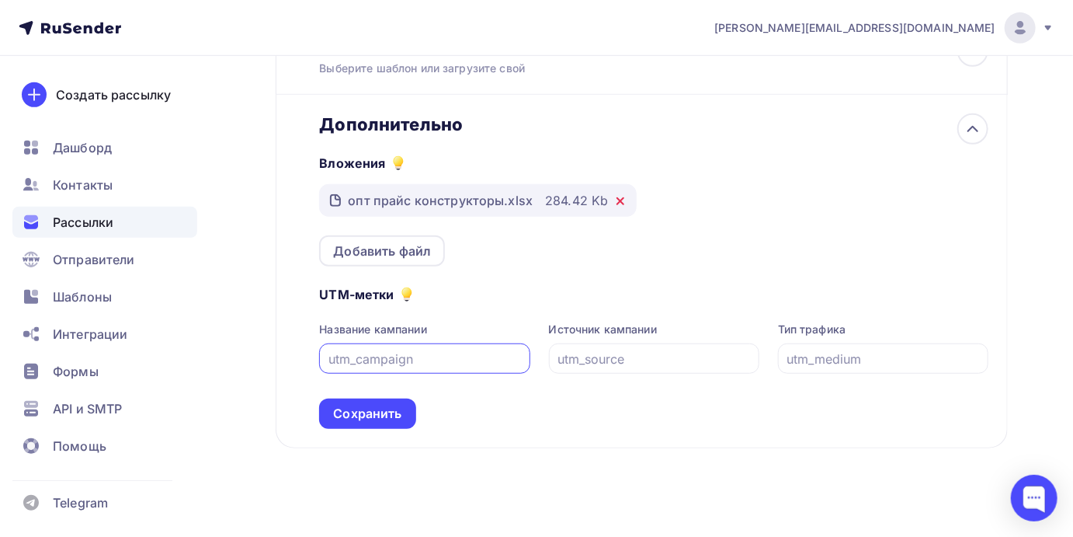
click at [618, 202] on icon at bounding box center [620, 201] width 6 height 6
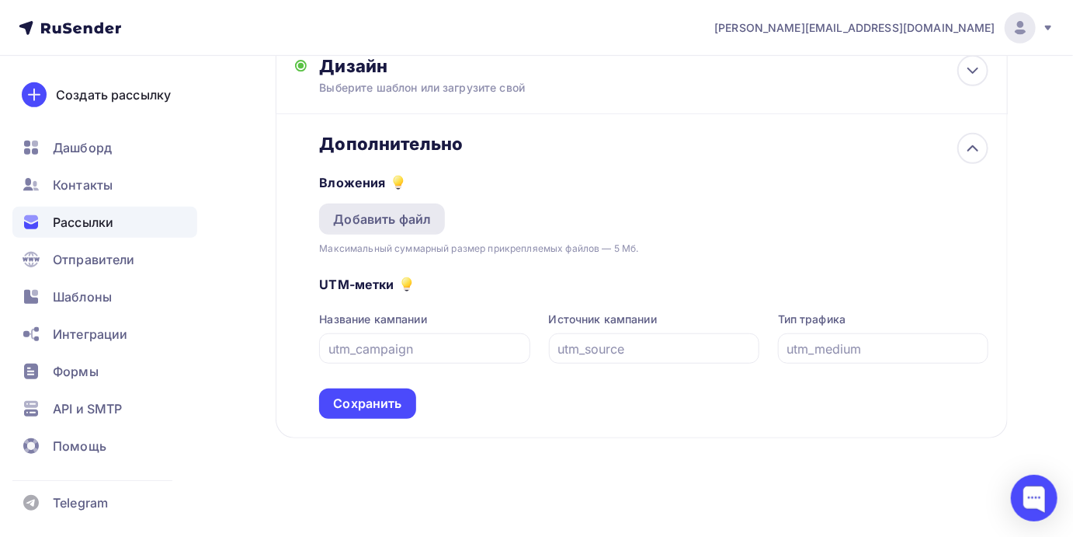
click at [370, 214] on div "Добавить файл" at bounding box center [382, 219] width 98 height 19
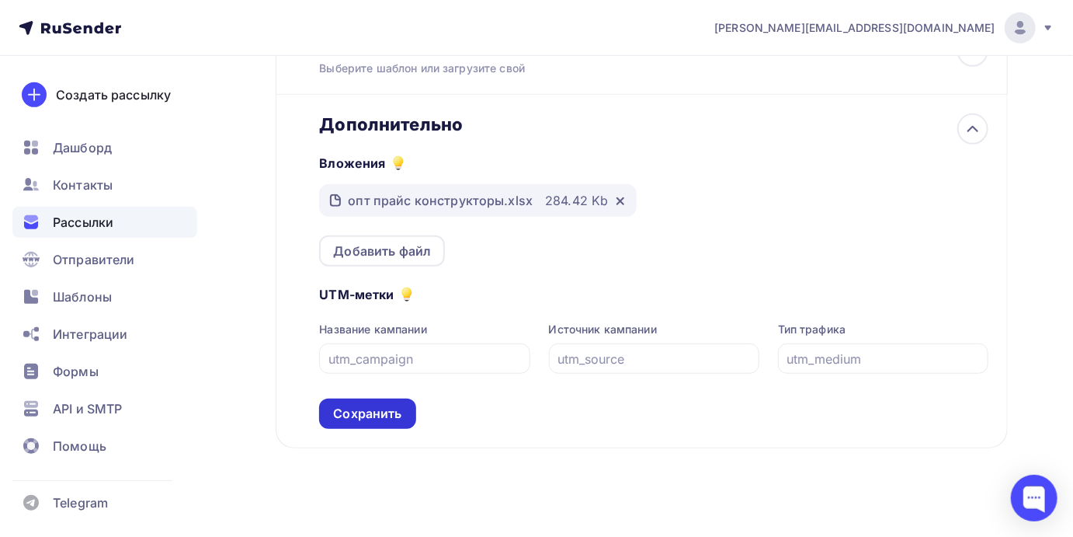
click at [333, 416] on div "Сохранить" at bounding box center [367, 414] width 68 height 18
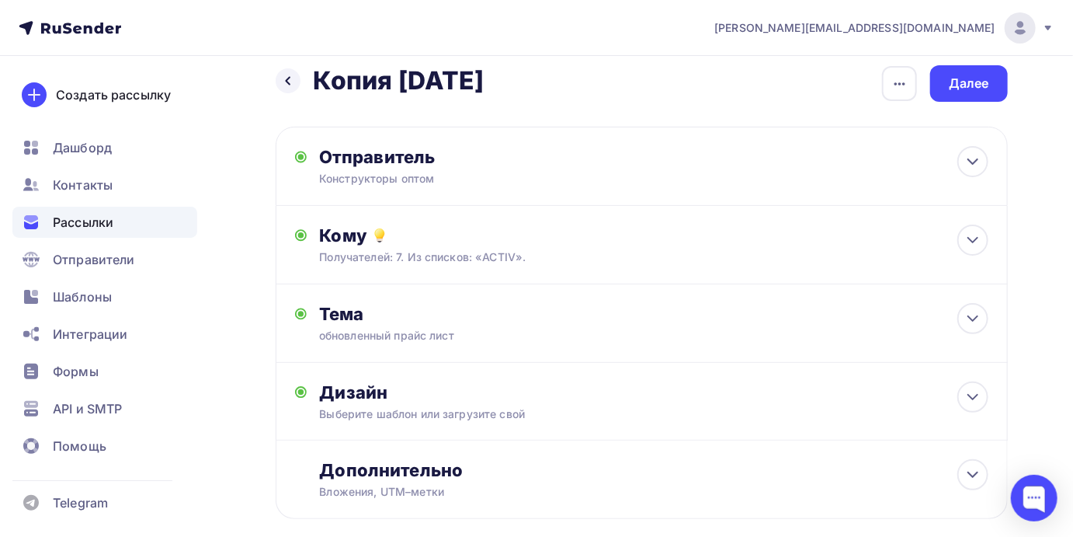
scroll to position [0, 0]
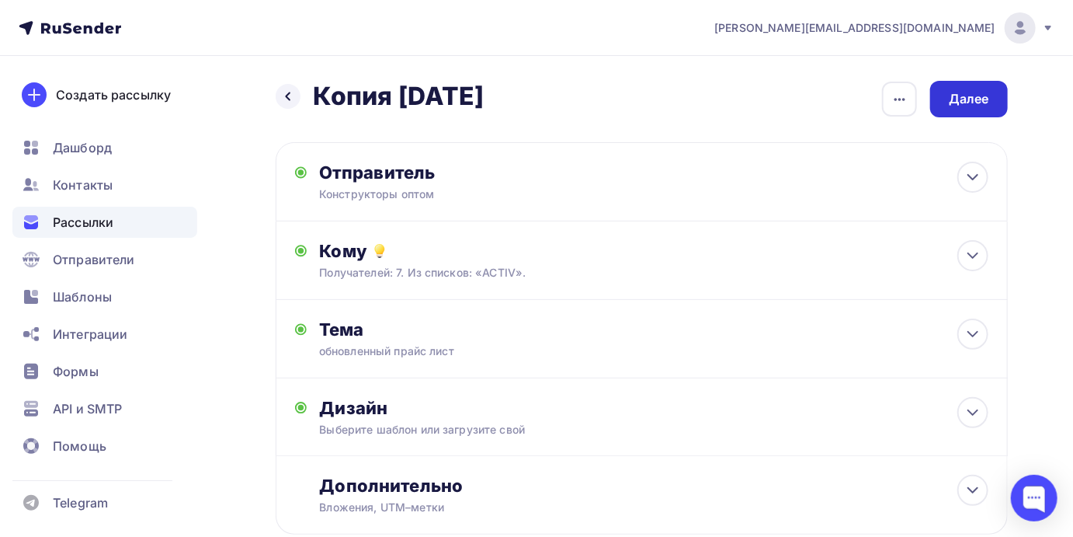
click at [965, 111] on div "Далее" at bounding box center [969, 99] width 78 height 37
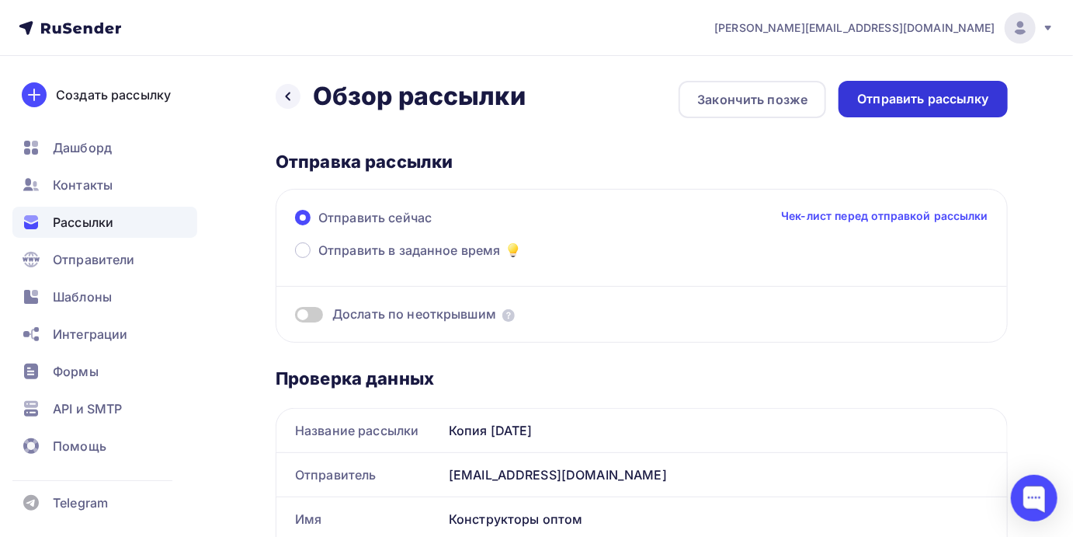
click at [946, 106] on div "Отправить рассылку" at bounding box center [923, 99] width 132 height 18
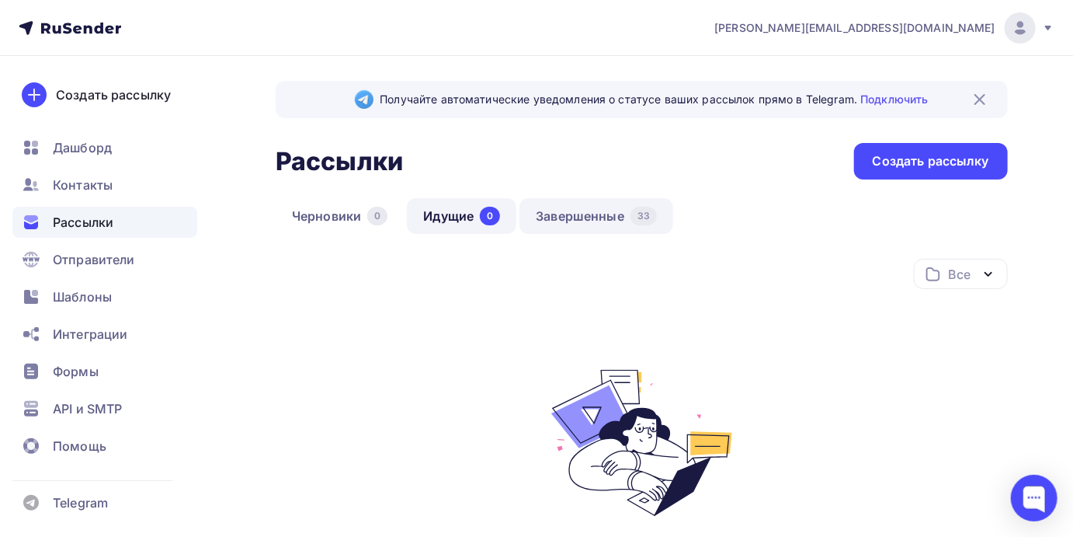
click at [597, 214] on link "Завершенные 33" at bounding box center [597, 216] width 154 height 36
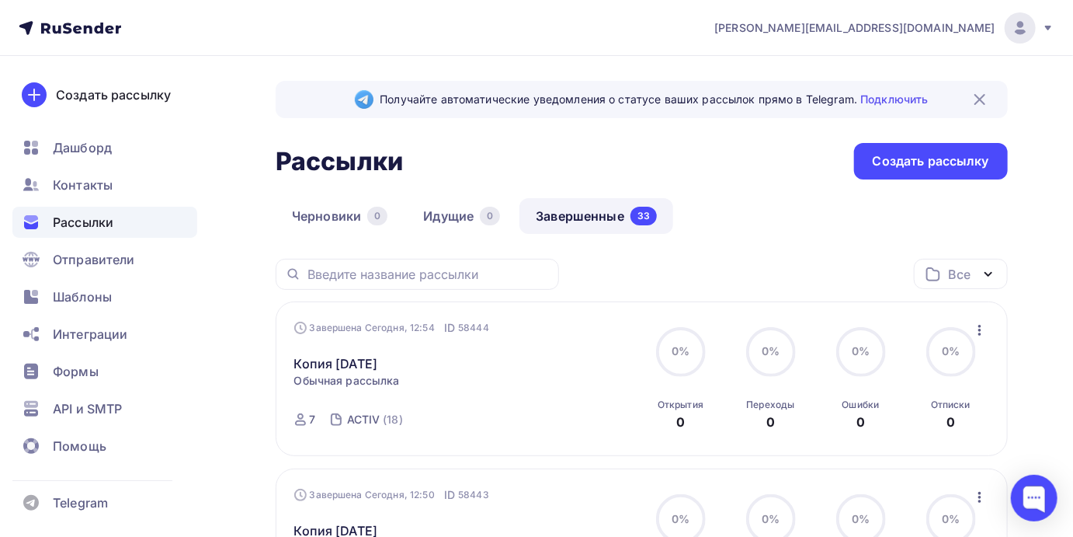
scroll to position [80, 0]
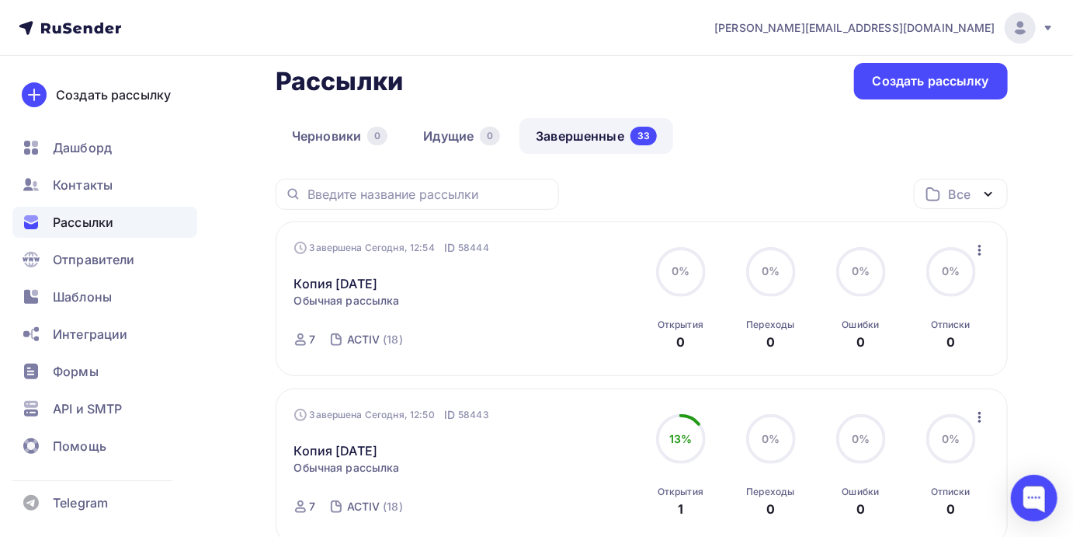
click at [974, 250] on icon "button" at bounding box center [980, 250] width 19 height 19
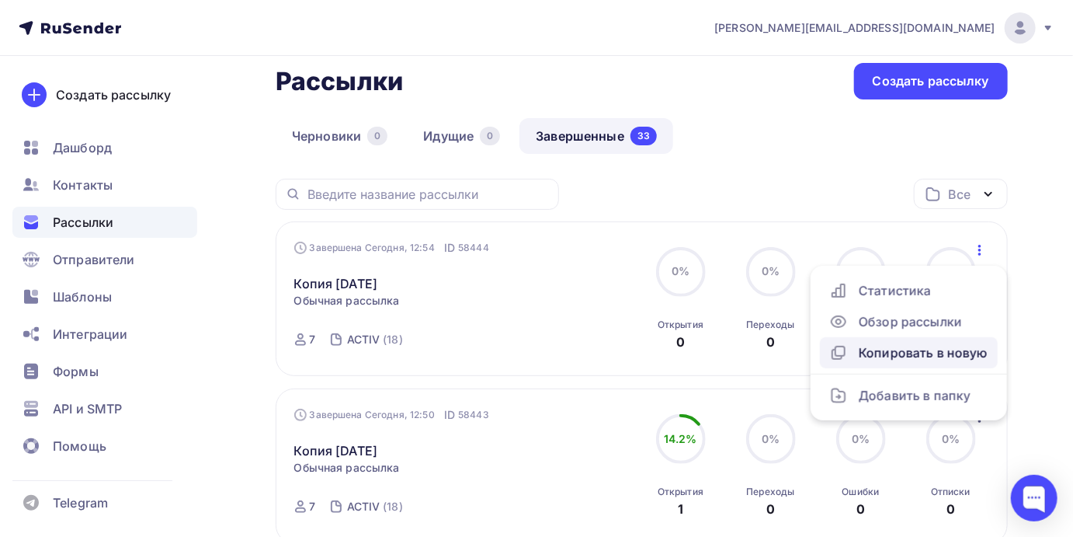
click at [929, 359] on div "Копировать в новую" at bounding box center [908, 352] width 159 height 19
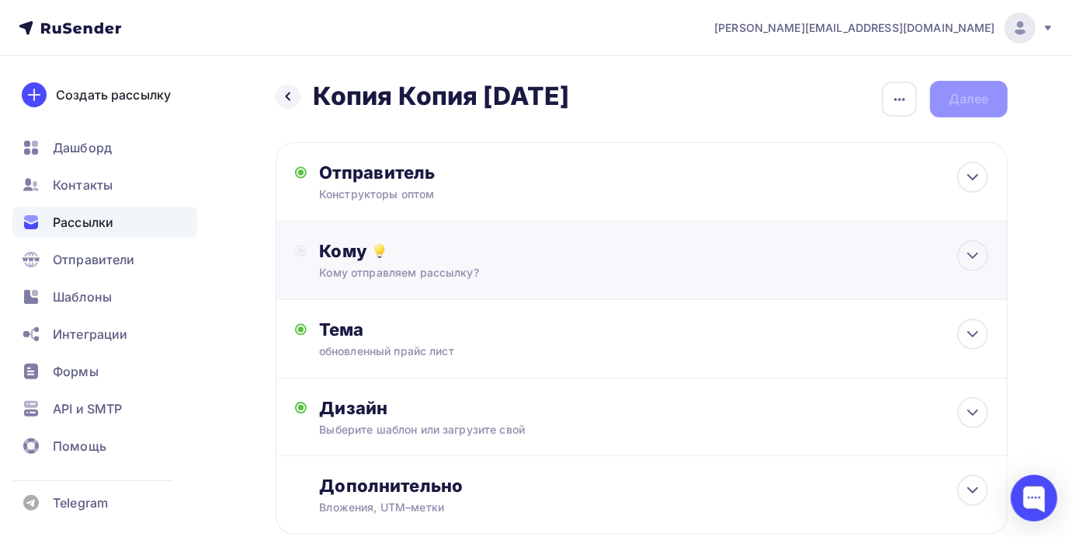
click at [527, 262] on div "Кому Кому отправляем рассылку? Списки получателей Выберите список Все списки id…" at bounding box center [653, 260] width 669 height 40
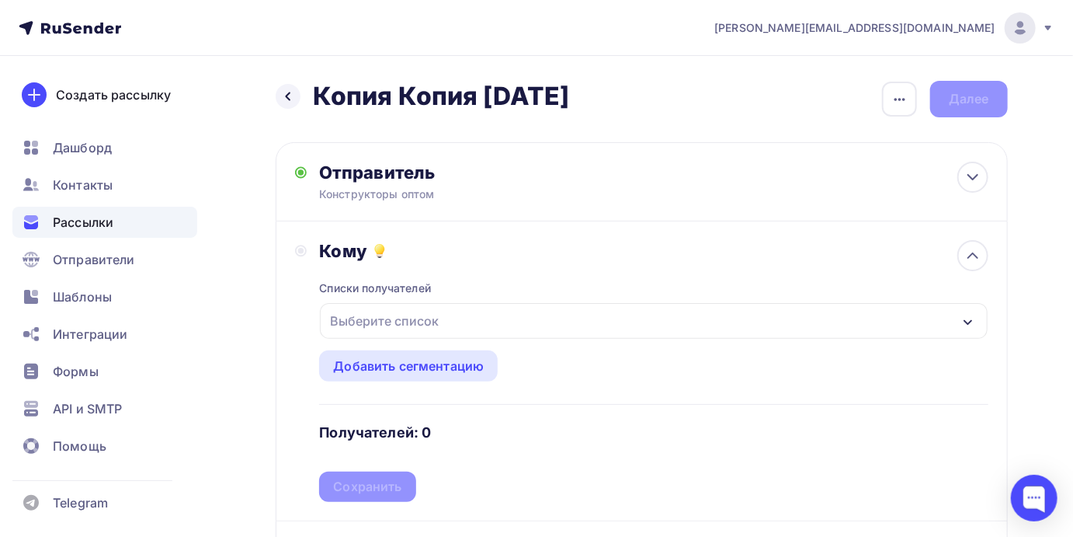
click at [423, 319] on div "Выберите список" at bounding box center [384, 321] width 121 height 28
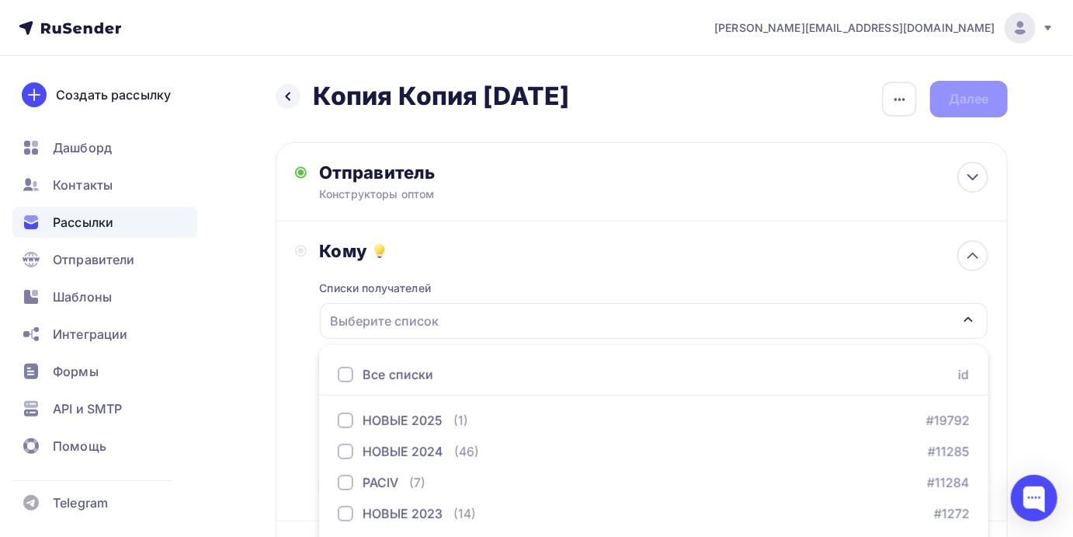
scroll to position [89, 0]
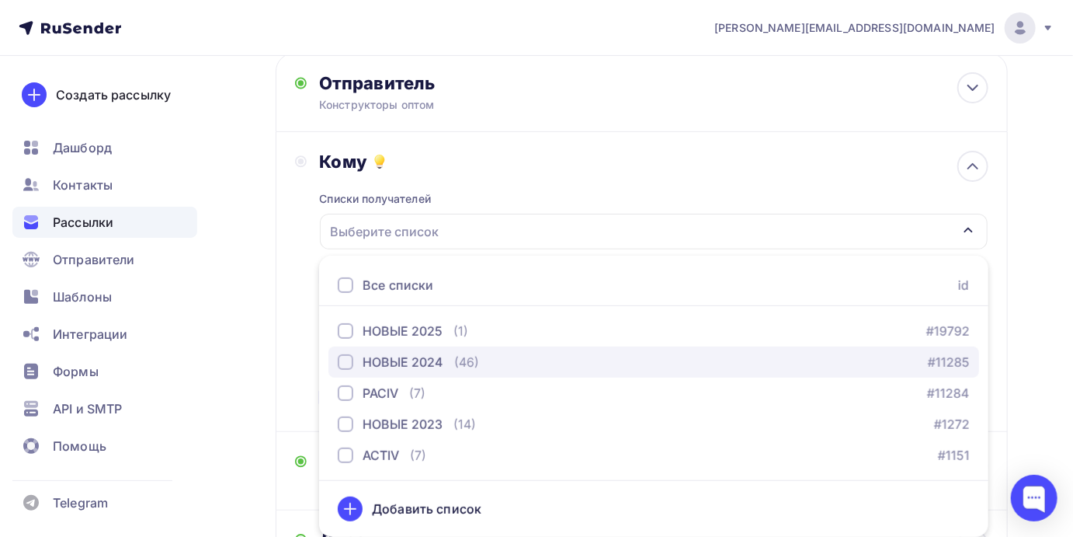
click at [343, 360] on div "button" at bounding box center [346, 362] width 16 height 16
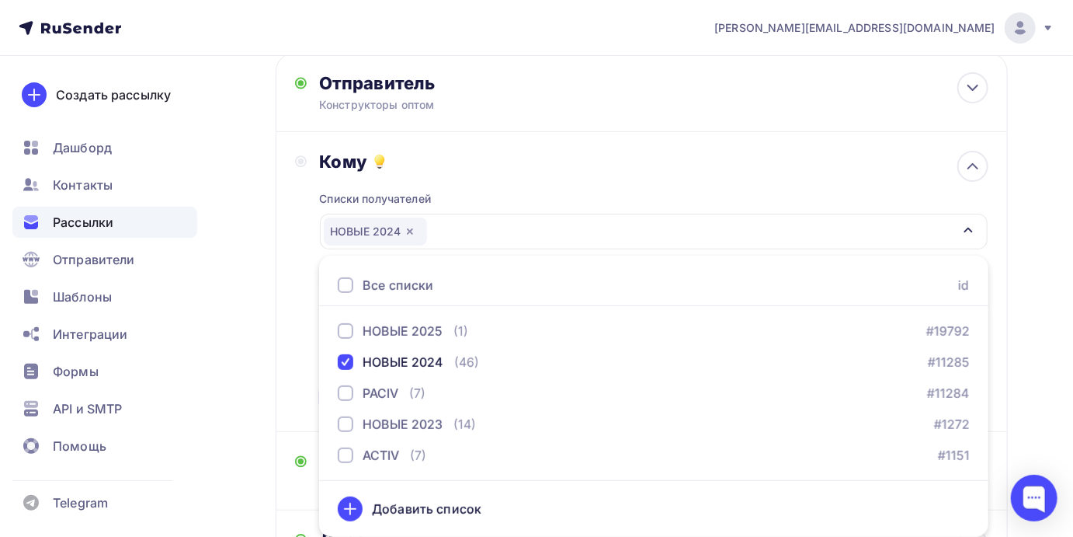
click at [1046, 242] on div "Назад Копия Копия [DATE] Копия Копия [DATE] Закончить позже Переименовать рассы…" at bounding box center [536, 367] width 1073 height 800
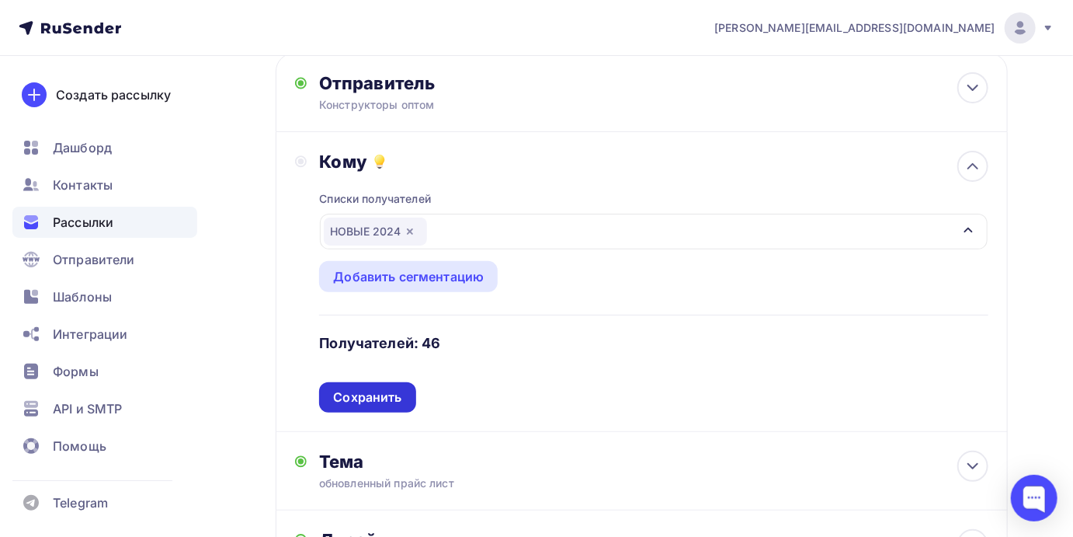
click at [360, 394] on div "Сохранить" at bounding box center [367, 397] width 68 height 18
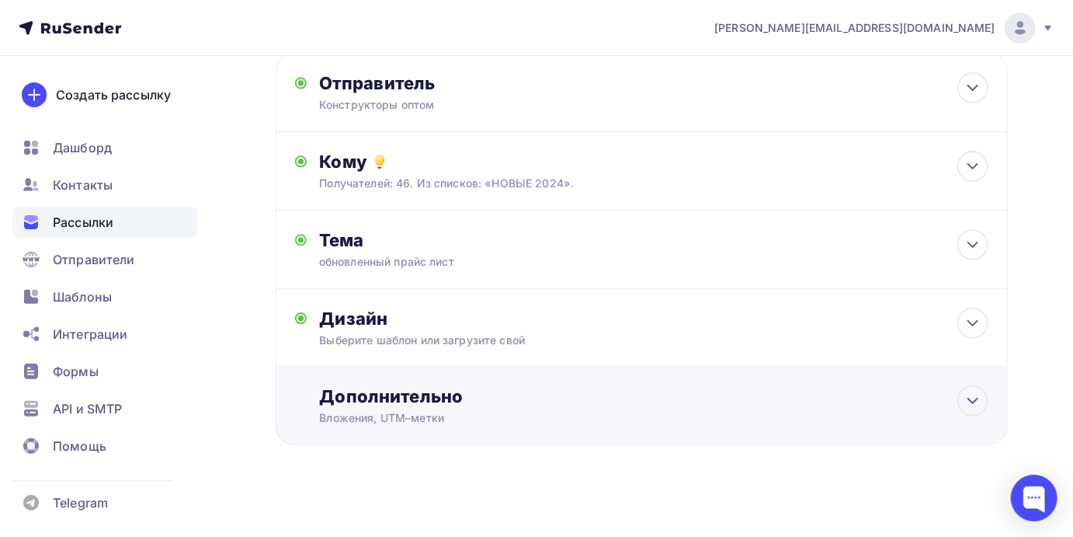
click at [656, 411] on div "Вложения, UTM–метки" at bounding box center [620, 418] width 602 height 16
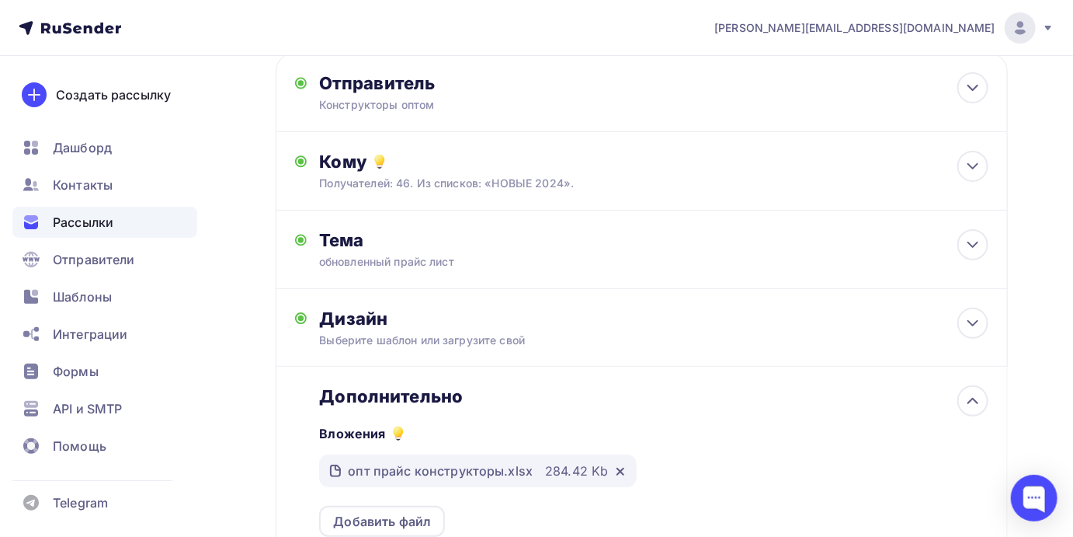
scroll to position [0, 0]
click at [618, 471] on icon at bounding box center [620, 473] width 6 height 6
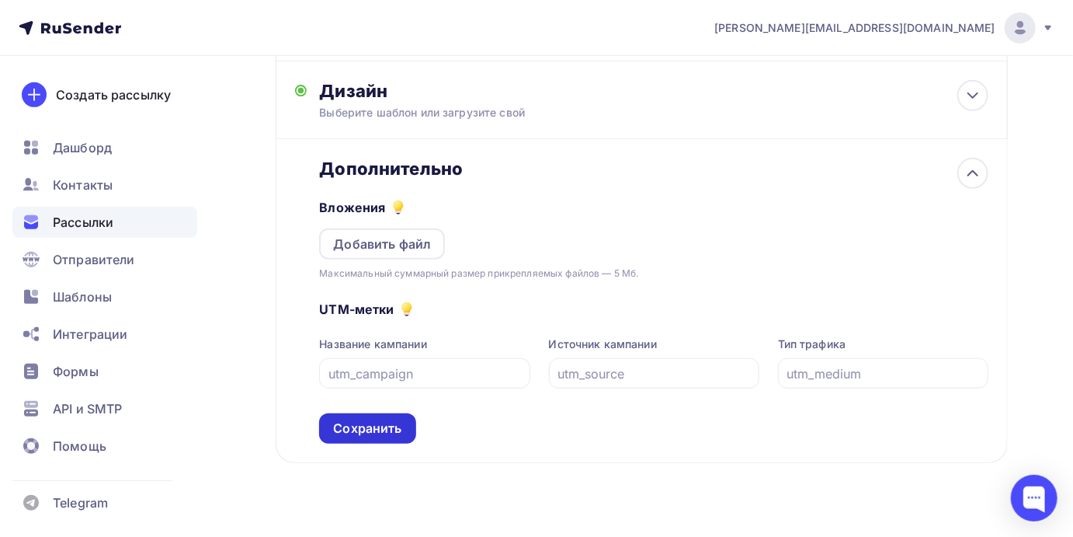
click at [375, 429] on div "Сохранить" at bounding box center [367, 428] width 68 height 18
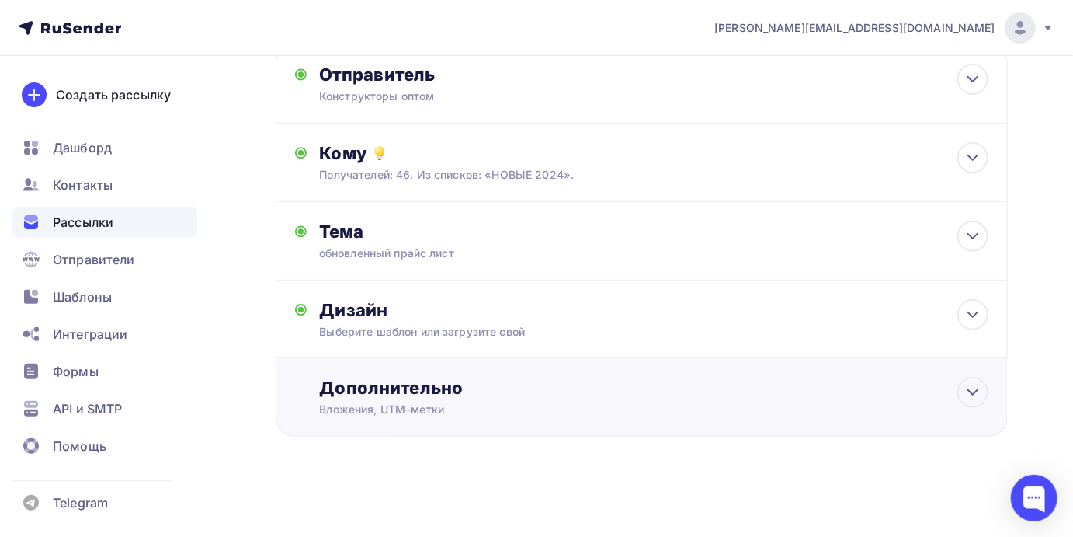
scroll to position [97, 0]
click at [972, 398] on icon at bounding box center [973, 393] width 19 height 19
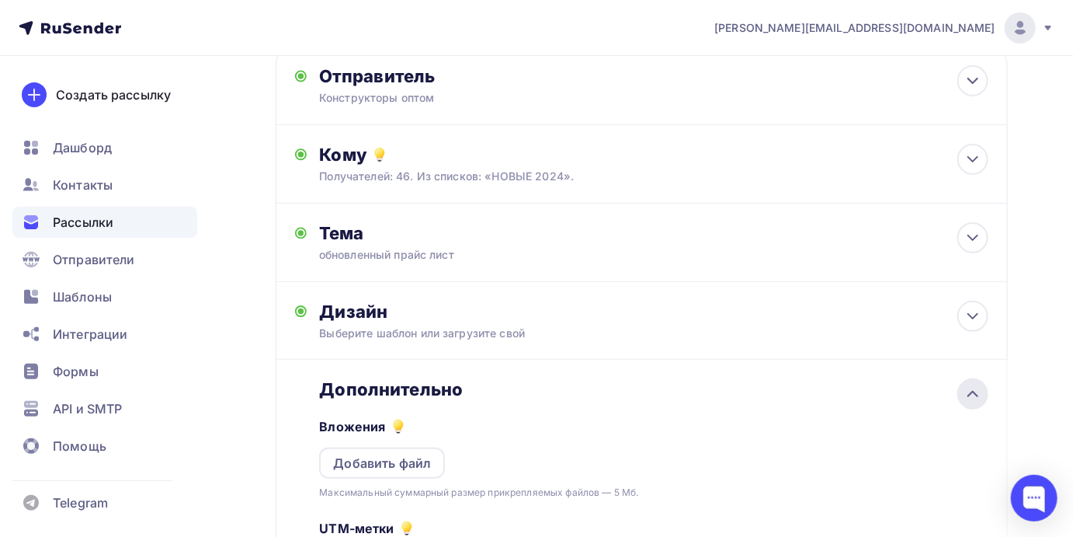
scroll to position [0, 0]
click at [395, 458] on div "Добавить файл" at bounding box center [382, 464] width 98 height 19
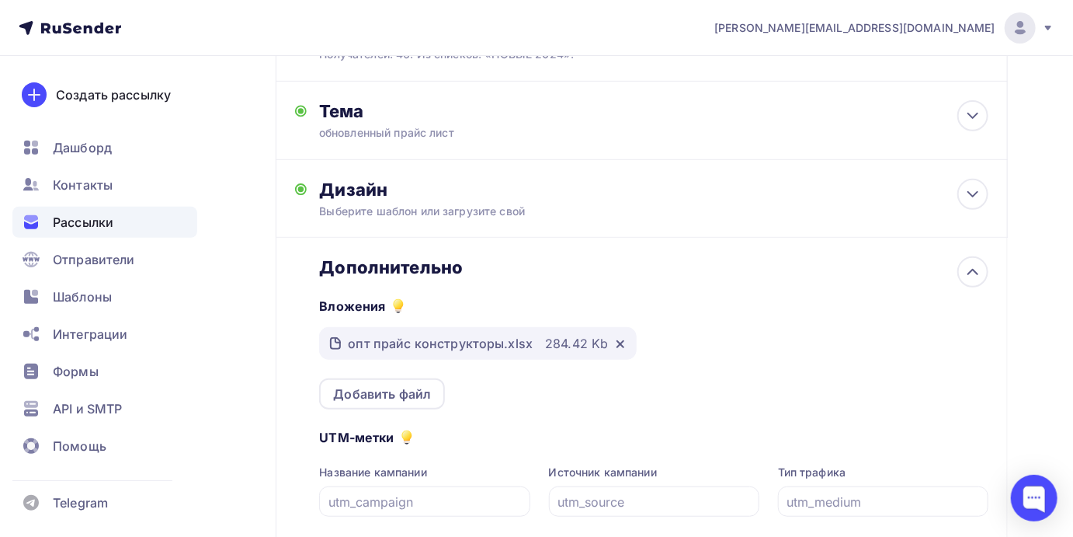
scroll to position [371, 0]
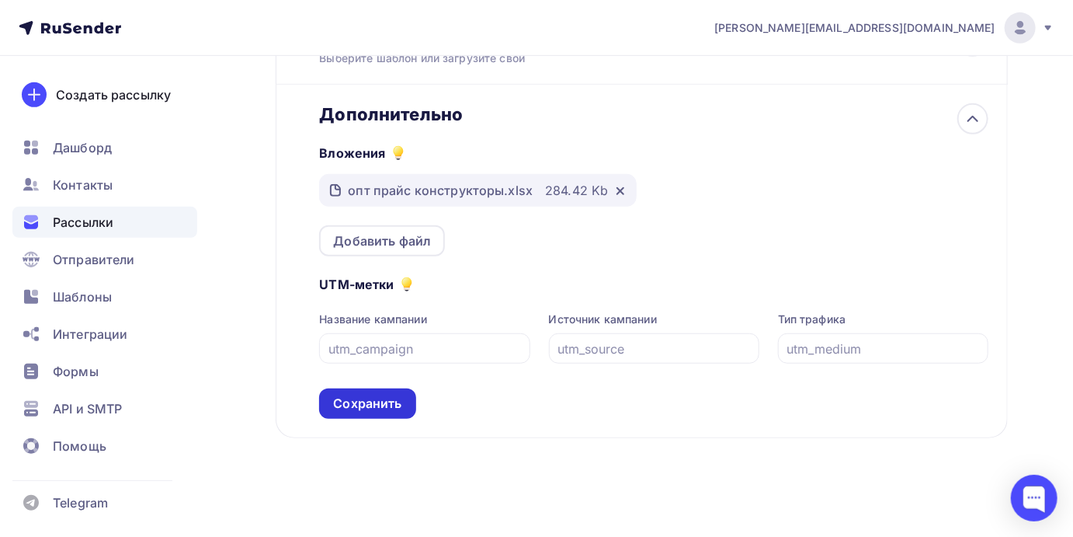
click at [381, 408] on div "Сохранить" at bounding box center [367, 404] width 68 height 18
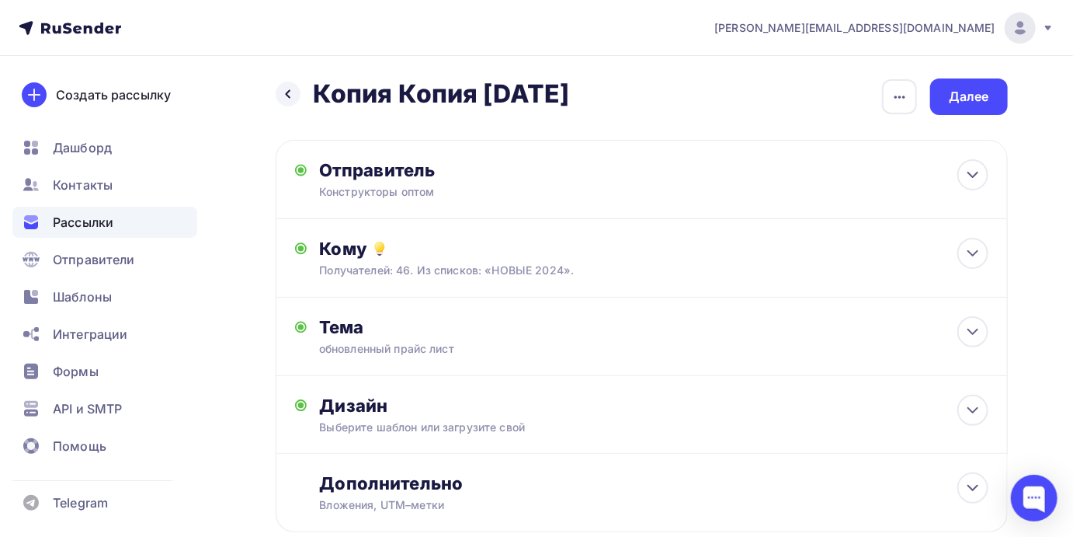
scroll to position [0, 0]
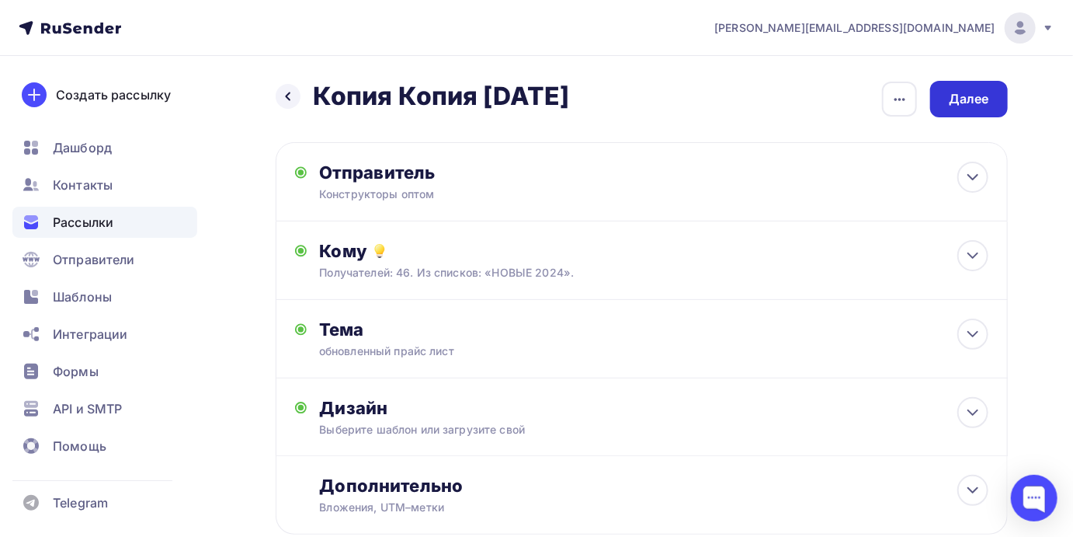
click at [976, 97] on div "Далее" at bounding box center [969, 99] width 40 height 18
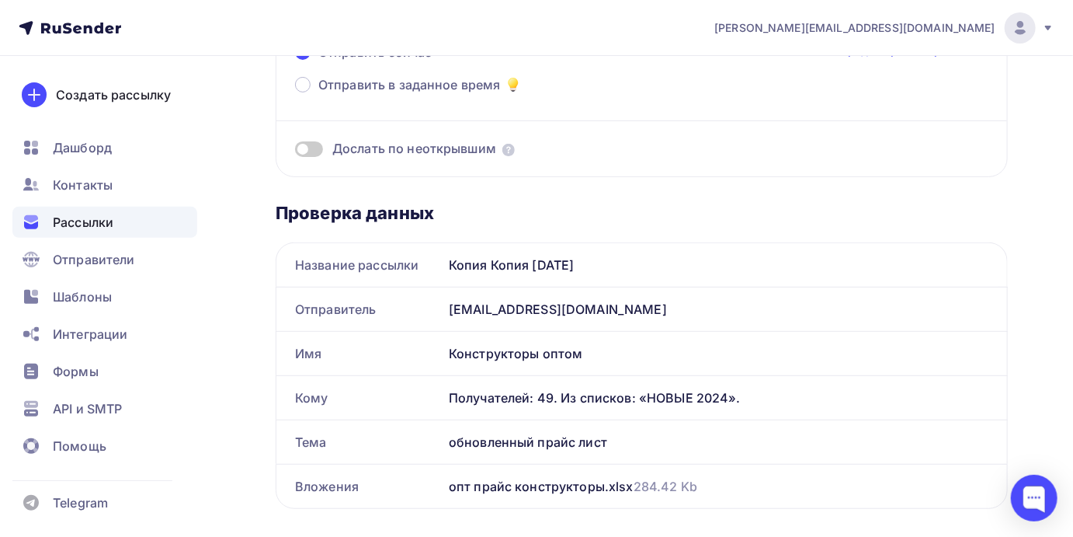
scroll to position [96, 0]
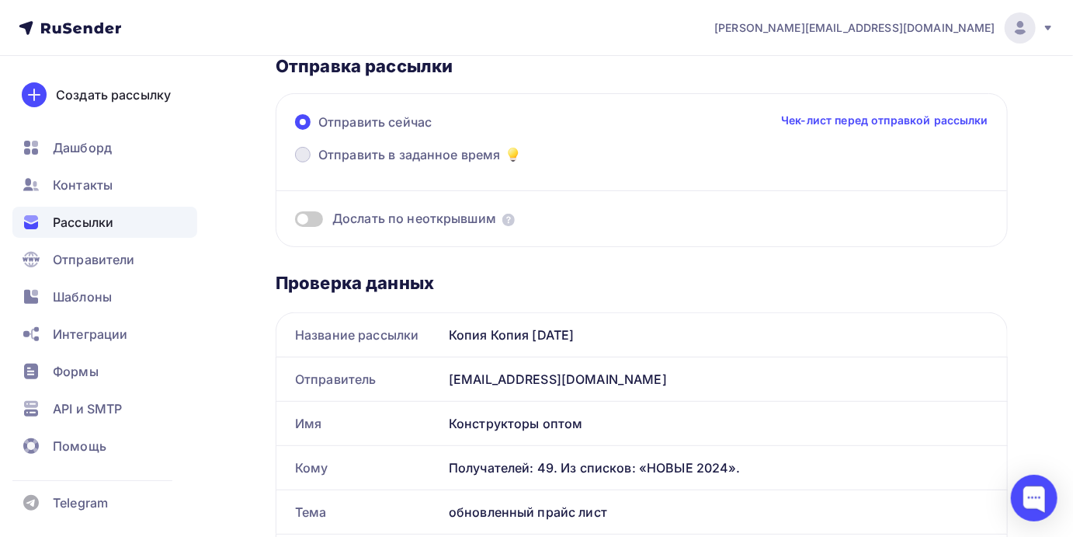
click at [455, 156] on span "Отправить в заданное время" at bounding box center [409, 154] width 183 height 19
click at [318, 164] on input "Отправить в заданное время" at bounding box center [318, 164] width 0 height 0
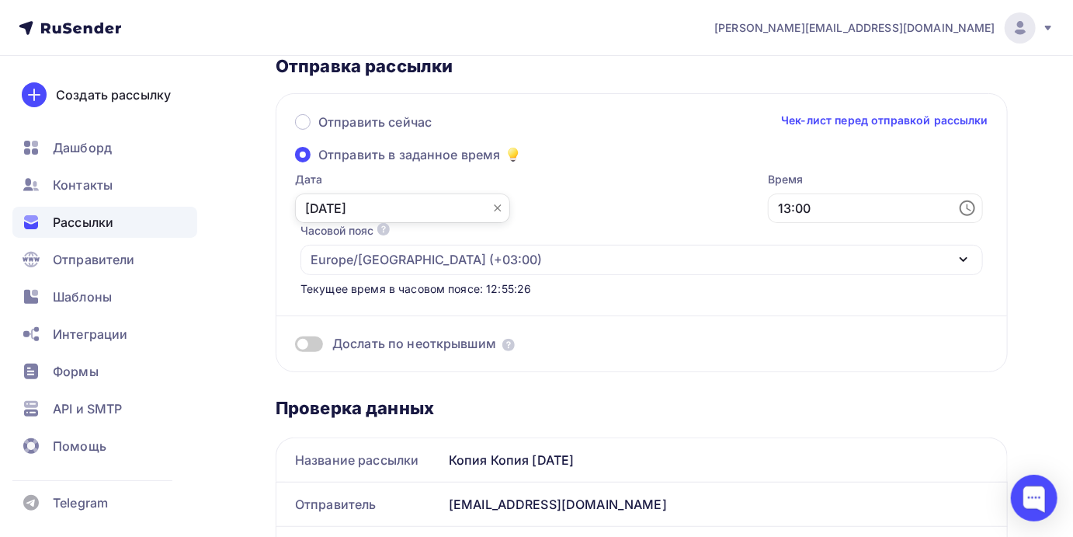
click at [399, 205] on input "[DATE]" at bounding box center [402, 208] width 215 height 30
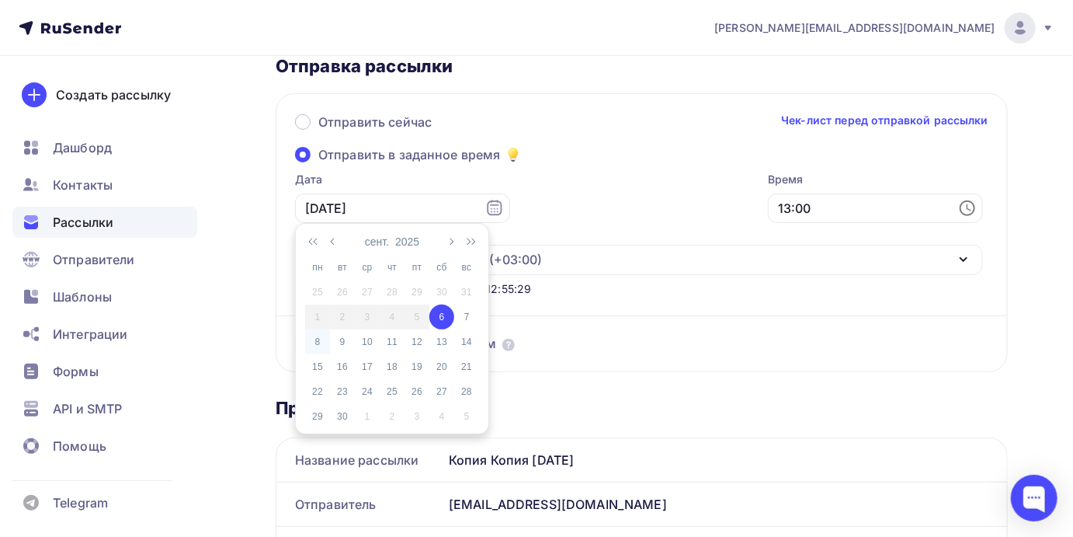
click at [320, 341] on div "8" at bounding box center [317, 342] width 25 height 14
type input "[DATE]"
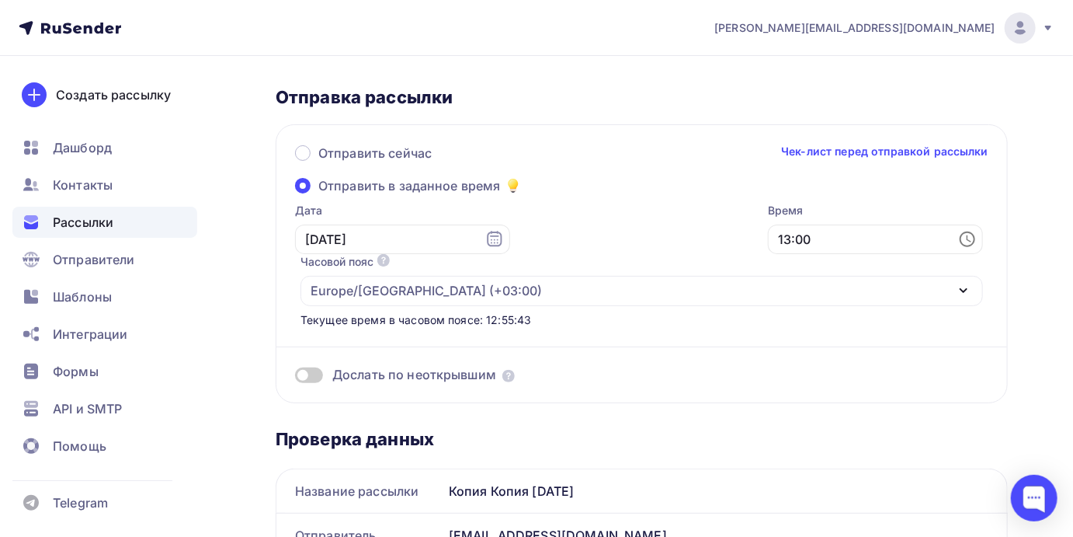
scroll to position [0, 0]
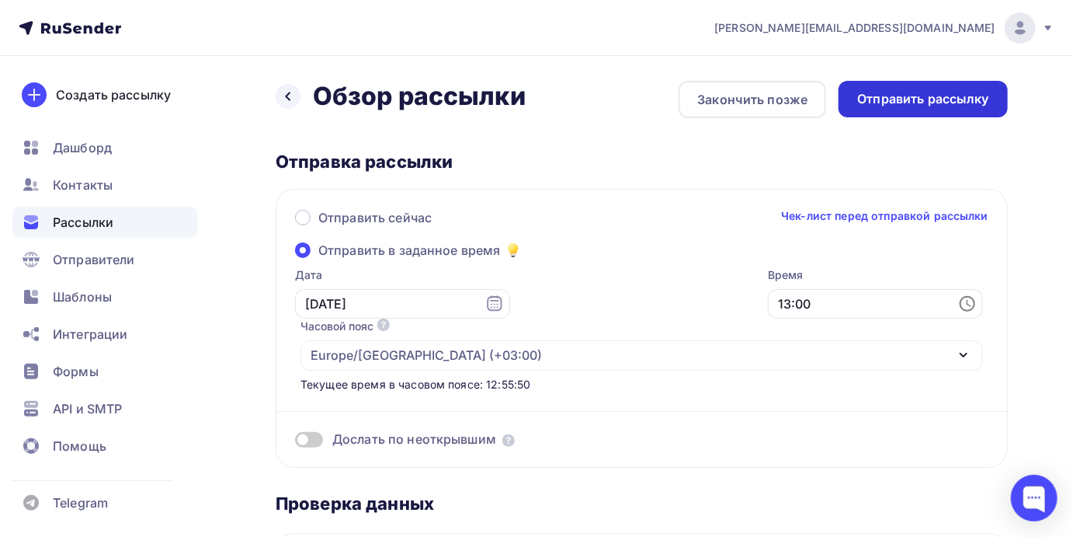
click at [950, 99] on div "Отправить рассылку" at bounding box center [923, 99] width 132 height 18
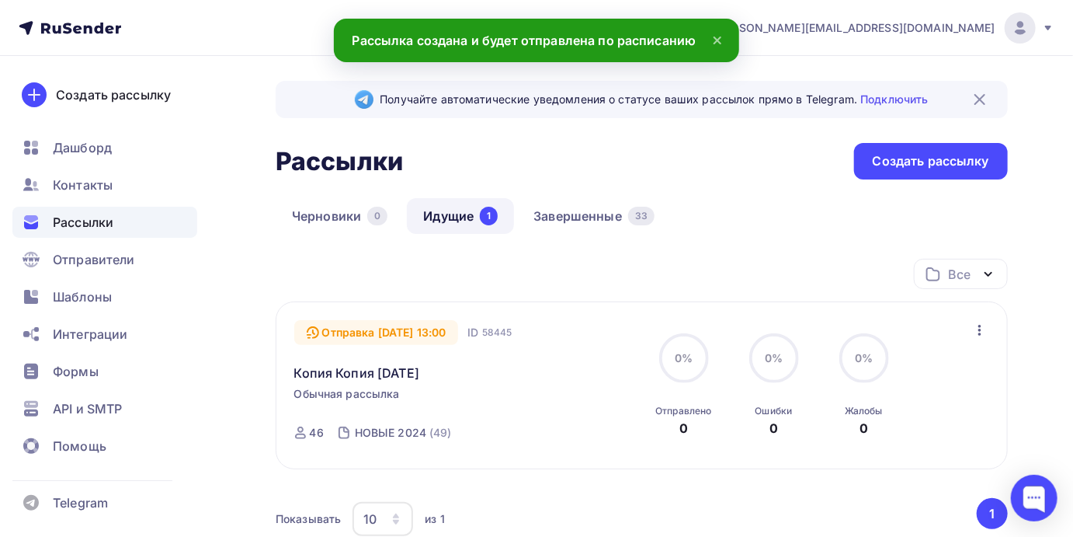
click at [715, 37] on icon at bounding box center [717, 40] width 19 height 19
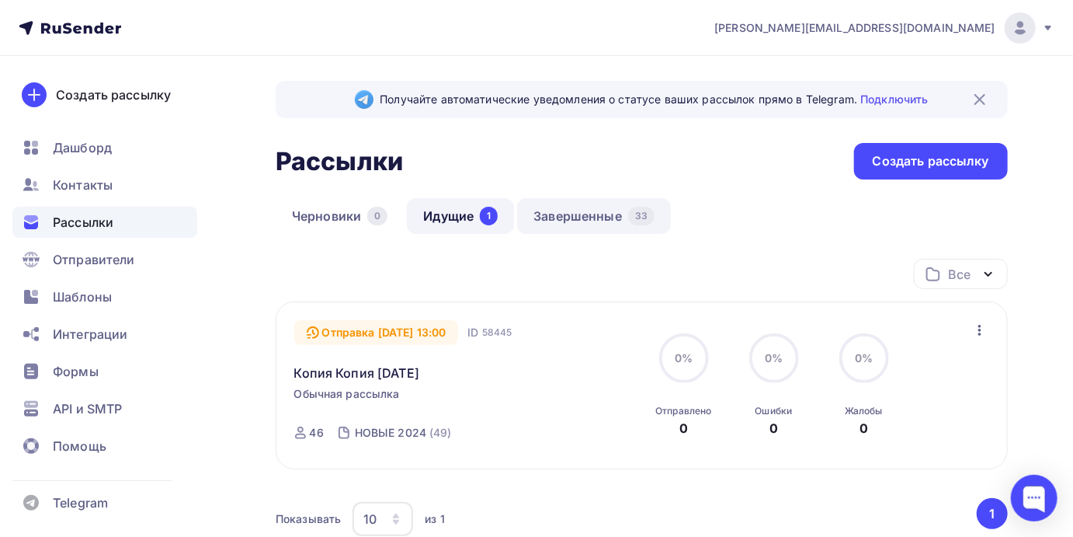
click at [589, 217] on link "Завершенные 33" at bounding box center [594, 216] width 154 height 36
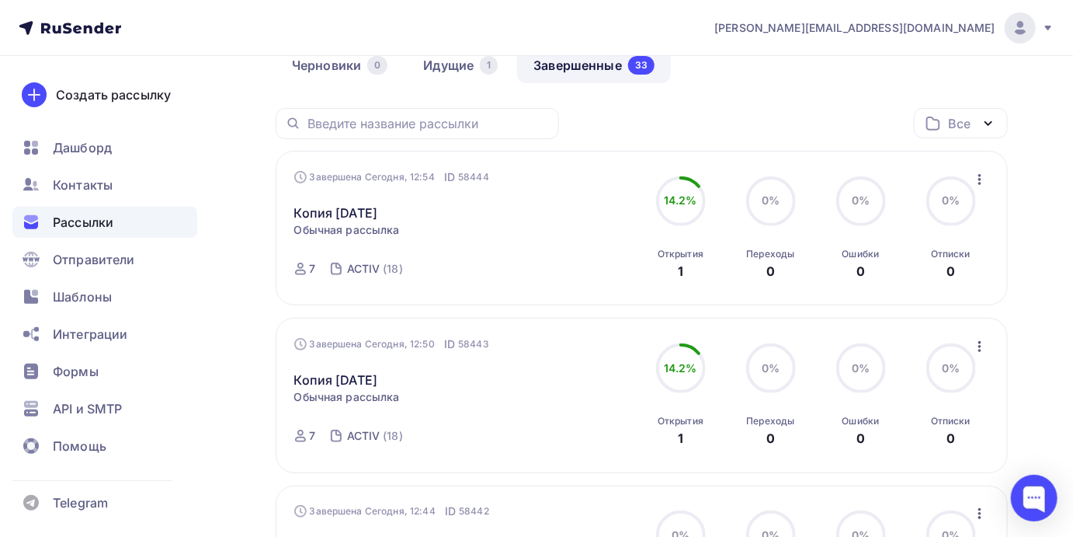
scroll to position [165, 0]
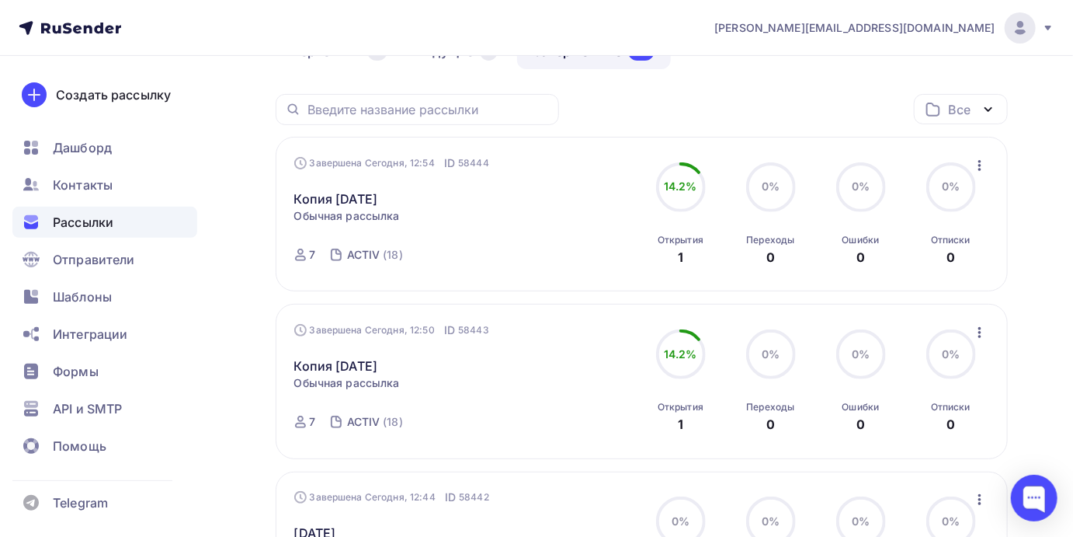
click at [979, 166] on icon "button" at bounding box center [980, 165] width 3 height 11
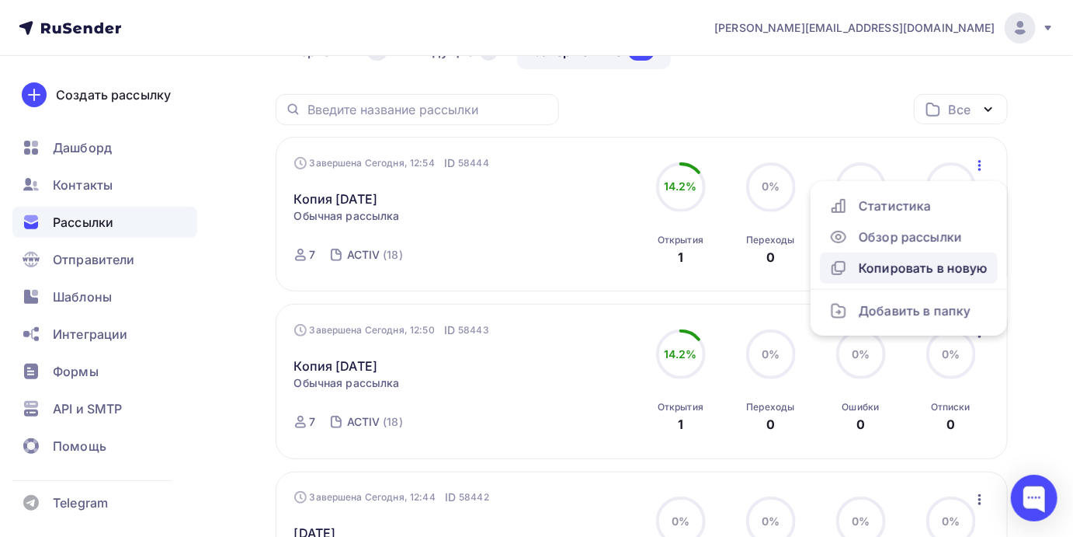
click at [900, 272] on div "Копировать в новую" at bounding box center [908, 268] width 159 height 19
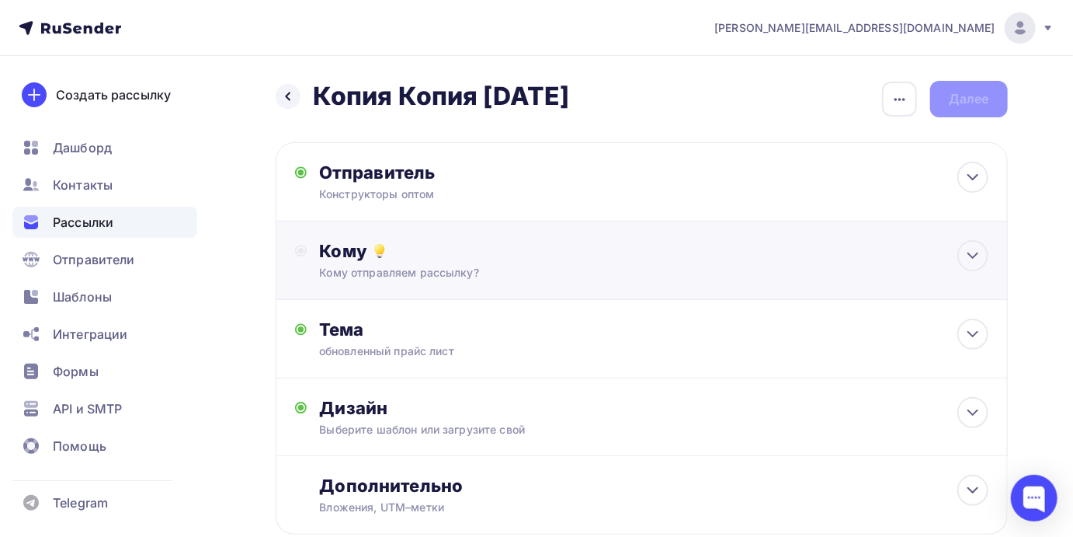
click at [514, 259] on div "Кому" at bounding box center [653, 251] width 669 height 22
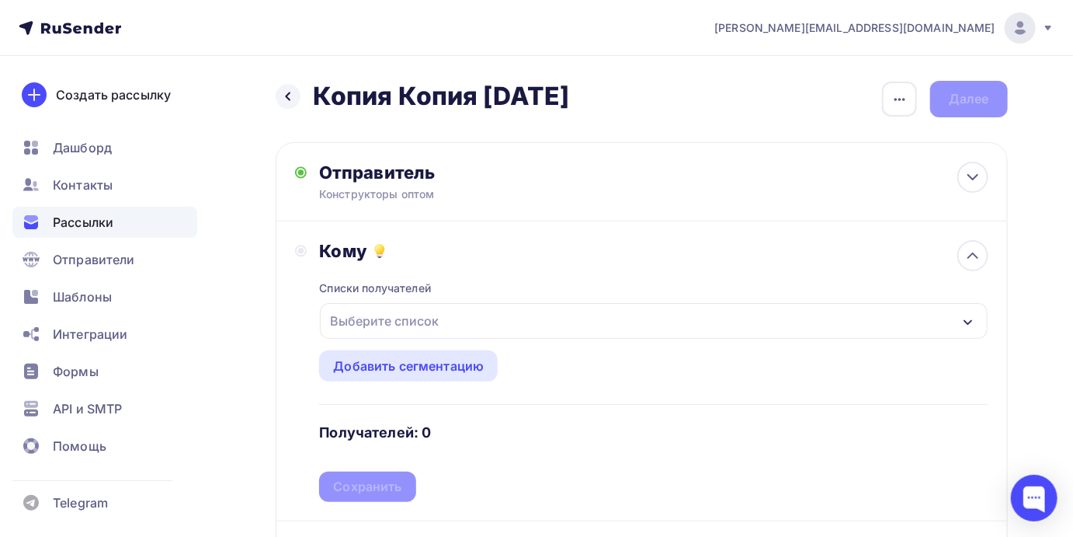
click at [440, 304] on div "Выберите список" at bounding box center [654, 321] width 668 height 36
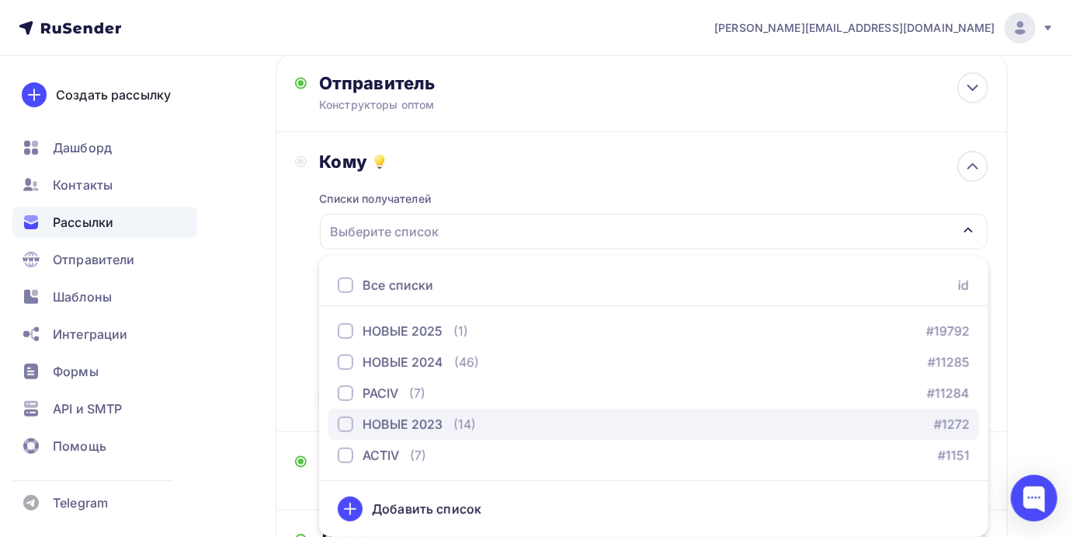
click at [348, 430] on div "button" at bounding box center [346, 424] width 16 height 16
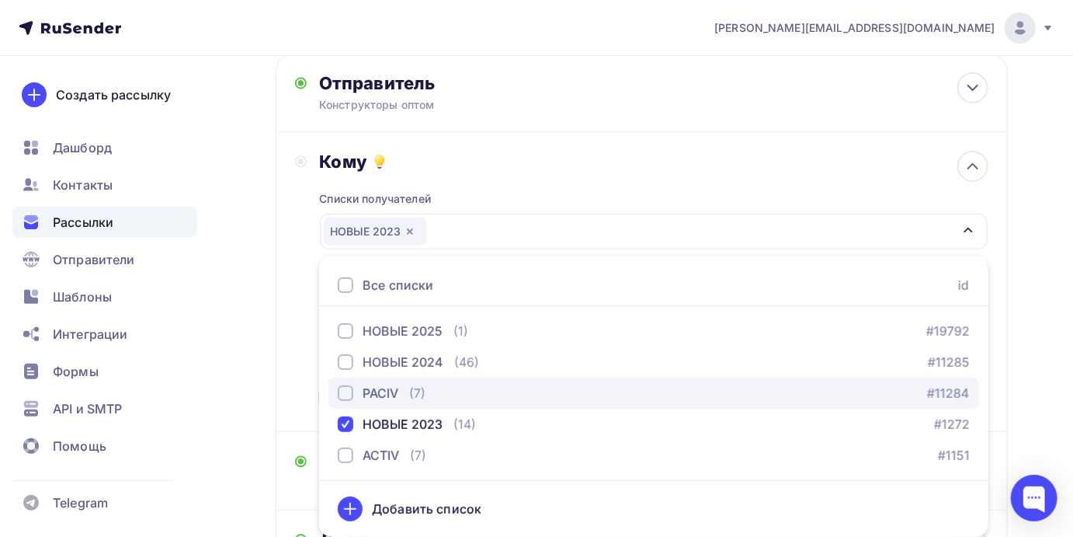
click at [345, 392] on div "button" at bounding box center [346, 393] width 16 height 16
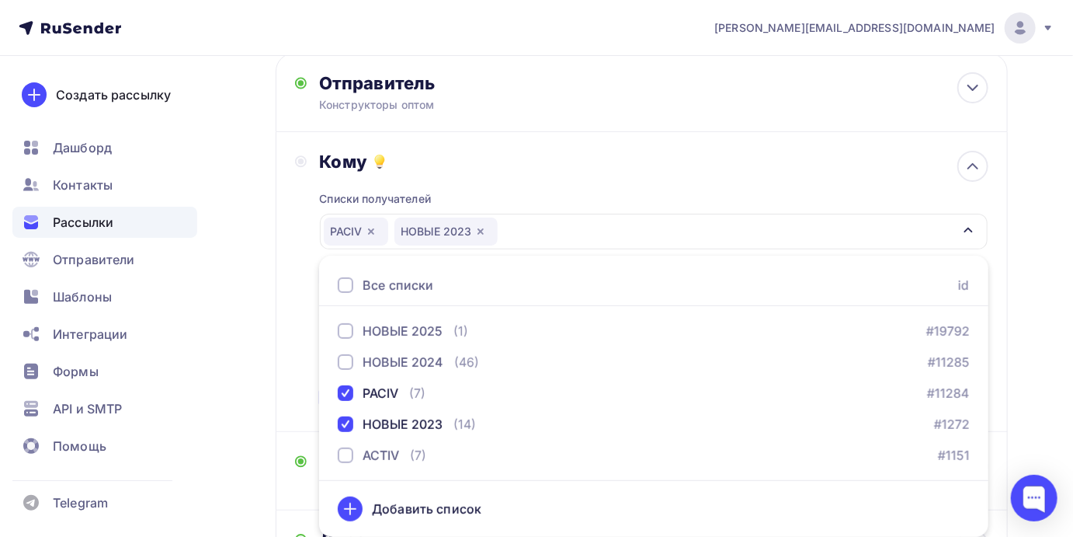
click at [678, 154] on div "Кому" at bounding box center [653, 162] width 669 height 22
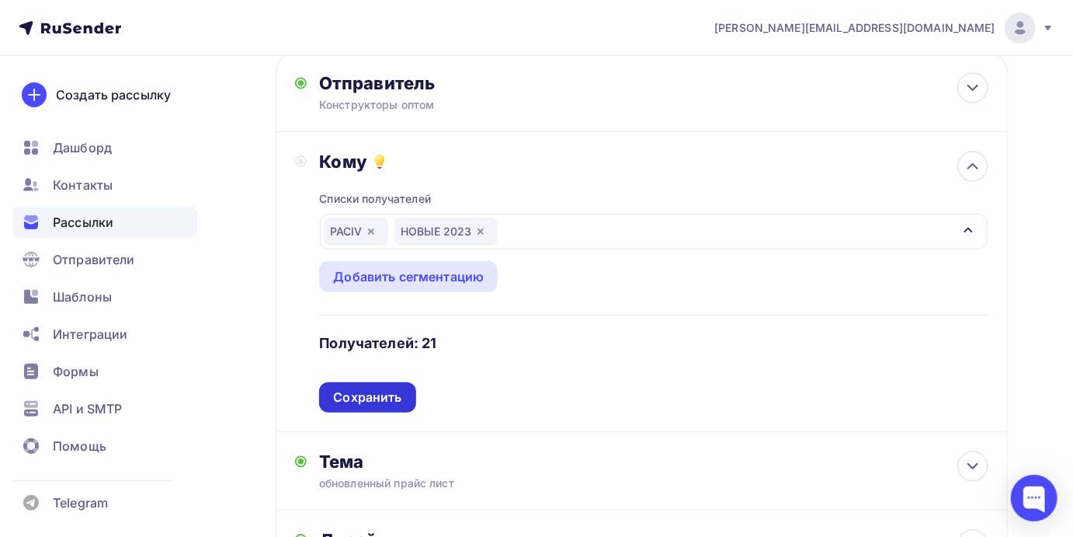
click at [380, 393] on div "Сохранить" at bounding box center [367, 397] width 68 height 18
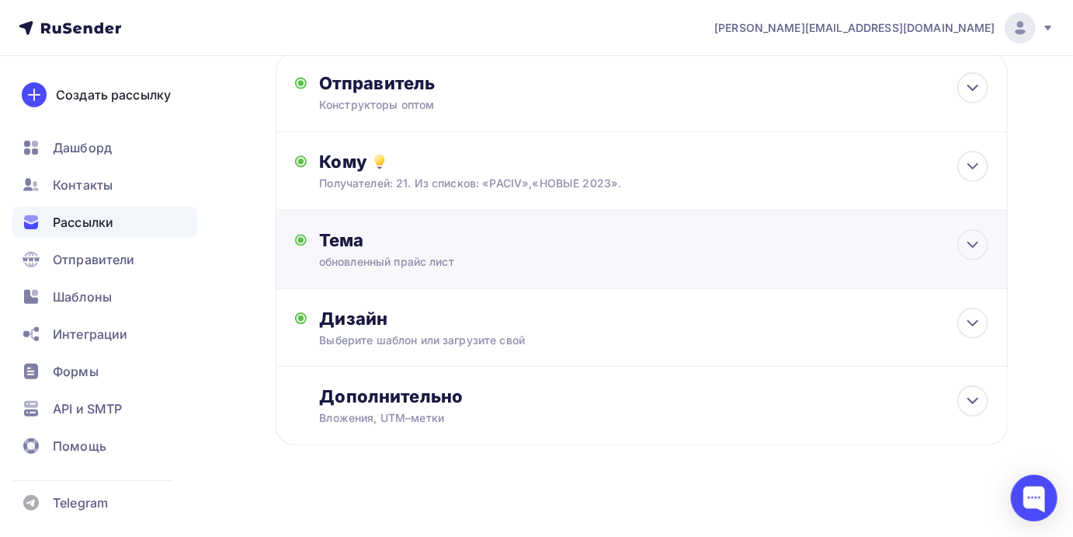
click at [361, 255] on div "обновленный прайс лист" at bounding box center [457, 262] width 276 height 16
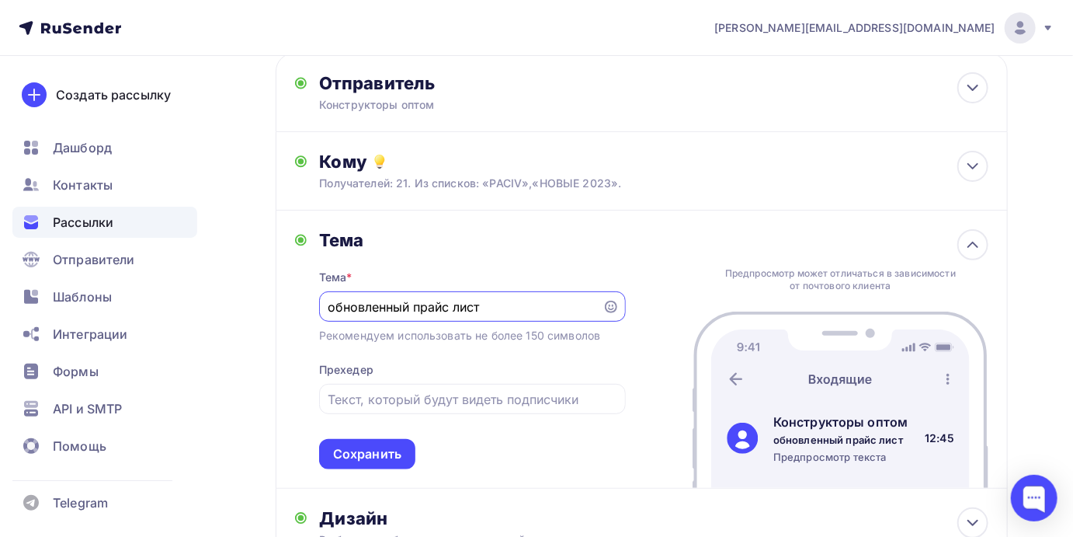
scroll to position [0, 0]
click at [375, 463] on div "Сохранить" at bounding box center [367, 454] width 68 height 18
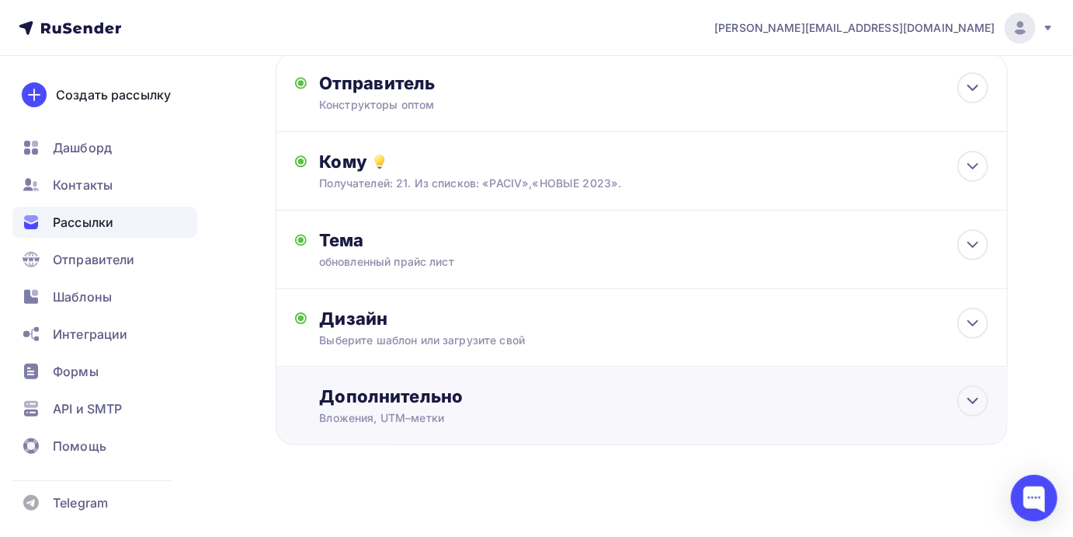
click at [424, 403] on div "Дополнительно" at bounding box center [653, 396] width 669 height 22
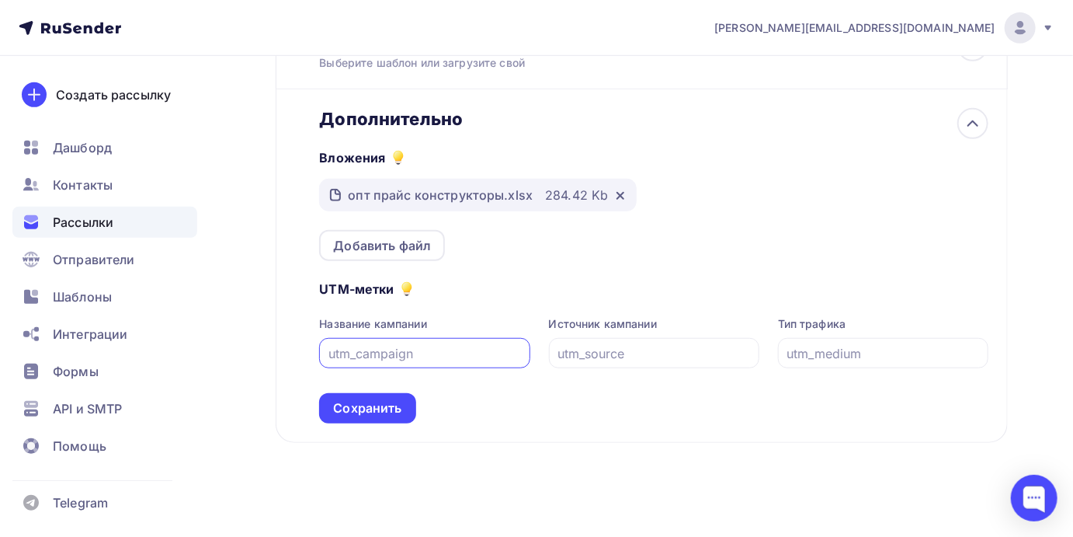
scroll to position [371, 0]
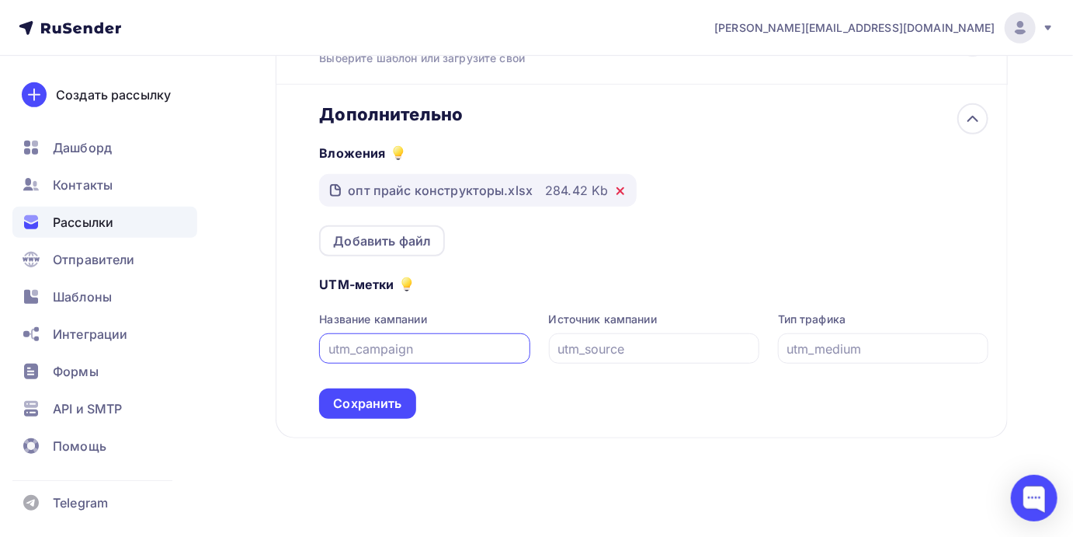
click at [614, 190] on icon at bounding box center [620, 191] width 12 height 12
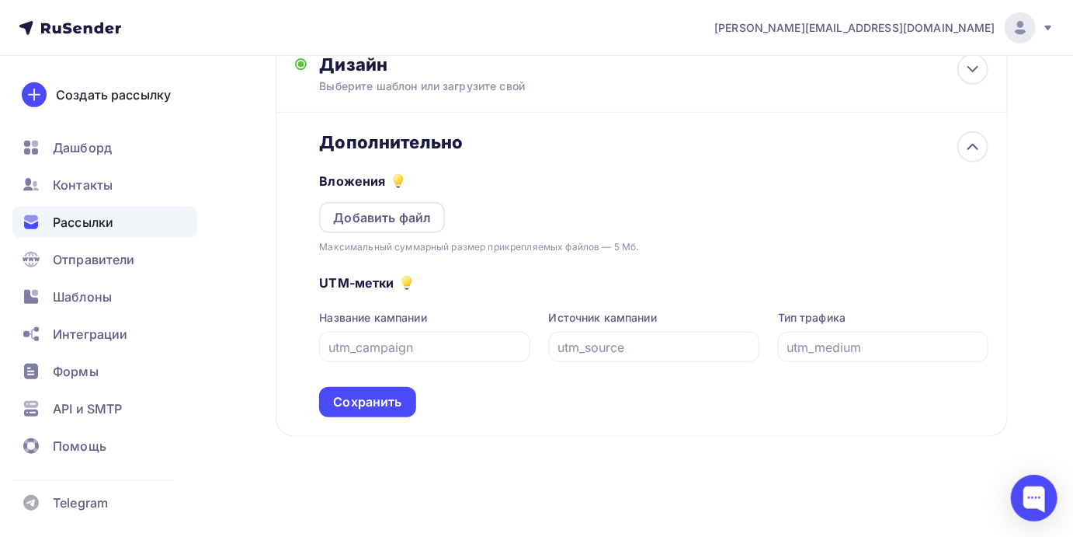
scroll to position [342, 0]
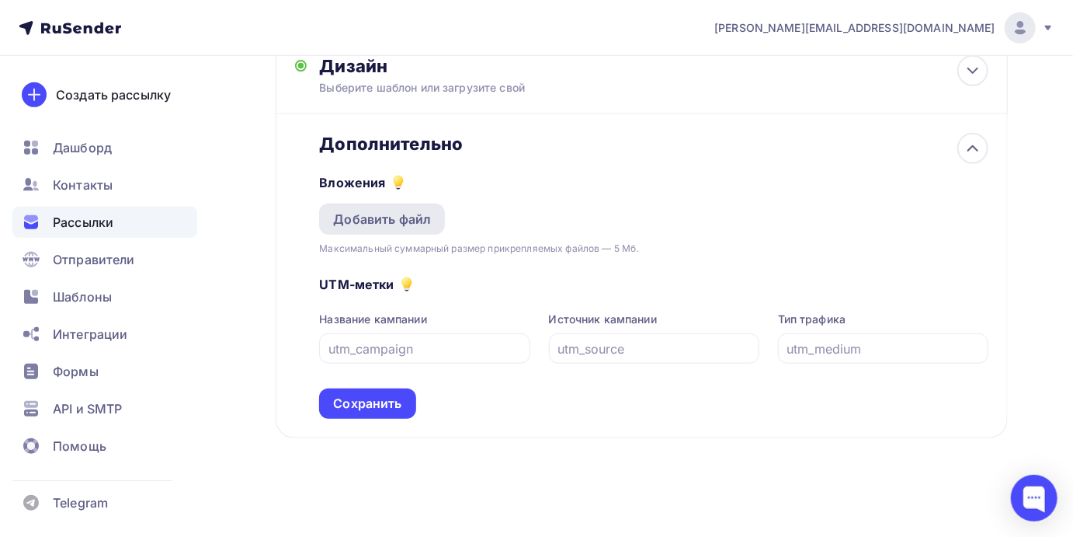
click at [396, 223] on div "Добавить файл" at bounding box center [382, 219] width 98 height 19
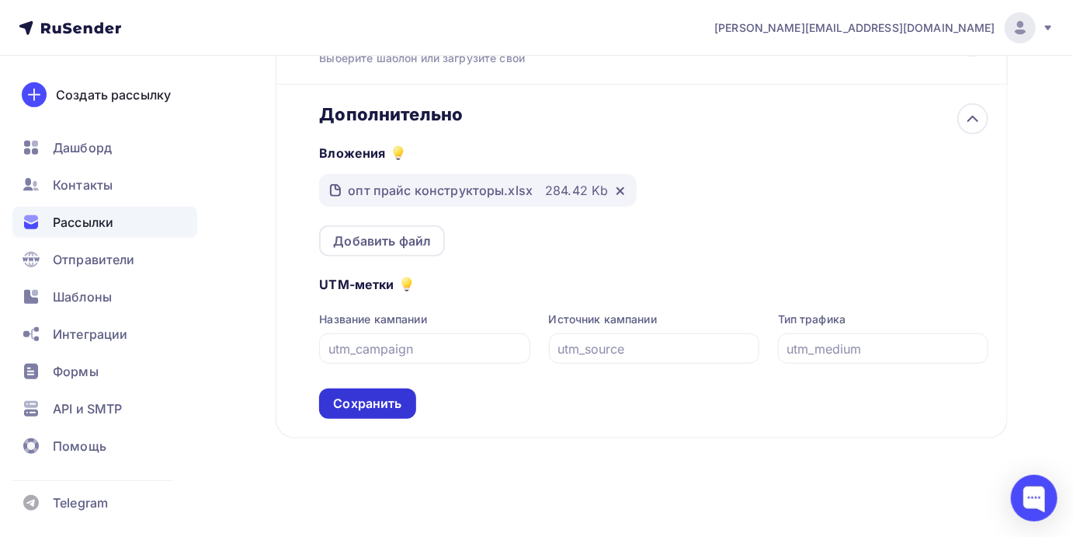
click at [357, 401] on div "Сохранить" at bounding box center [367, 404] width 68 height 18
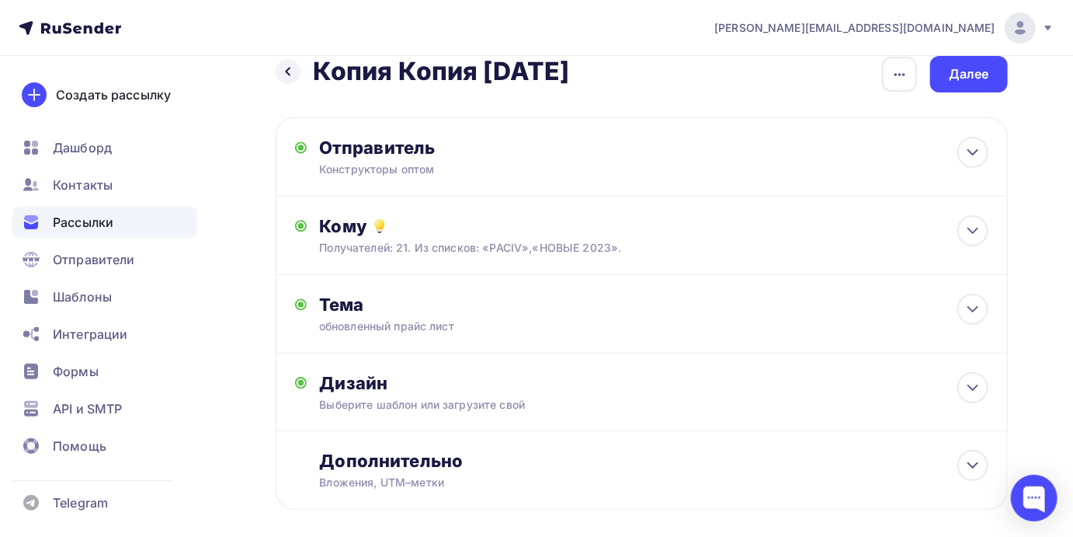
scroll to position [0, 0]
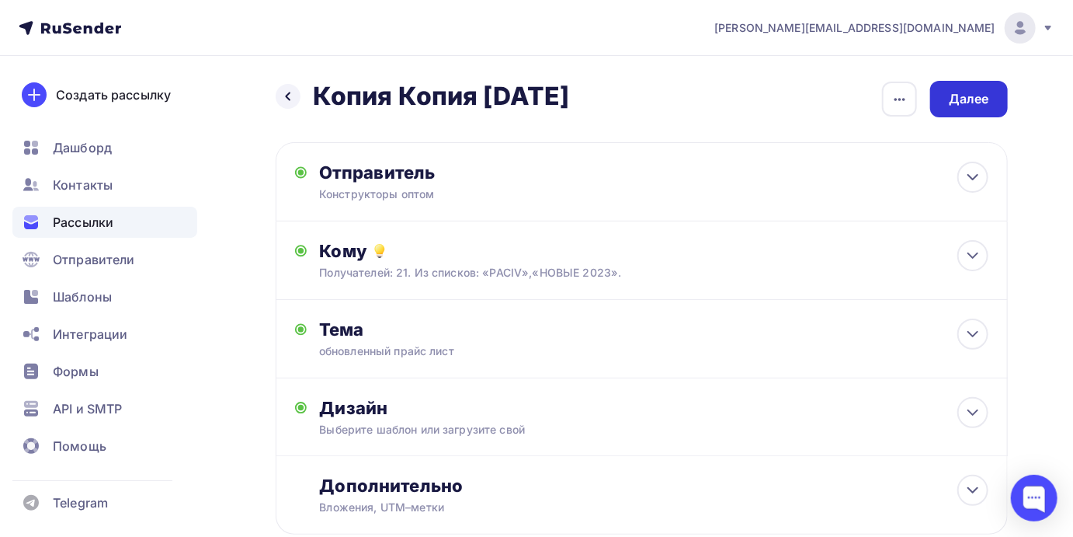
click at [989, 103] on div "Далее" at bounding box center [969, 99] width 40 height 18
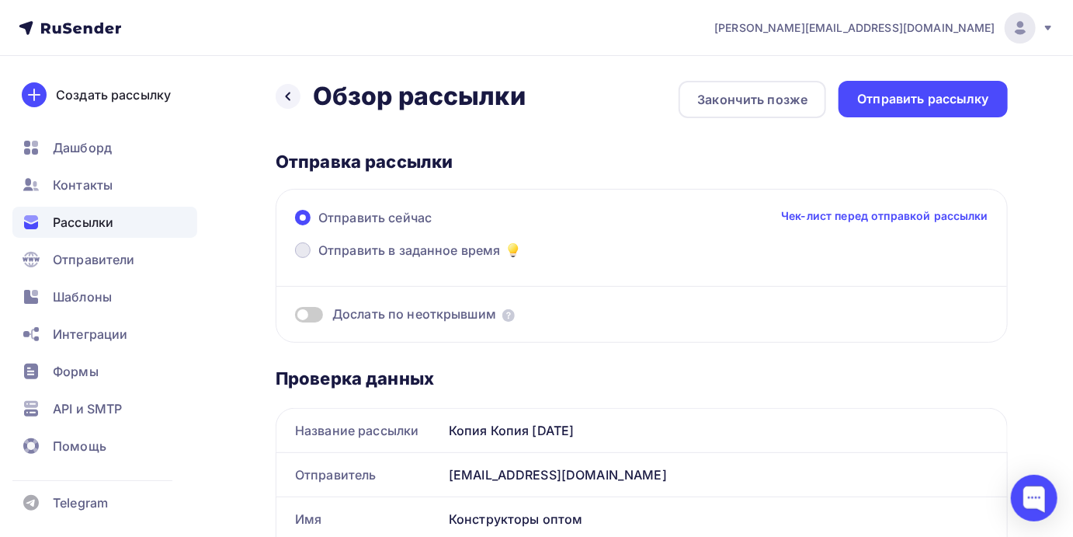
click at [379, 252] on span "Отправить в заданное время" at bounding box center [409, 250] width 183 height 19
click at [318, 259] on input "Отправить в заданное время" at bounding box center [318, 259] width 0 height 0
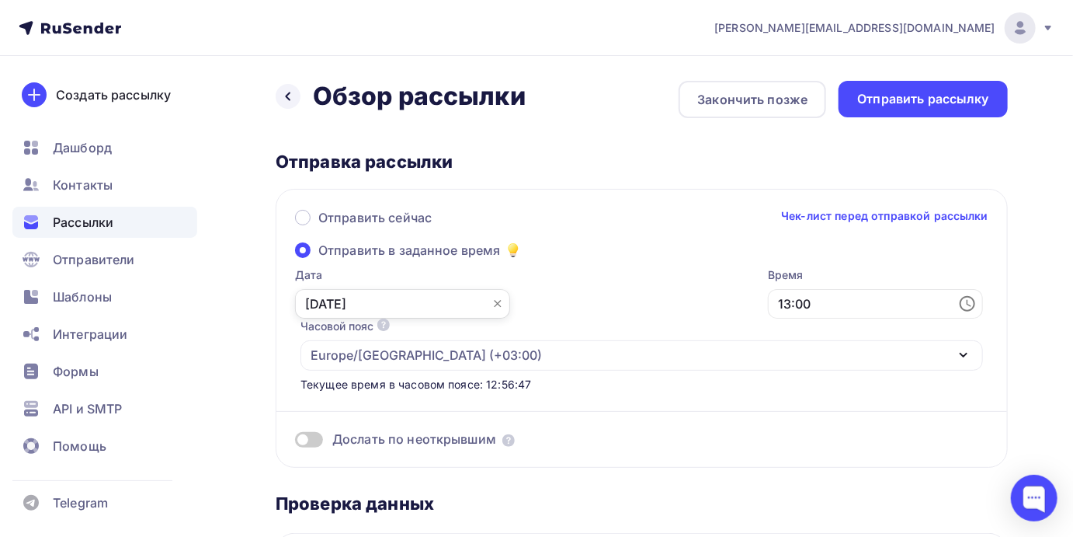
click at [382, 299] on input "[DATE]" at bounding box center [402, 304] width 215 height 30
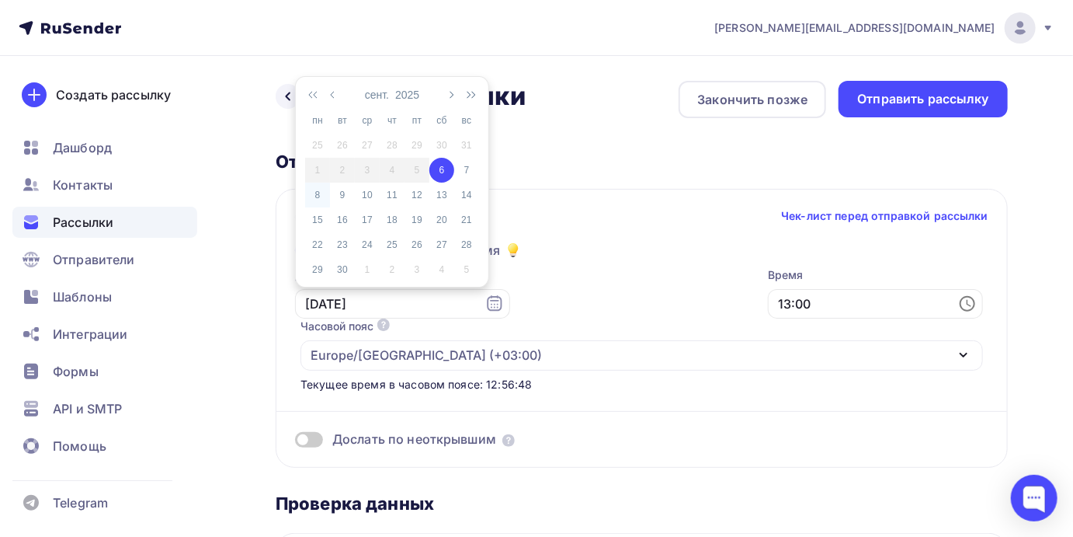
click at [320, 193] on div "8" at bounding box center [317, 195] width 25 height 14
type input "[DATE]"
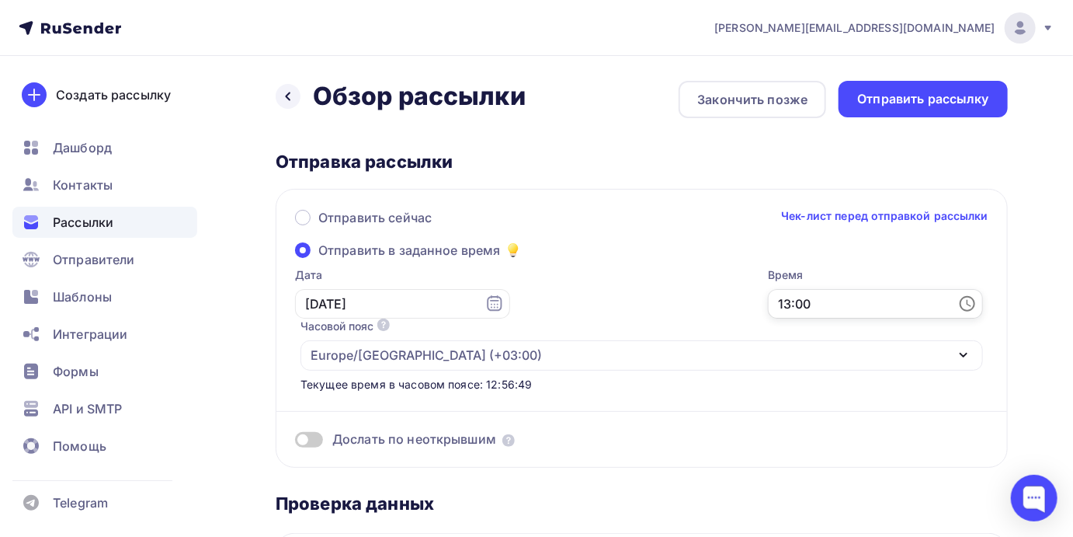
click at [768, 310] on input "13:00" at bounding box center [875, 304] width 215 height 30
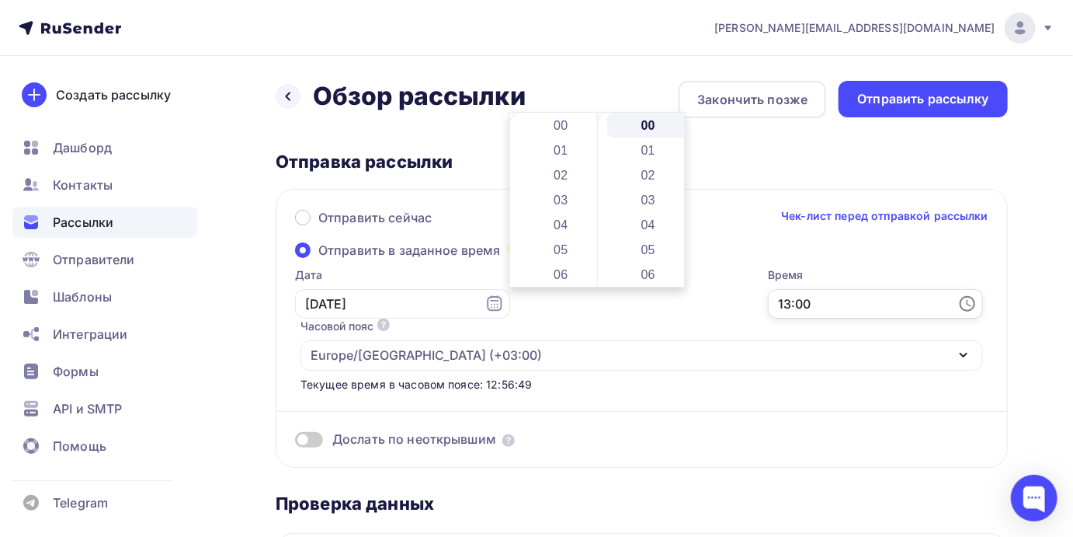
scroll to position [323, 0]
click at [554, 249] on li "18" at bounding box center [562, 249] width 85 height 25
click at [545, 158] on li "19" at bounding box center [562, 149] width 85 height 25
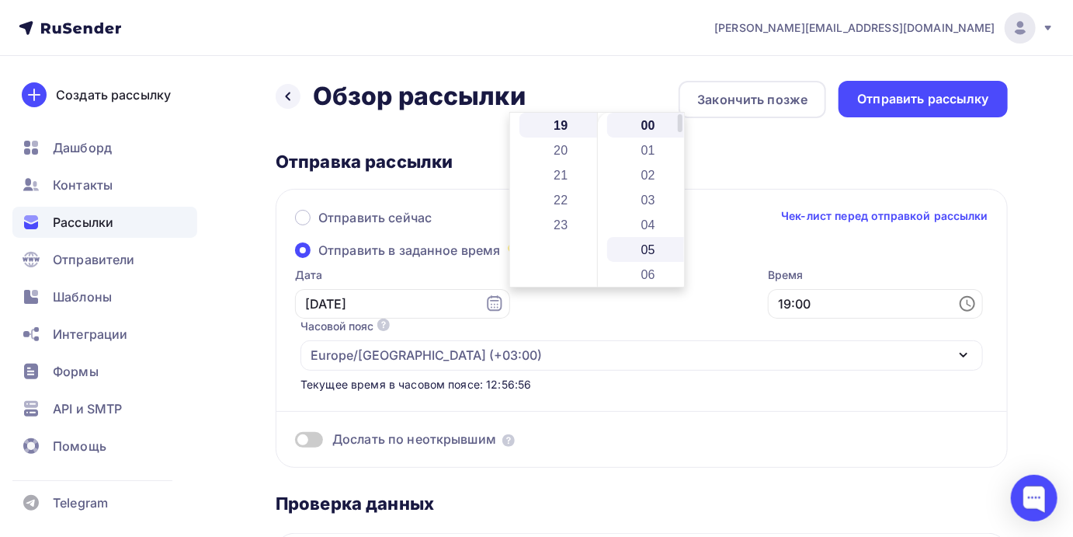
click at [642, 252] on li "05" at bounding box center [649, 249] width 85 height 25
type input "19:05"
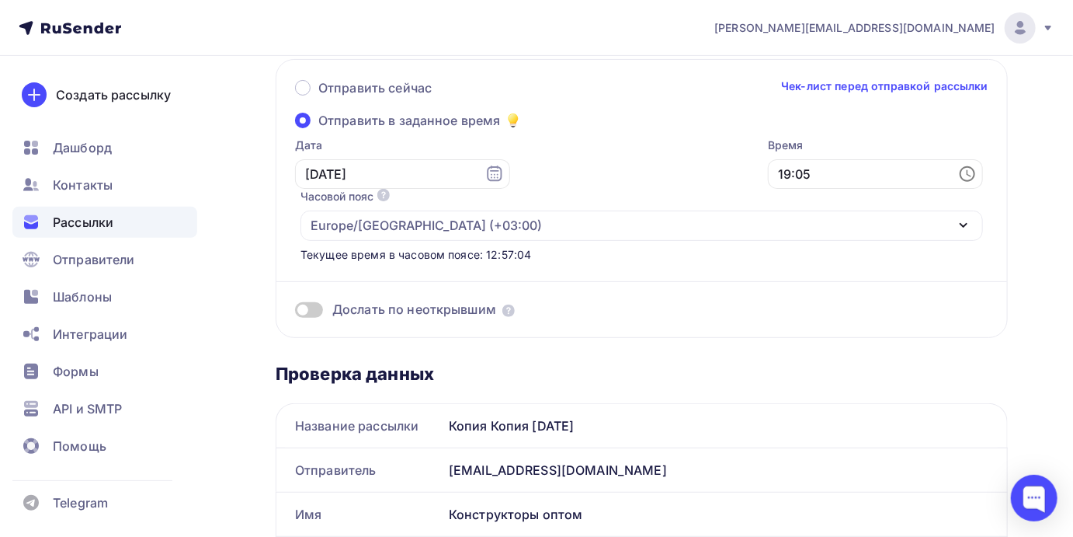
scroll to position [0, 0]
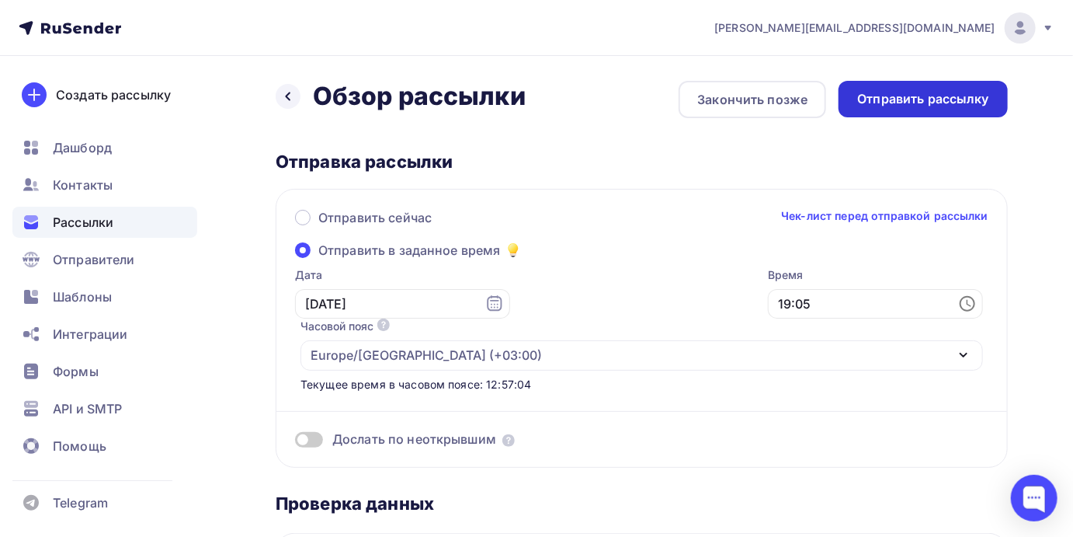
click at [920, 99] on div "Отправить рассылку" at bounding box center [923, 99] width 132 height 18
